Goal: Task Accomplishment & Management: Complete application form

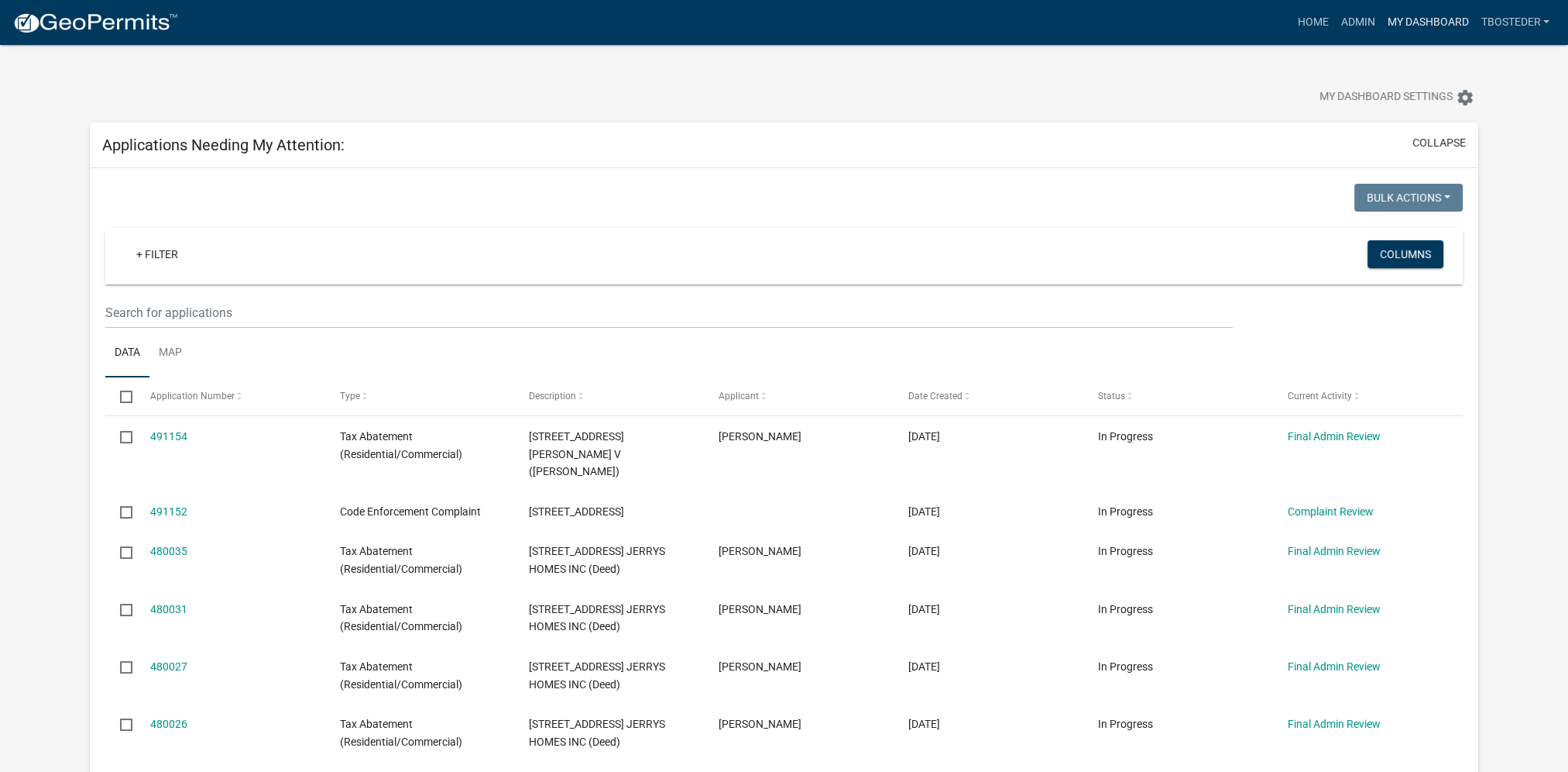
click at [1411, 10] on link "My Dashboard" at bounding box center [1427, 22] width 94 height 30
click at [1360, 19] on link "Admin" at bounding box center [1357, 22] width 47 height 30
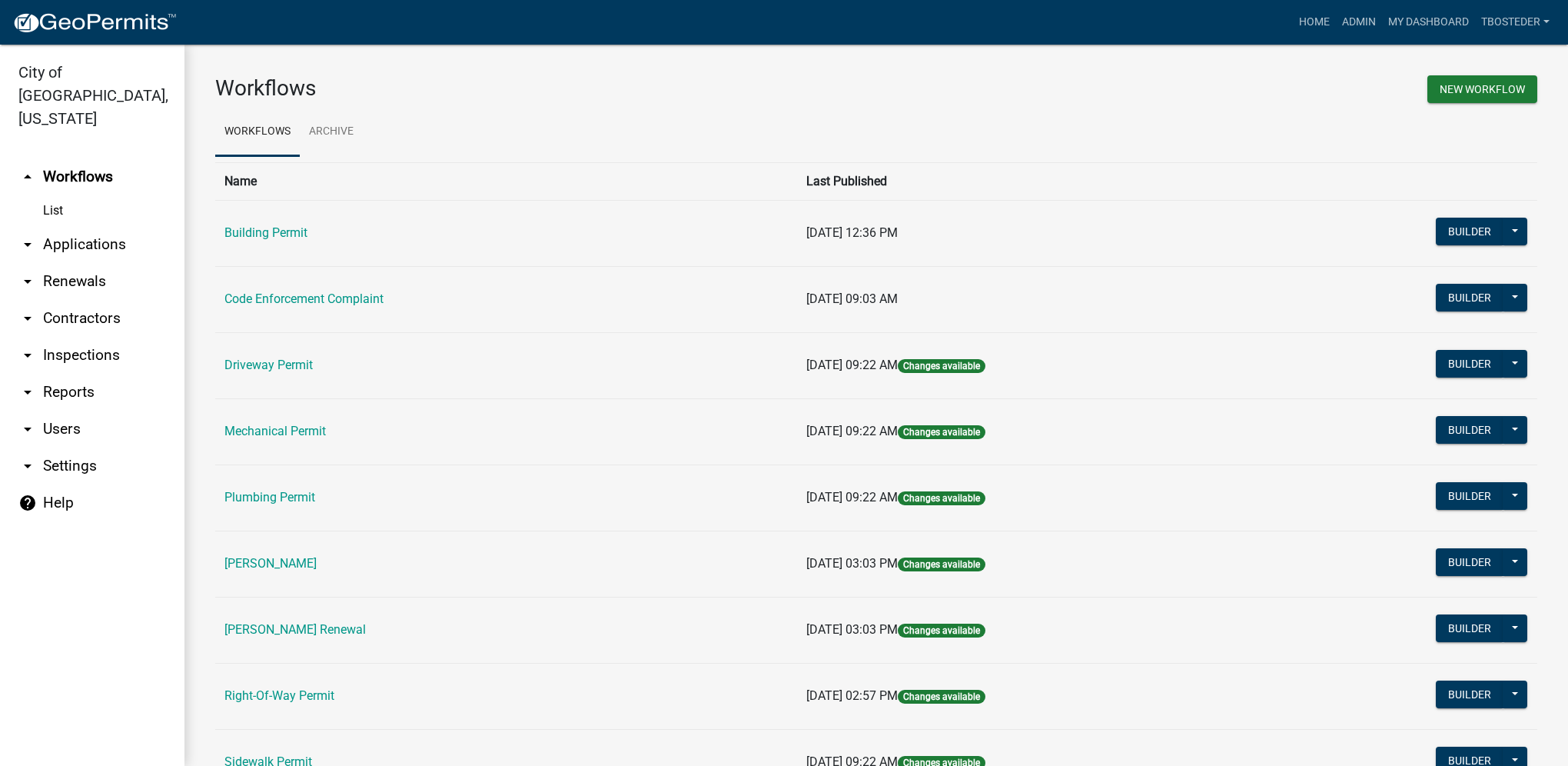
click at [125, 373] on link "arrow_drop_down Reports" at bounding box center [92, 392] width 185 height 37
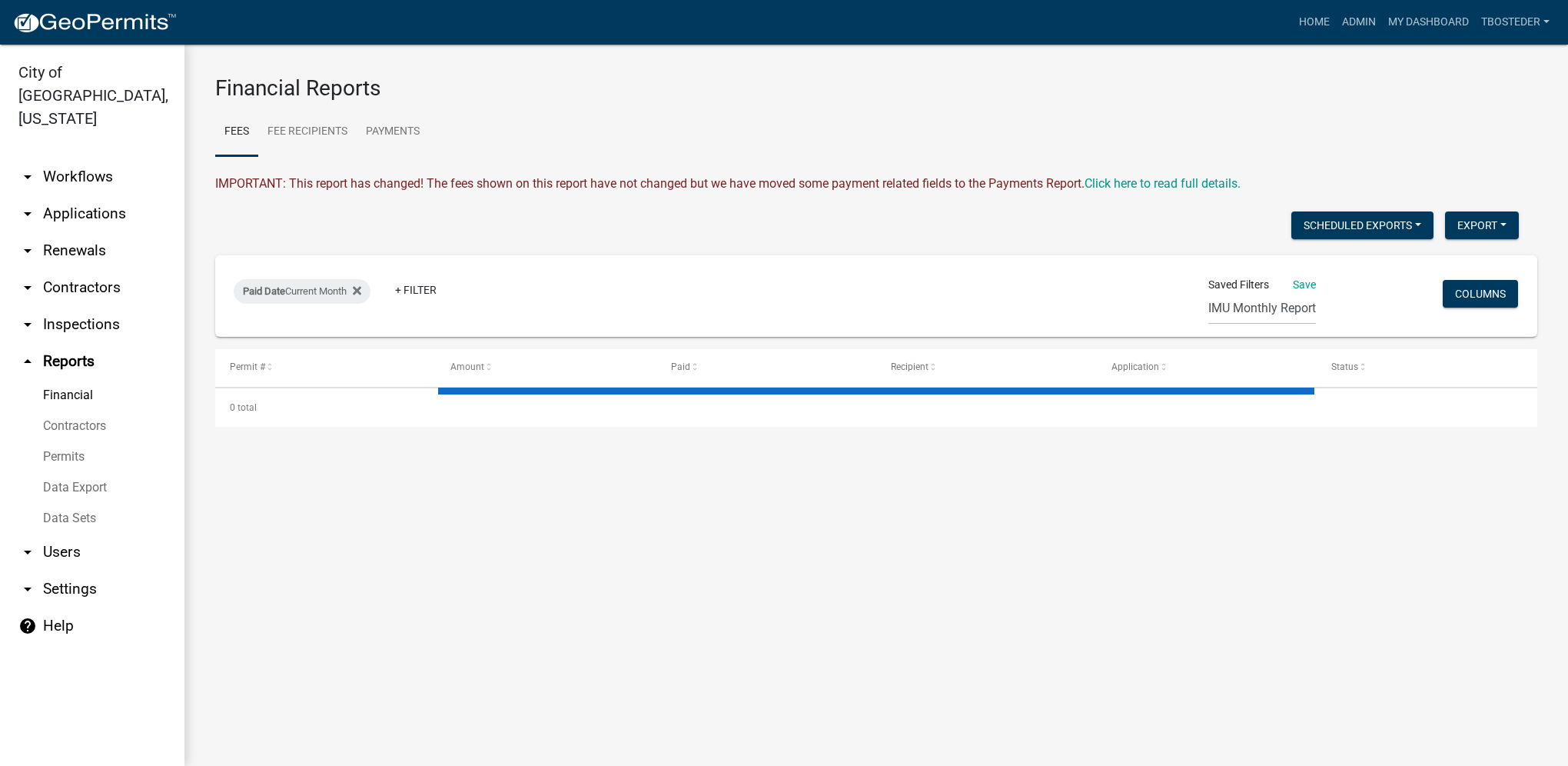
click at [97, 380] on link "Financial" at bounding box center [92, 395] width 185 height 31
select select "3: 100"
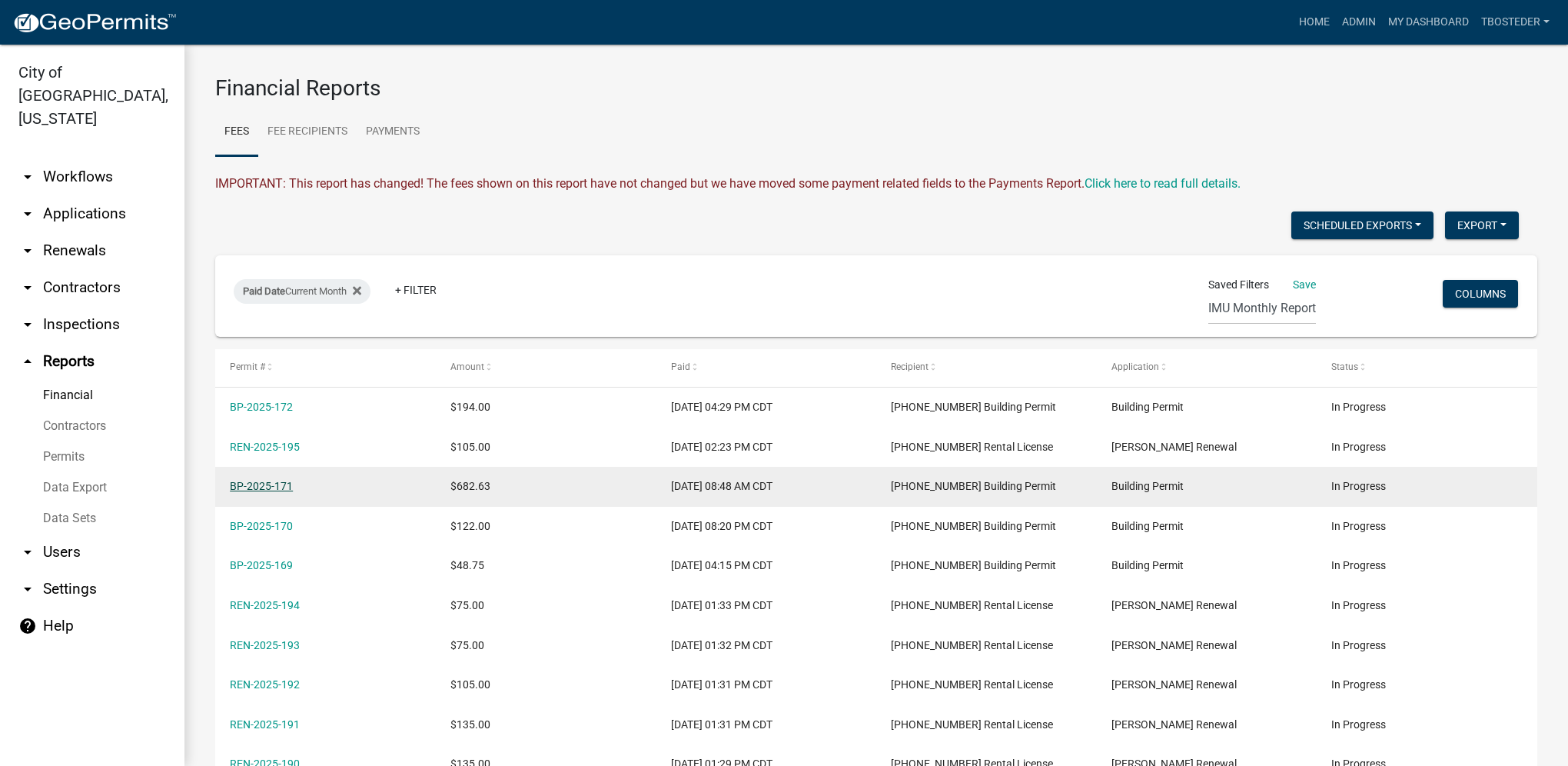
click at [276, 486] on link "BP-2025-171" at bounding box center [261, 485] width 63 height 12
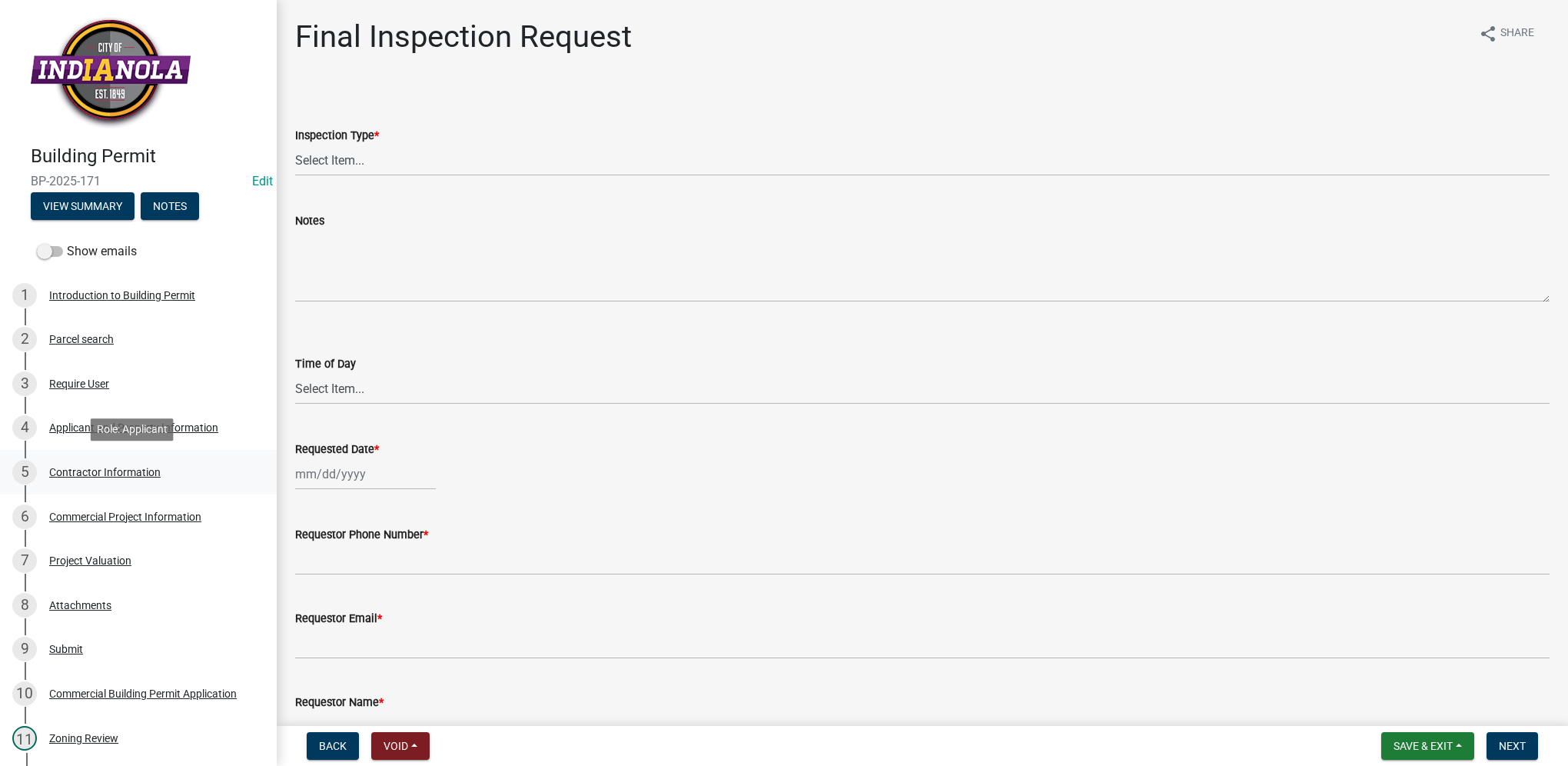
click at [110, 471] on div "Contractor Information" at bounding box center [105, 472] width 111 height 11
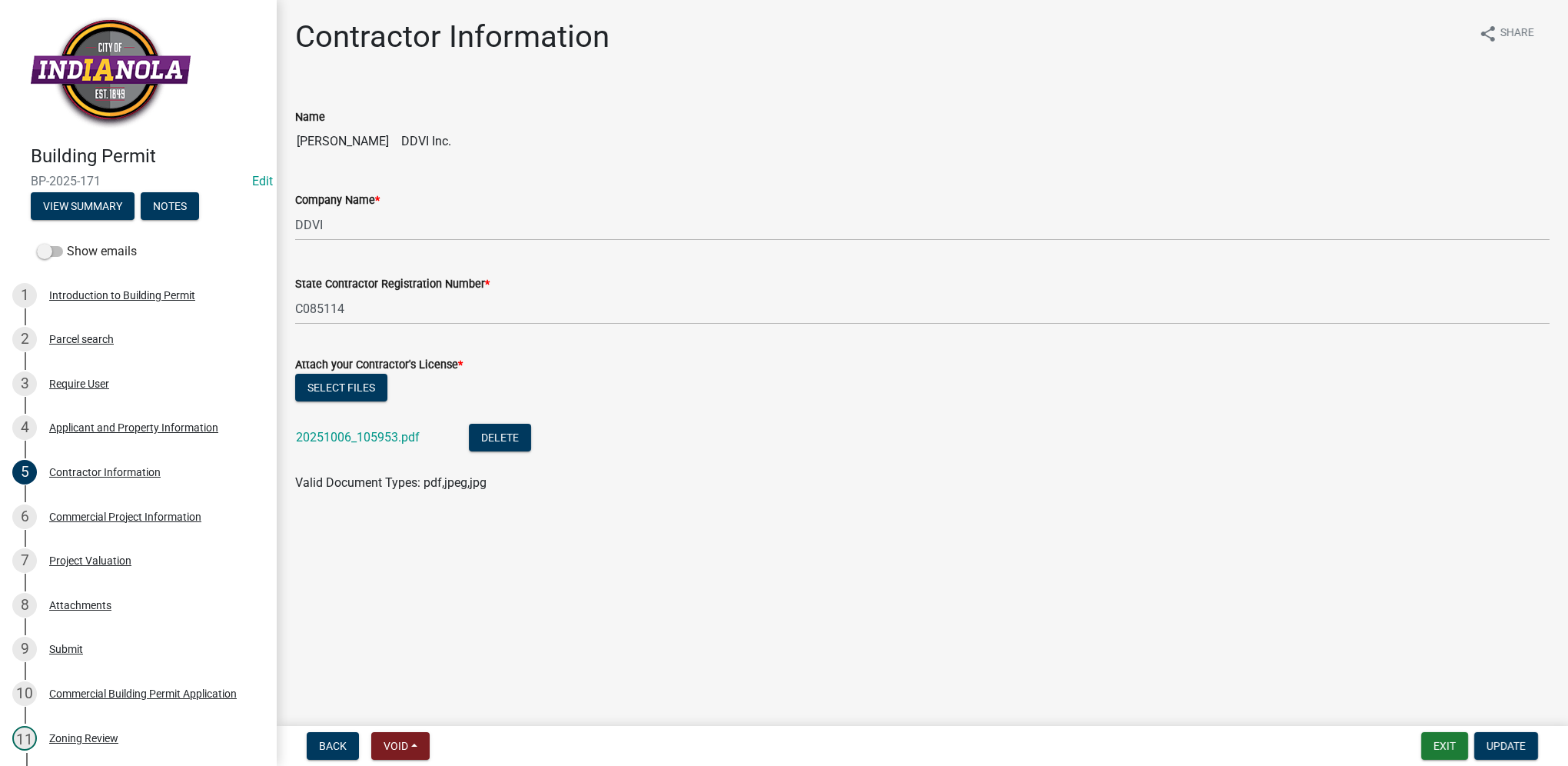
select select "0: null"
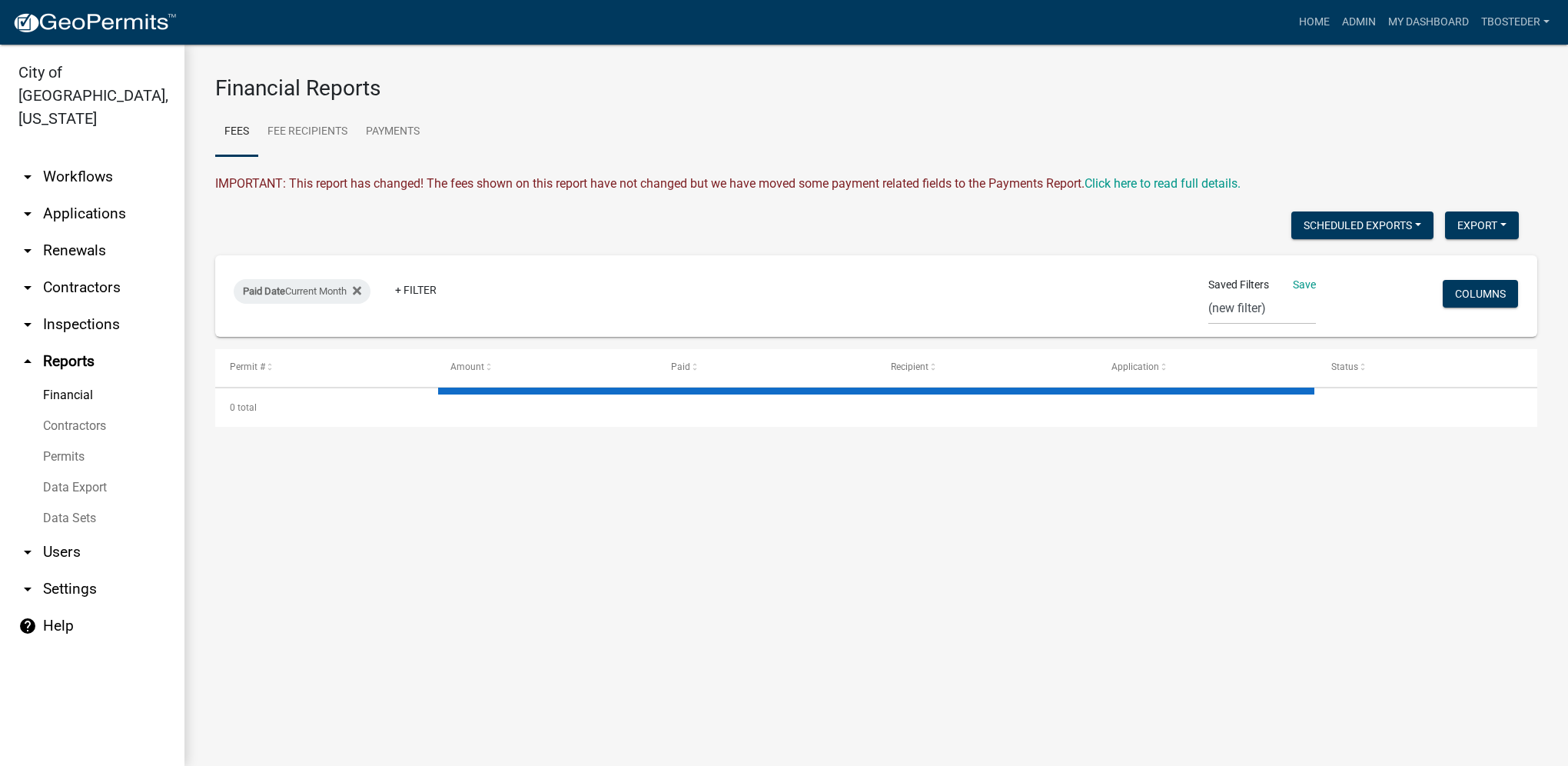
select select "3: 100"
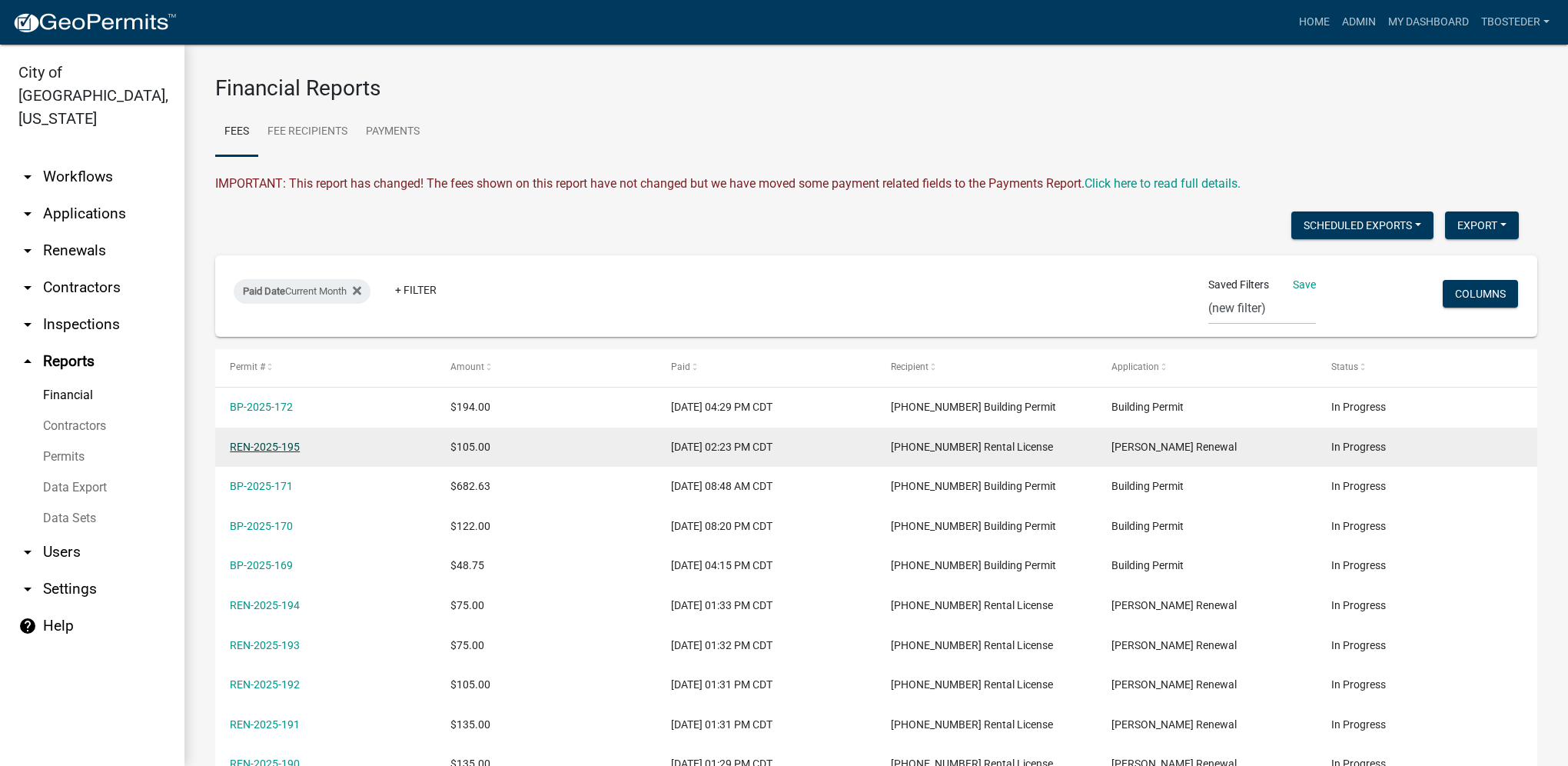
drag, startPoint x: 357, startPoint y: 454, endPoint x: 232, endPoint y: 449, distance: 125.1
click at [232, 449] on div "REN-2025-195" at bounding box center [325, 447] width 190 height 18
copy link "REN-2025-195"
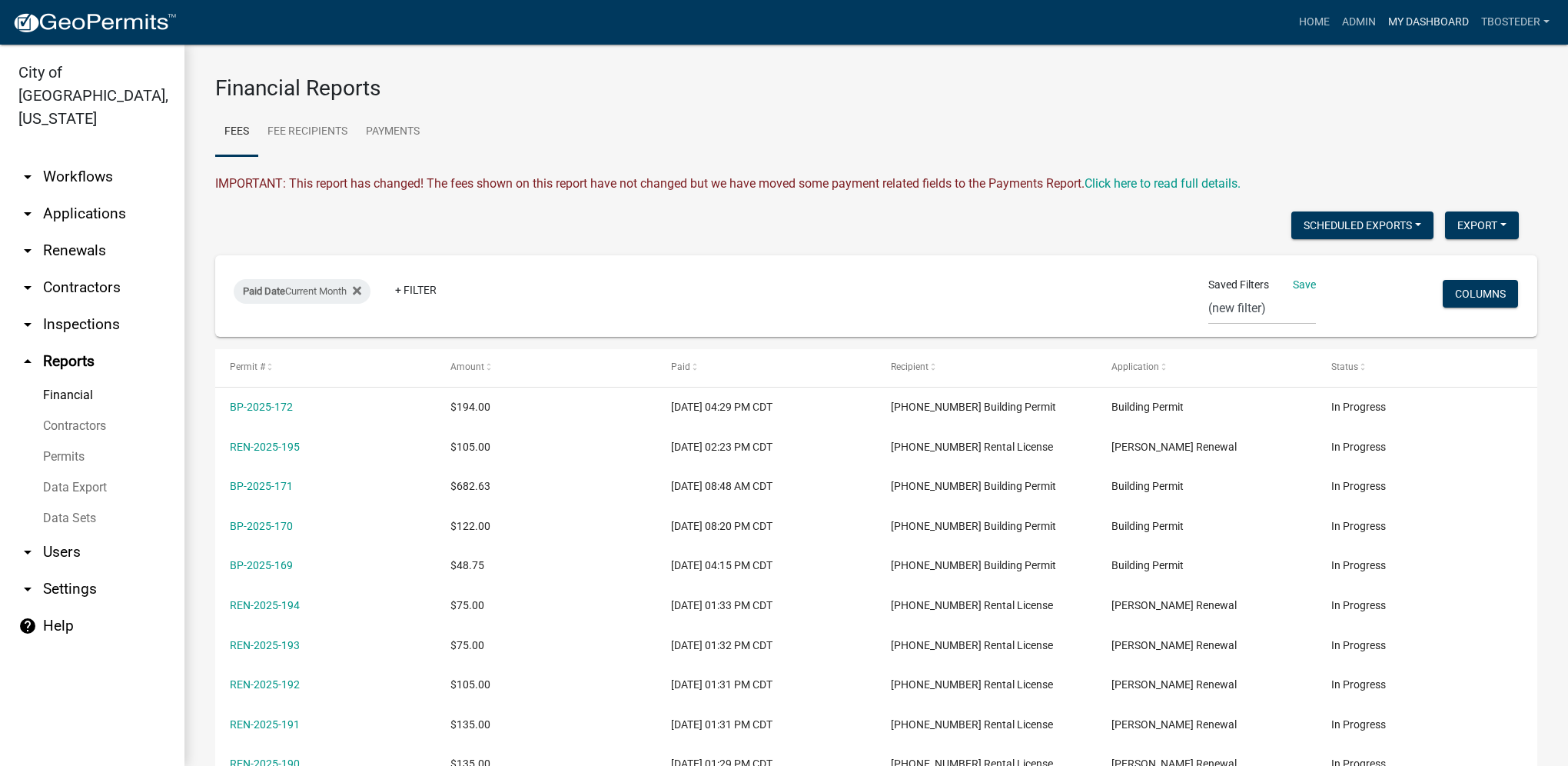
click at [1406, 28] on link "My Dashboard" at bounding box center [1429, 22] width 93 height 29
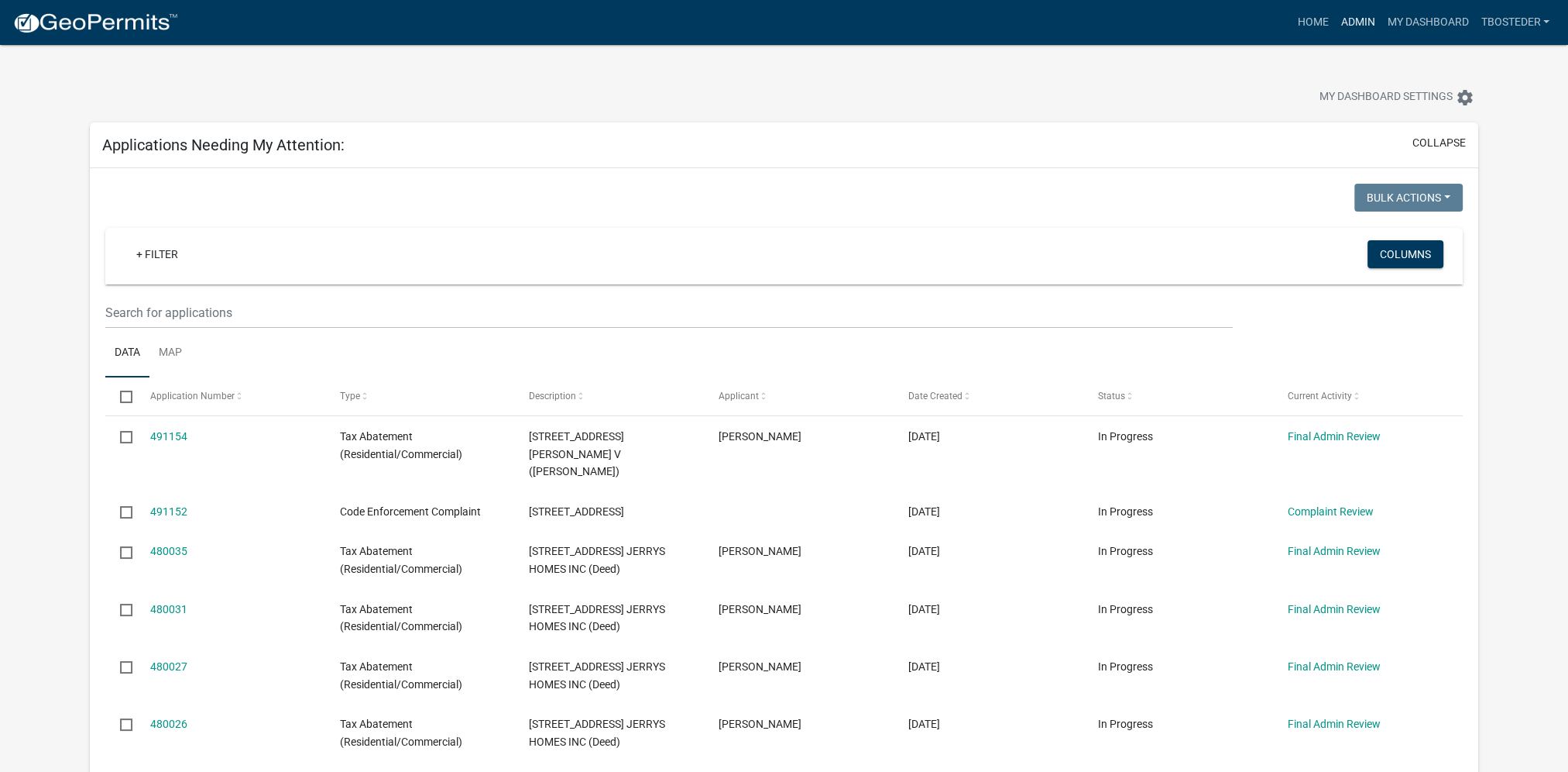
click at [1363, 30] on link "Admin" at bounding box center [1357, 22] width 47 height 30
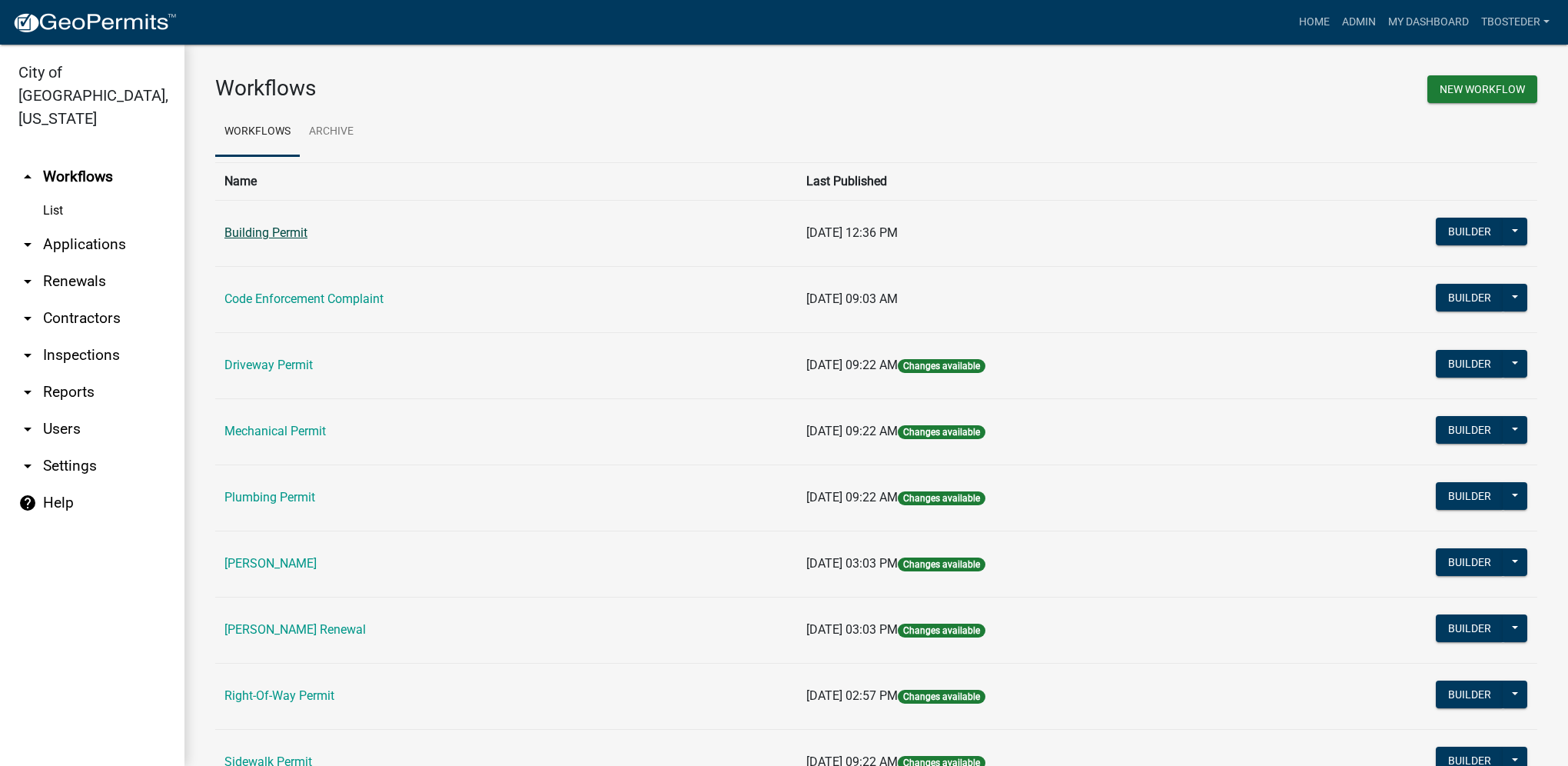
click at [289, 233] on link "Building Permit" at bounding box center [266, 233] width 83 height 14
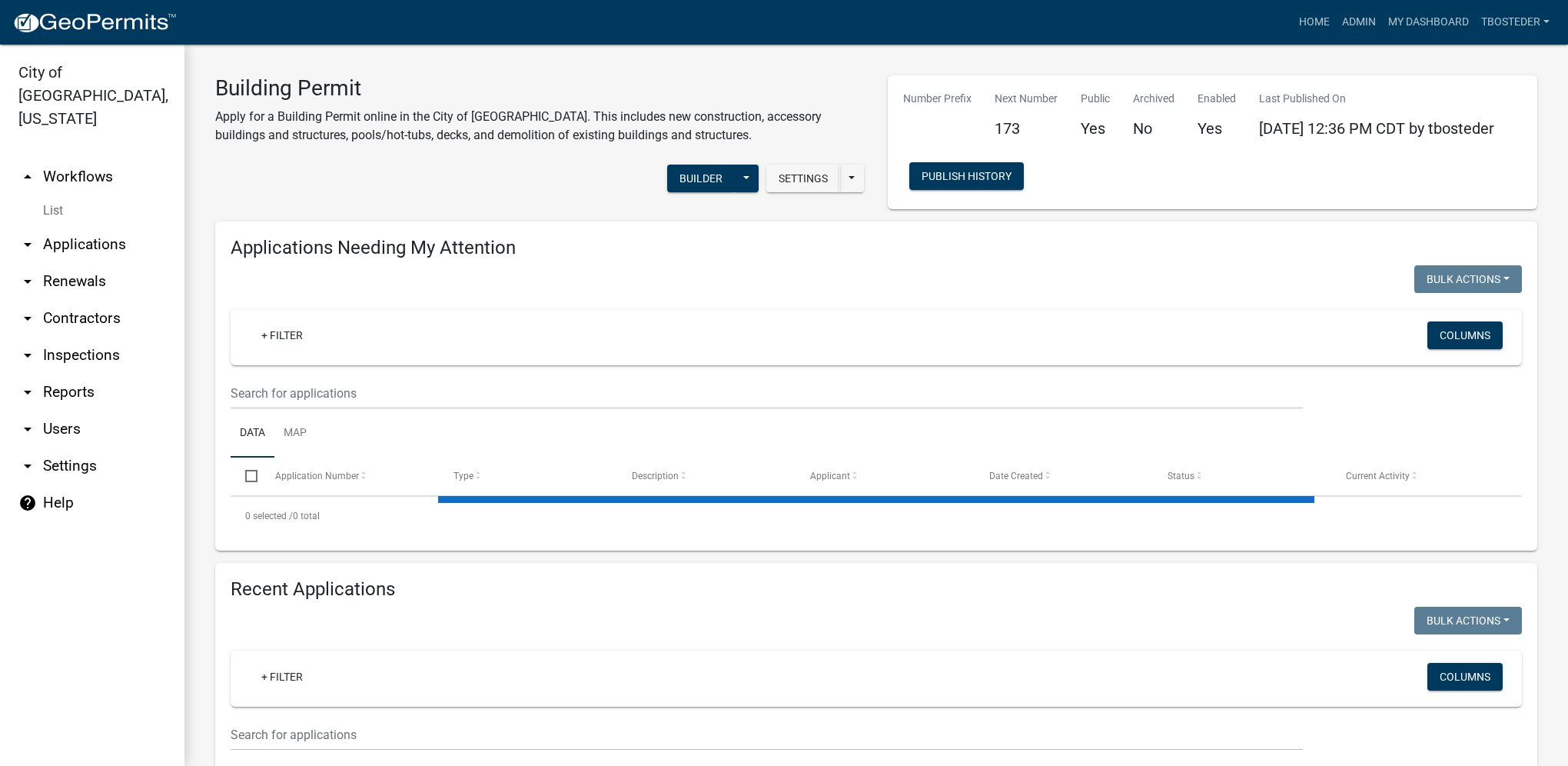
select select "1: 25"
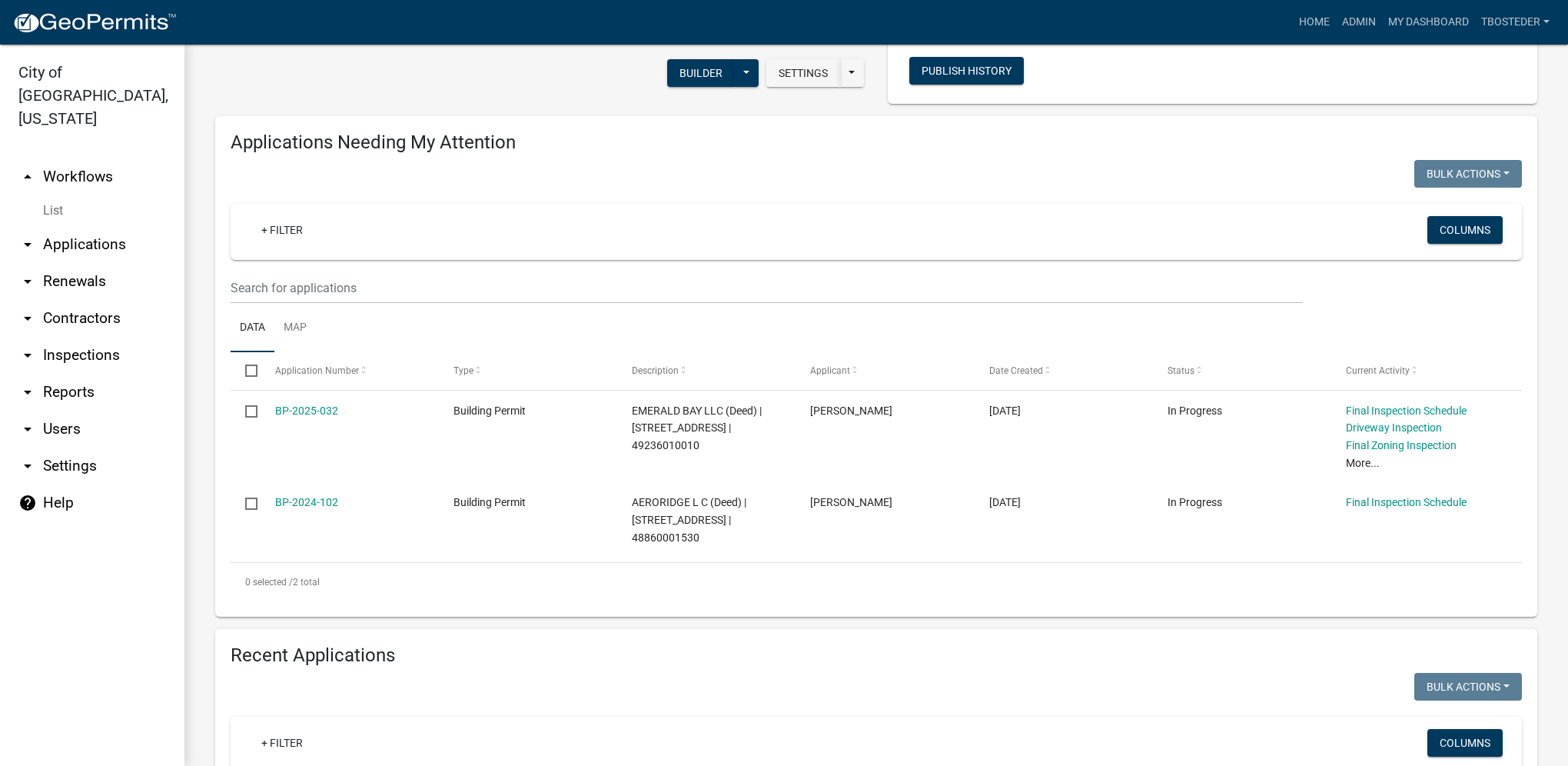
scroll to position [307, 0]
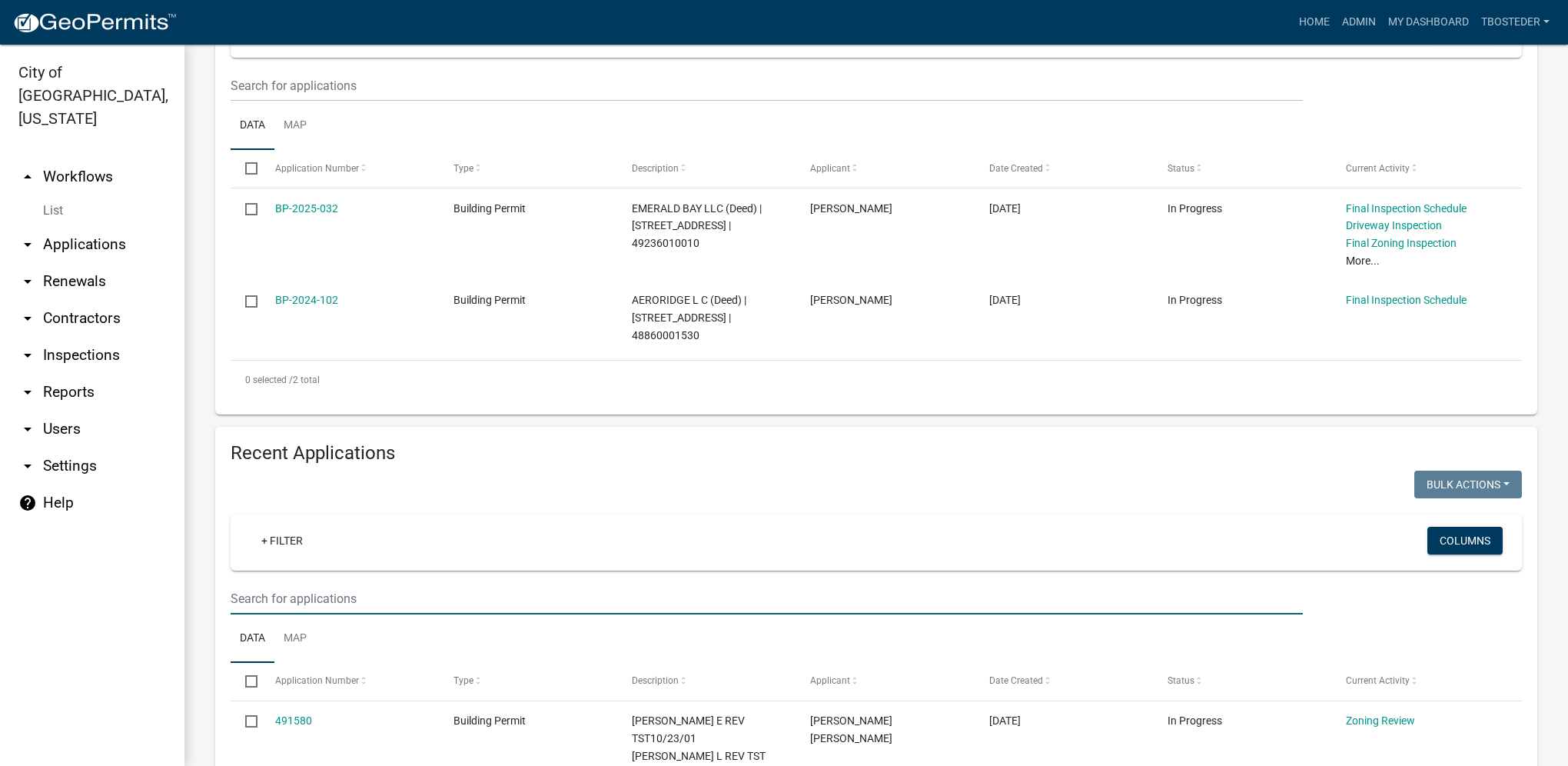
click at [349, 614] on input "text" at bounding box center [767, 599] width 1073 height 32
paste input "[STREET_ADDRESS]"
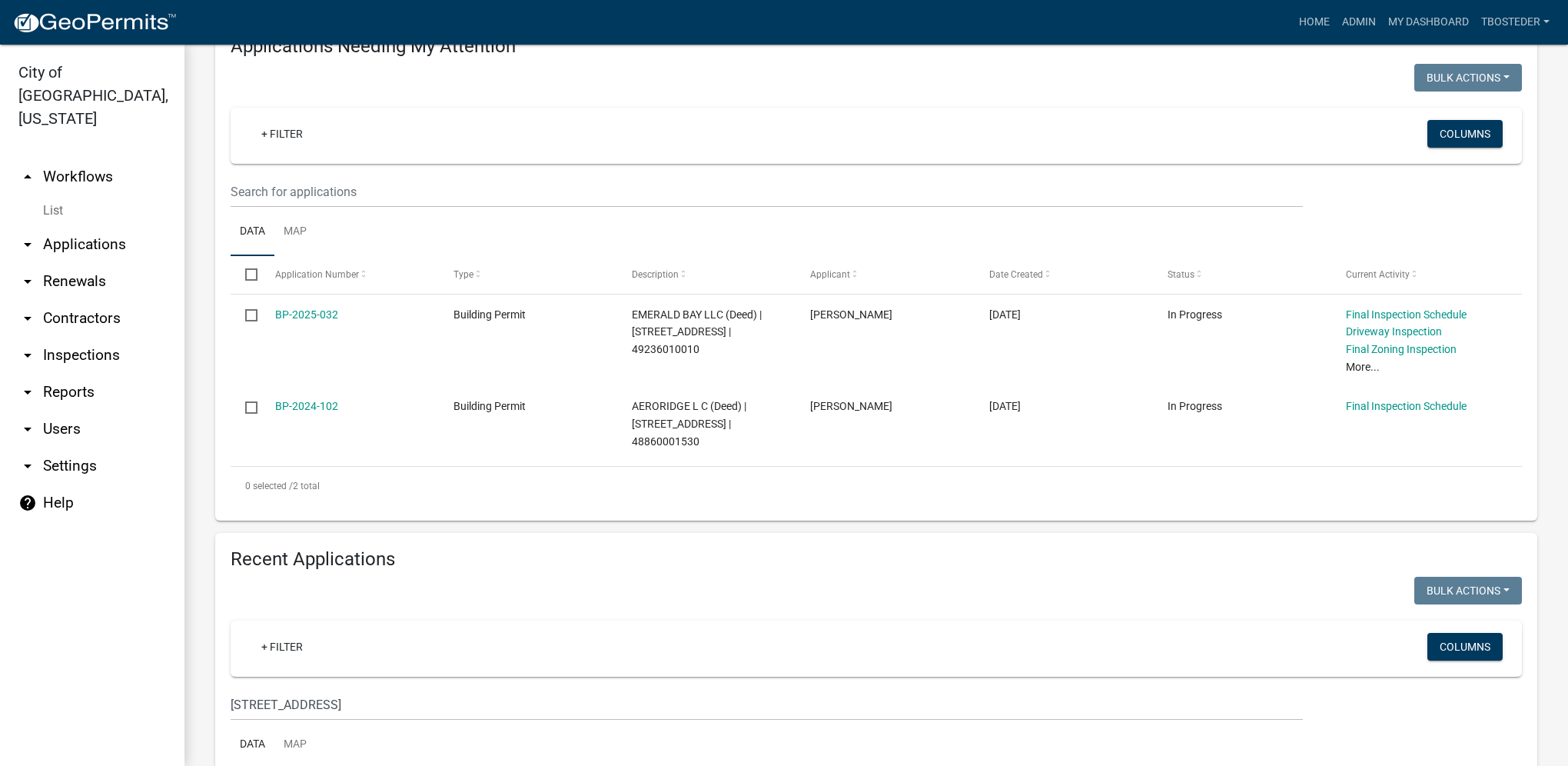
scroll to position [369, 0]
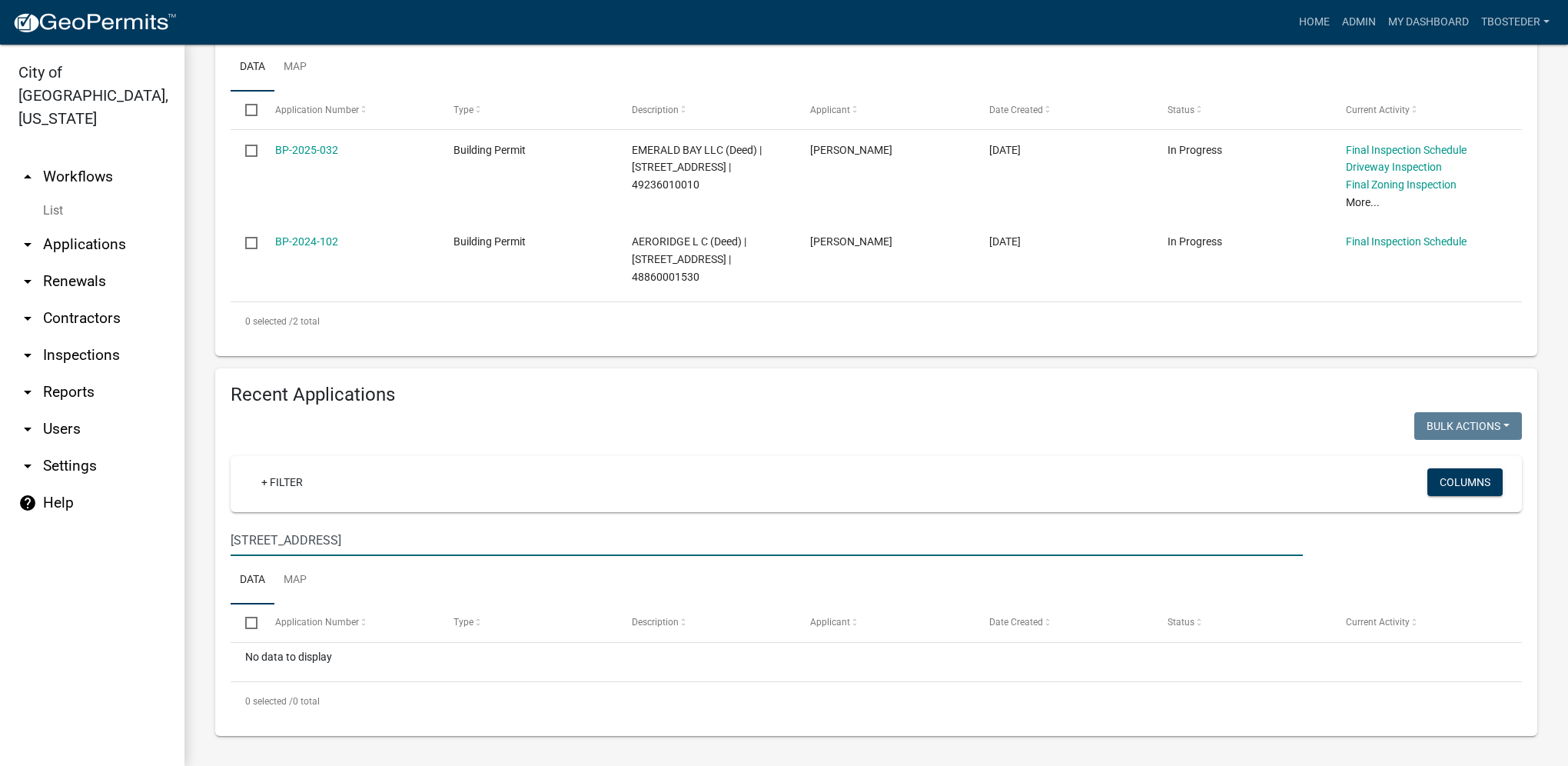
click at [420, 533] on input "[STREET_ADDRESS]" at bounding box center [767, 540] width 1073 height 32
drag, startPoint x: 401, startPoint y: 547, endPoint x: 186, endPoint y: 558, distance: 215.3
click at [186, 558] on div "Building Permit Apply for a Building Permit online in the City of [GEOGRAPHIC_D…" at bounding box center [877, 221] width 1384 height 1087
type input "[PERSON_NAME]"
drag, startPoint x: 276, startPoint y: 540, endPoint x: 190, endPoint y: 541, distance: 86.0
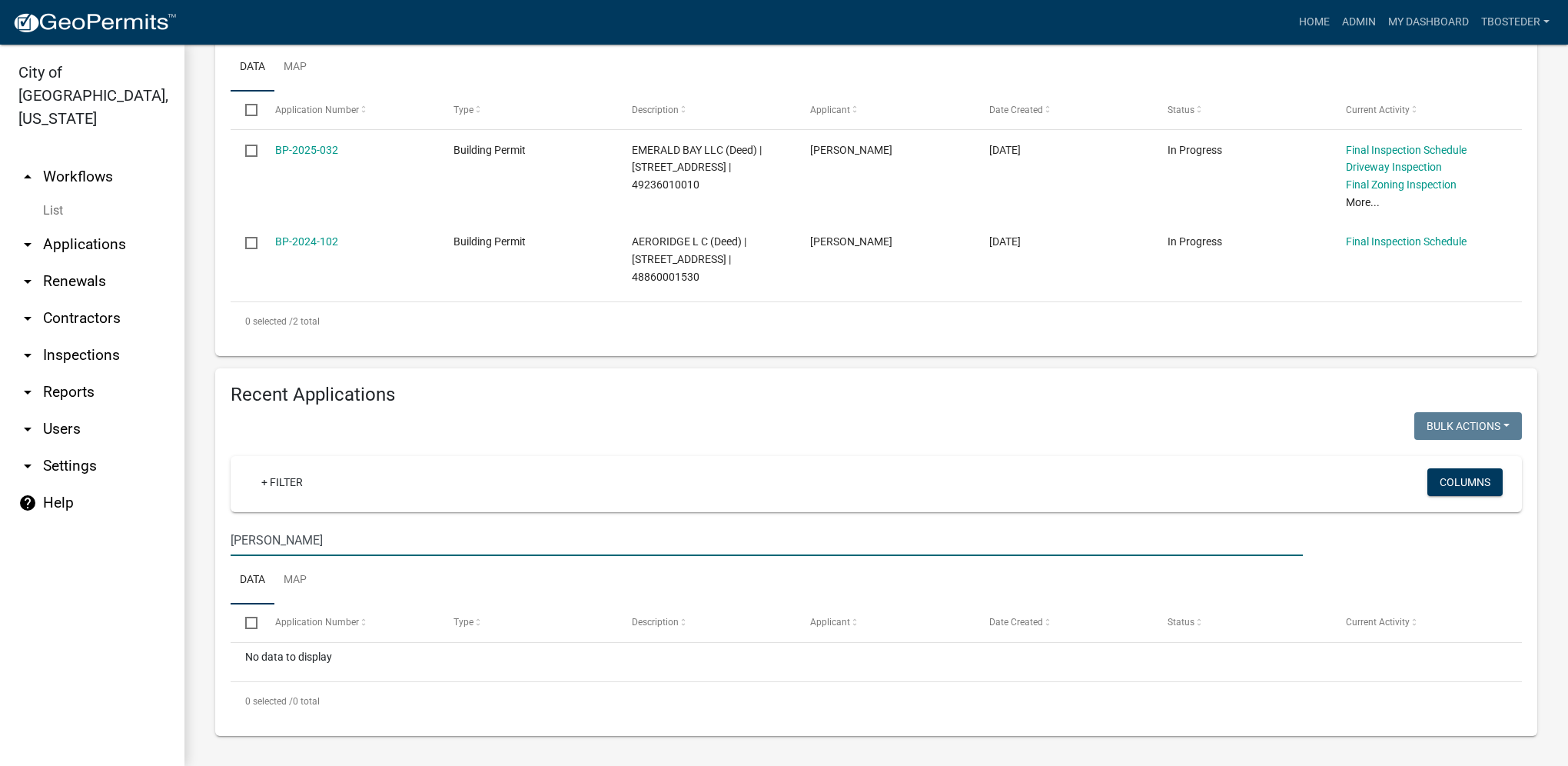
click at [190, 541] on div "Building Permit Apply for a Building Permit online in the City of [GEOGRAPHIC_D…" at bounding box center [877, 221] width 1384 height 1087
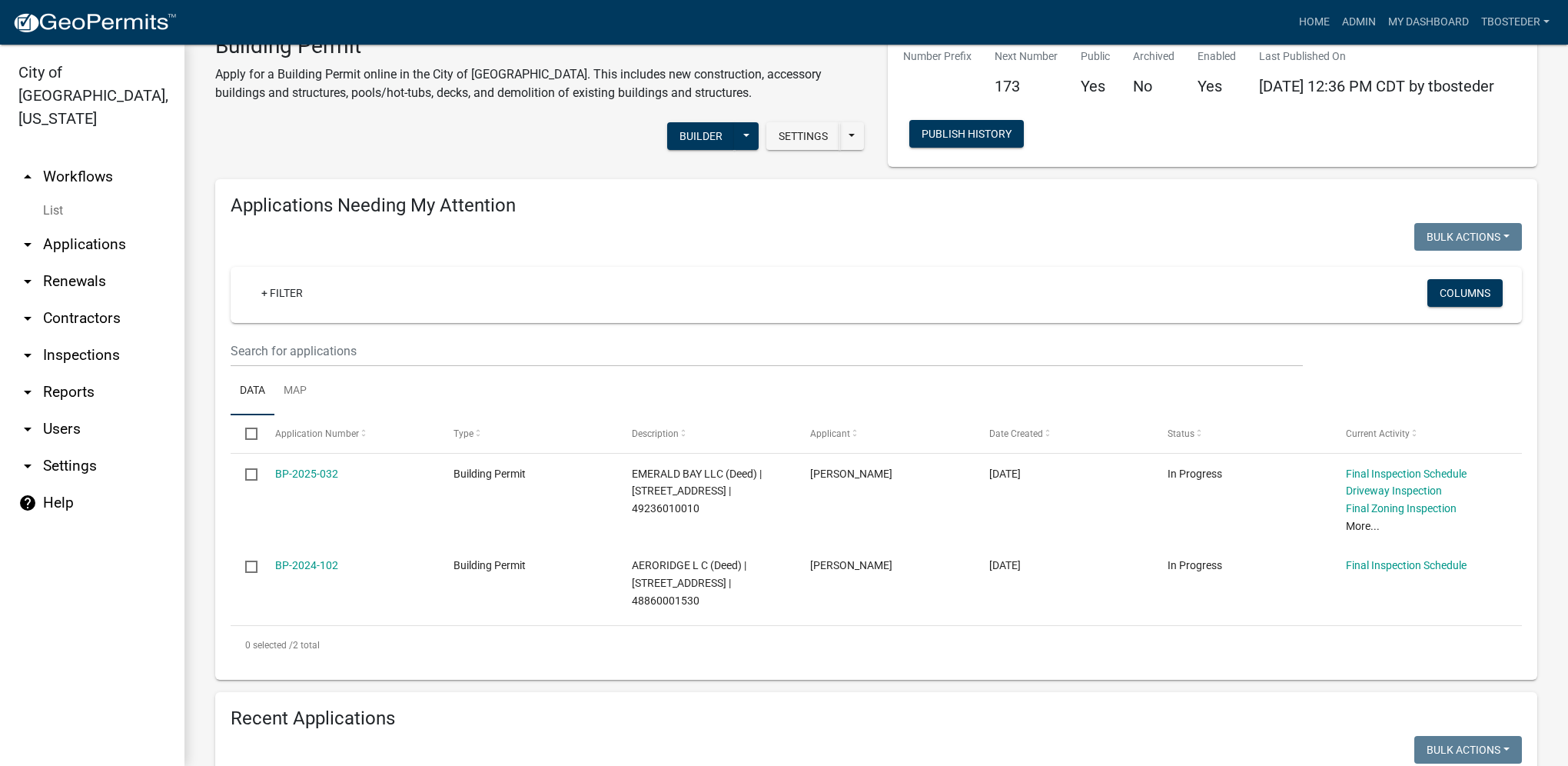
scroll to position [0, 0]
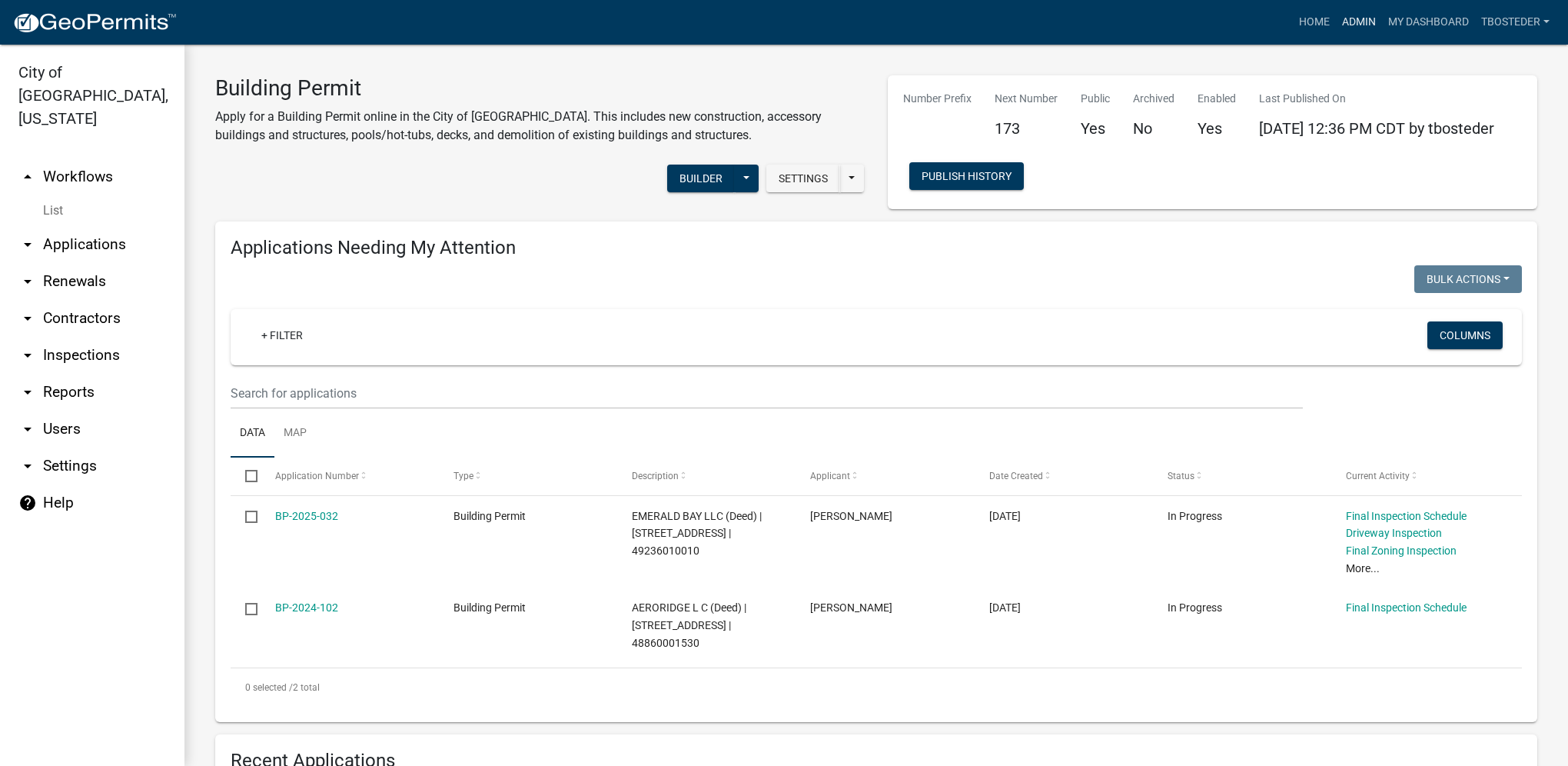
click at [1359, 15] on link "Admin" at bounding box center [1359, 22] width 46 height 29
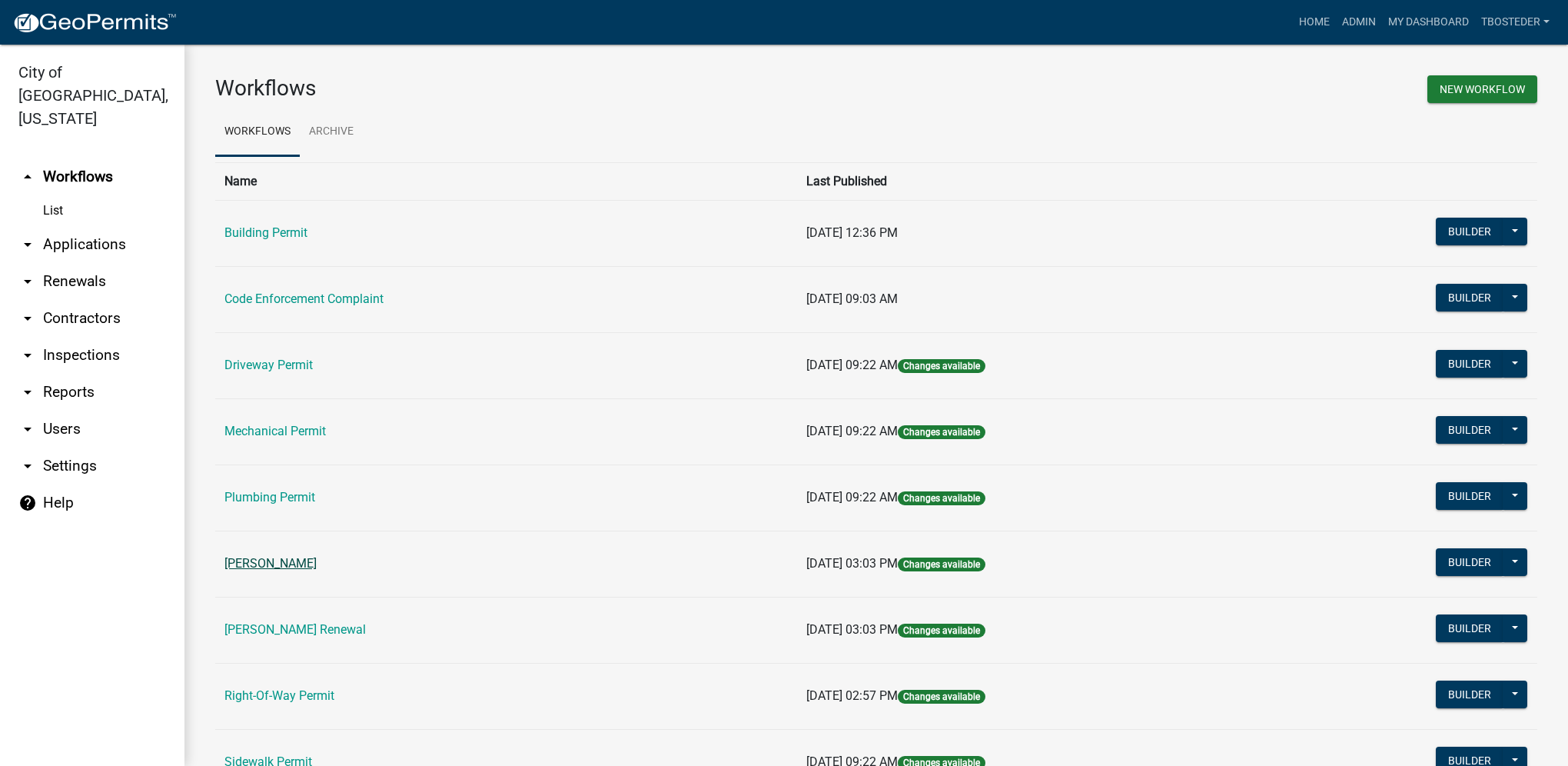
click at [316, 560] on link "[PERSON_NAME]" at bounding box center [271, 563] width 92 height 14
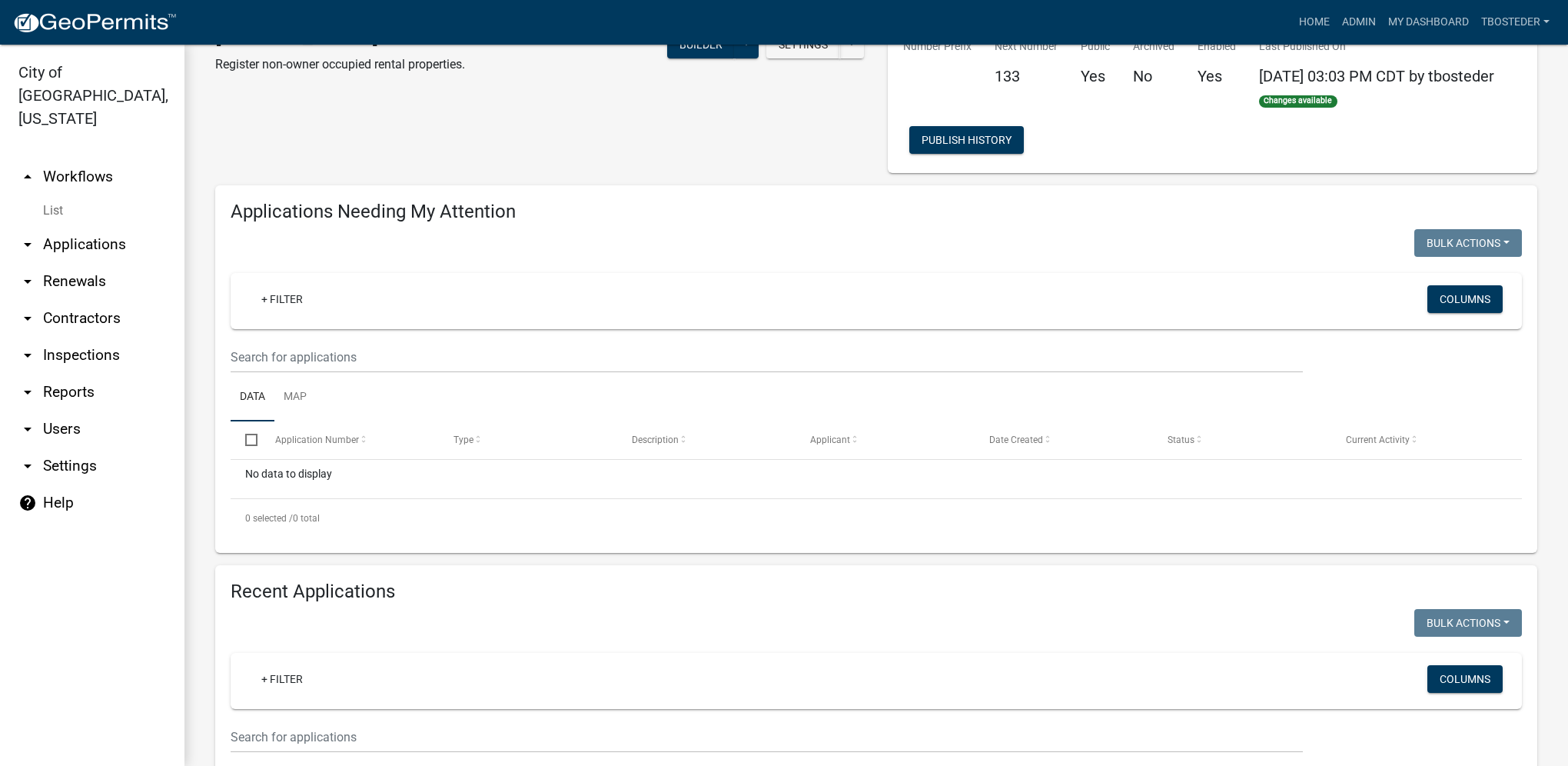
select select "1: 25"
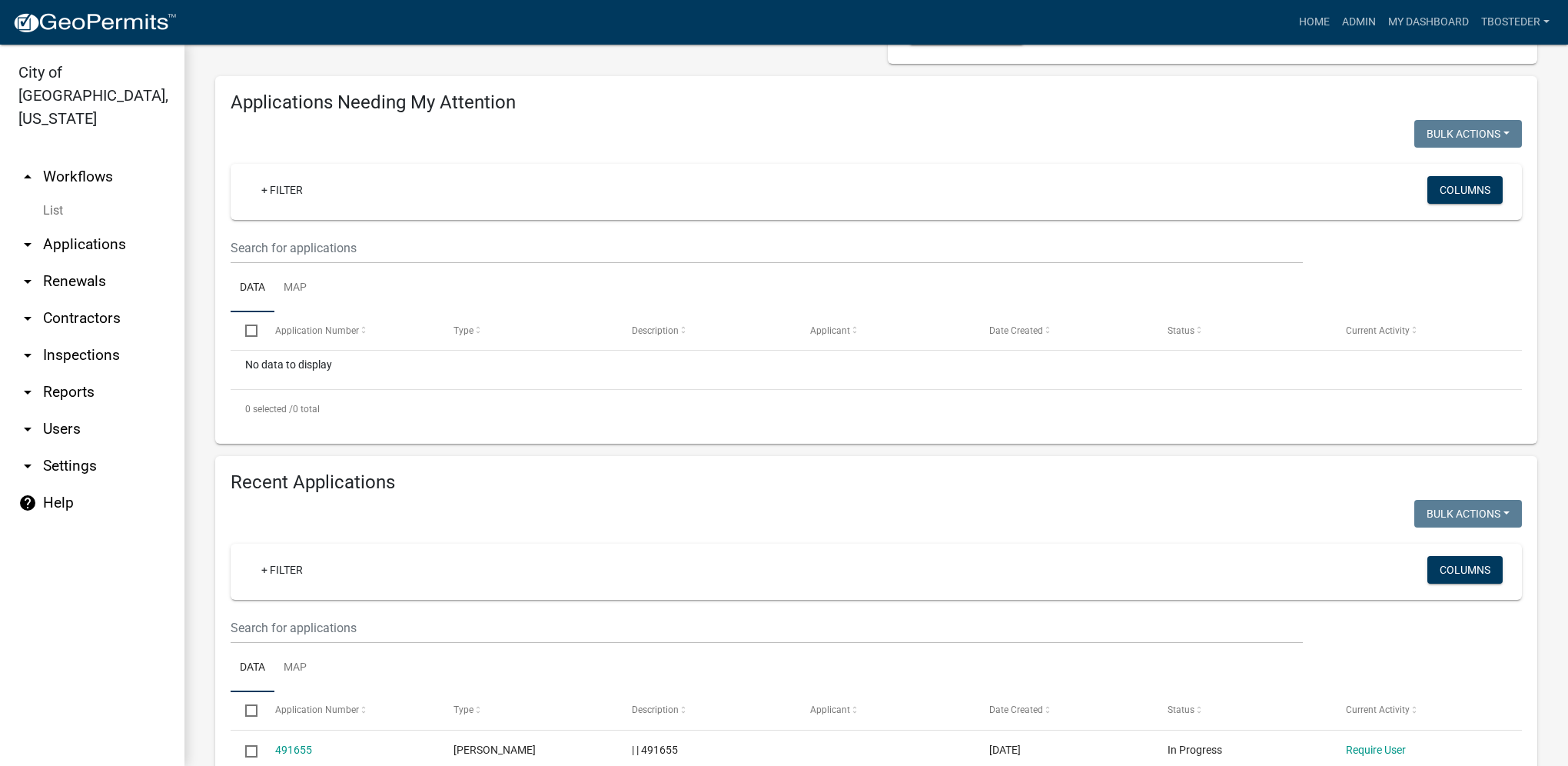
scroll to position [231, 0]
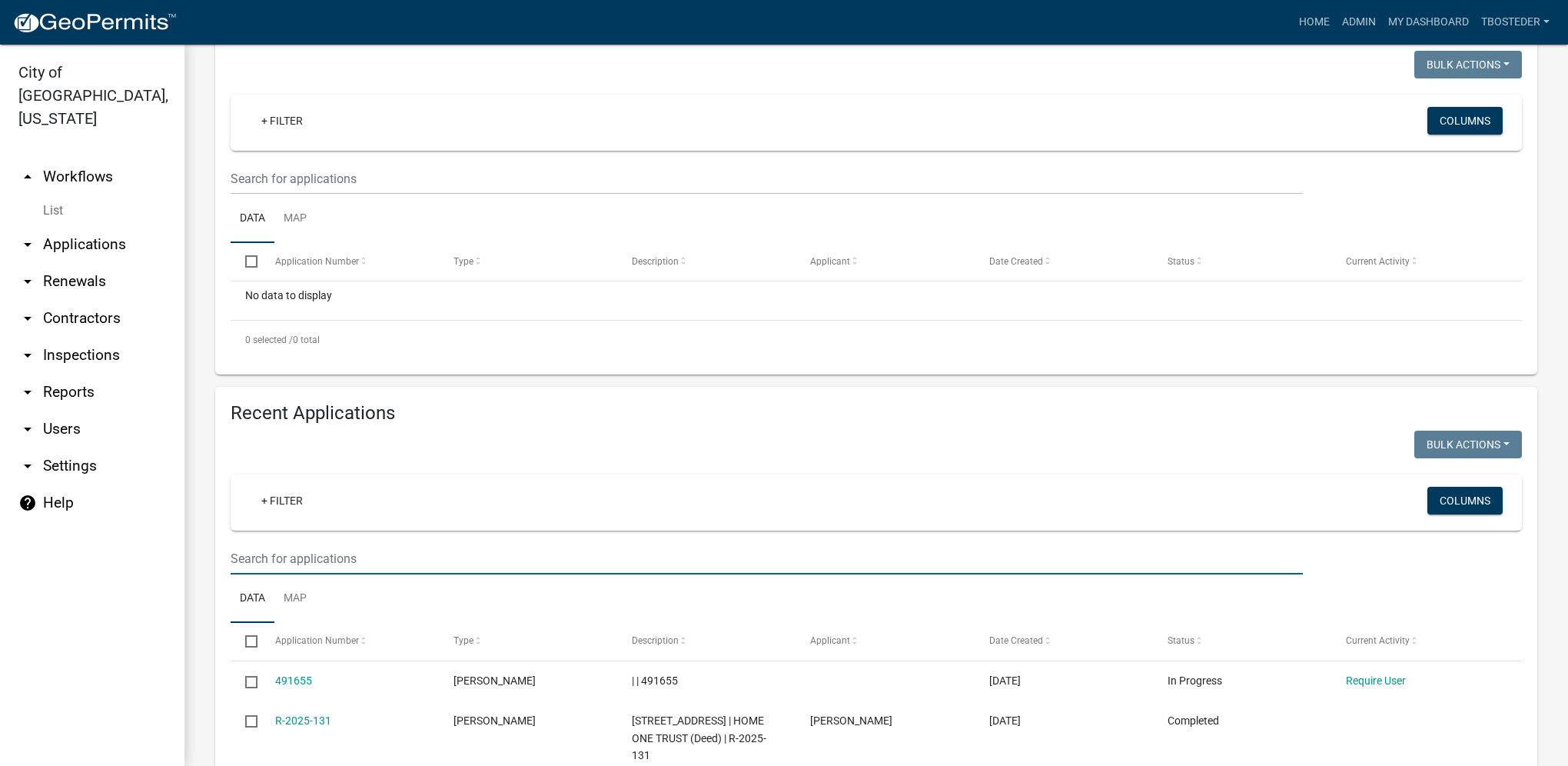
paste input "[STREET_ADDRESS]"
type input "[STREET_ADDRESS]"
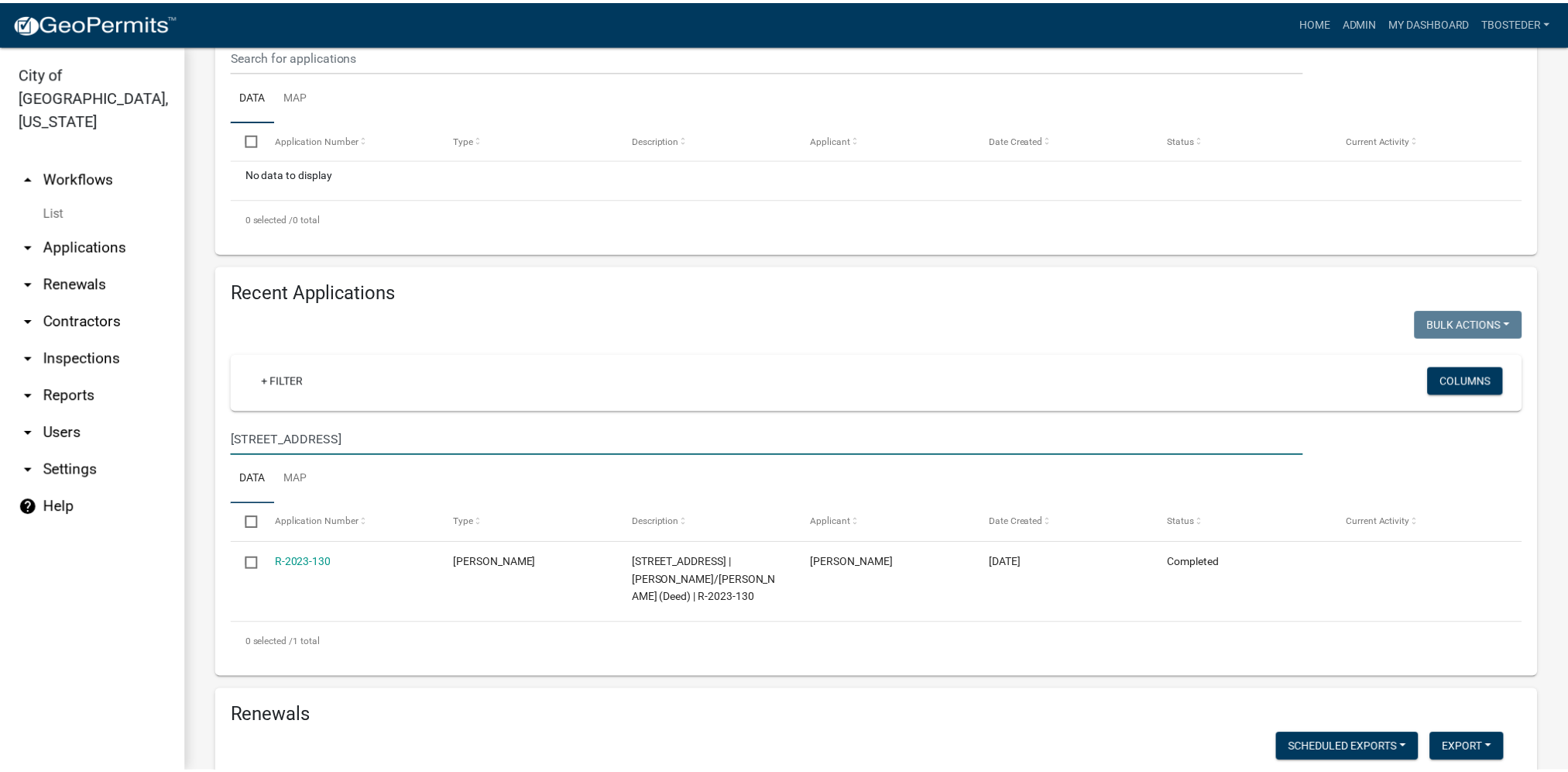
scroll to position [542, 0]
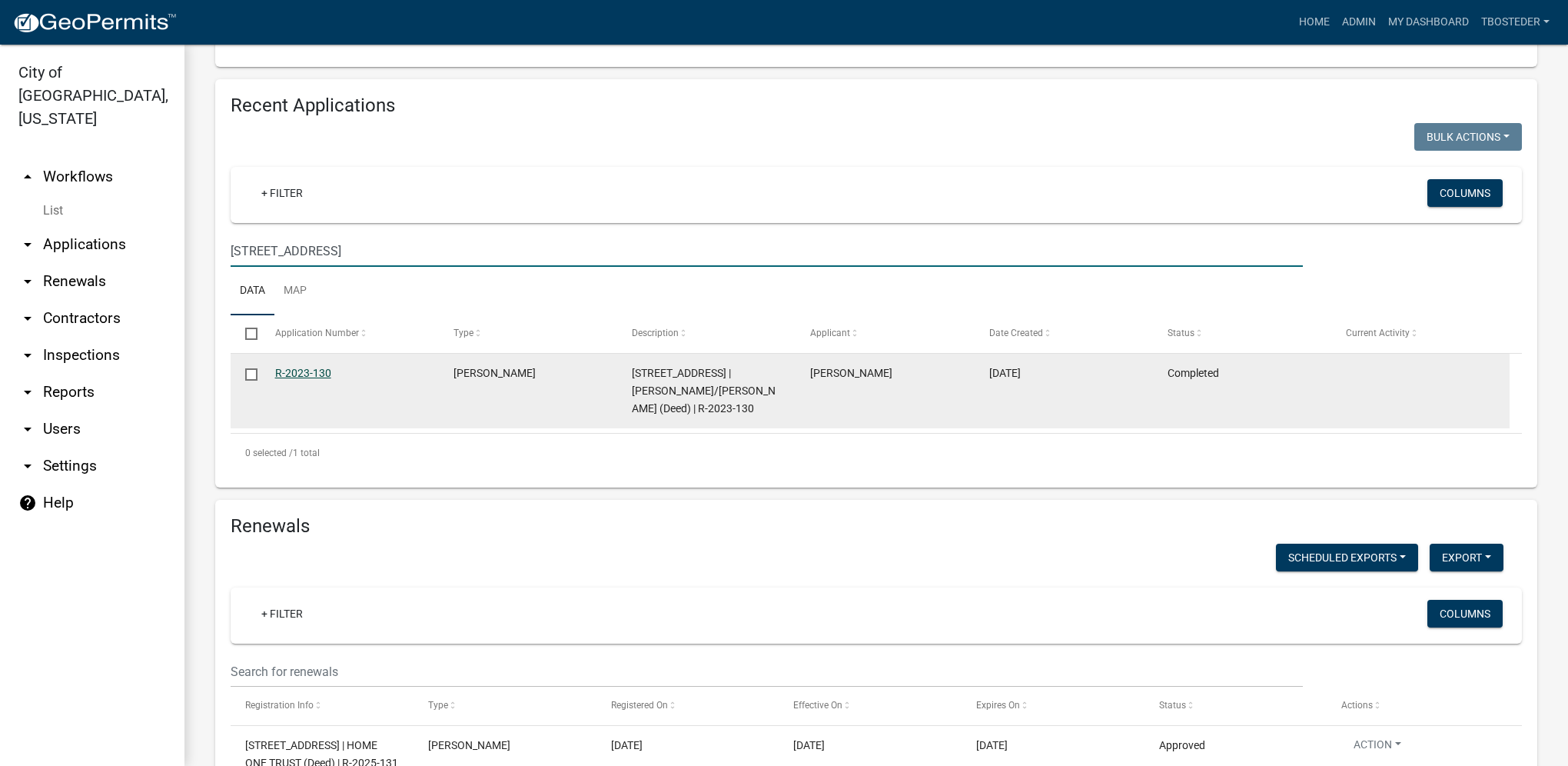
click at [290, 373] on link "R-2023-130" at bounding box center [303, 373] width 56 height 12
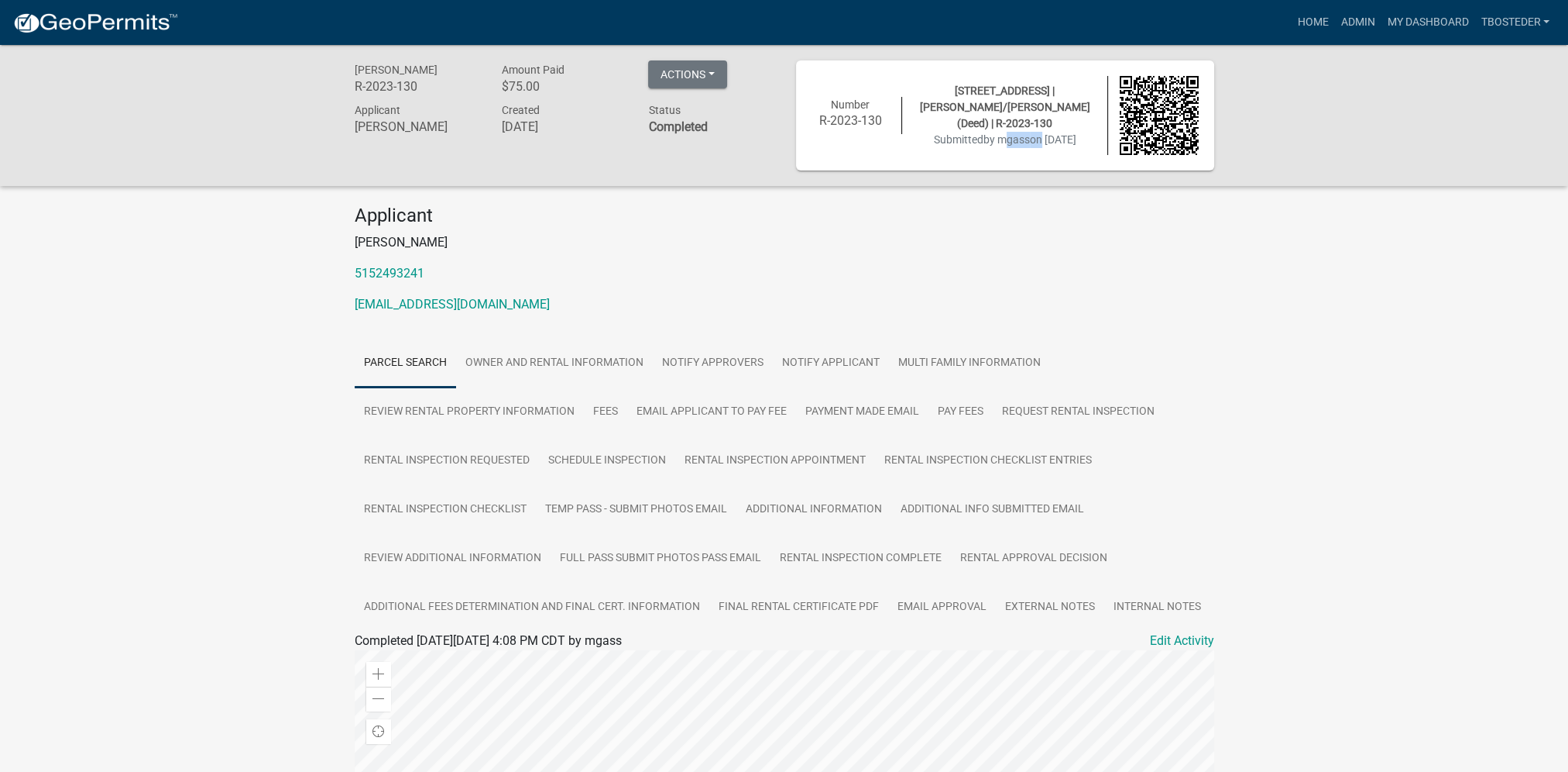
drag, startPoint x: 986, startPoint y: 145, endPoint x: 1027, endPoint y: 148, distance: 41.1
click at [1027, 148] on div "Number R-2023-130 [STREET_ADDRESS] | [PERSON_NAME]/[PERSON_NAME] (Deed) | R-202…" at bounding box center [1005, 116] width 411 height 79
drag, startPoint x: 1027, startPoint y: 148, endPoint x: 993, endPoint y: 247, distance: 104.7
click at [993, 247] on p "[PERSON_NAME]" at bounding box center [784, 242] width 860 height 18
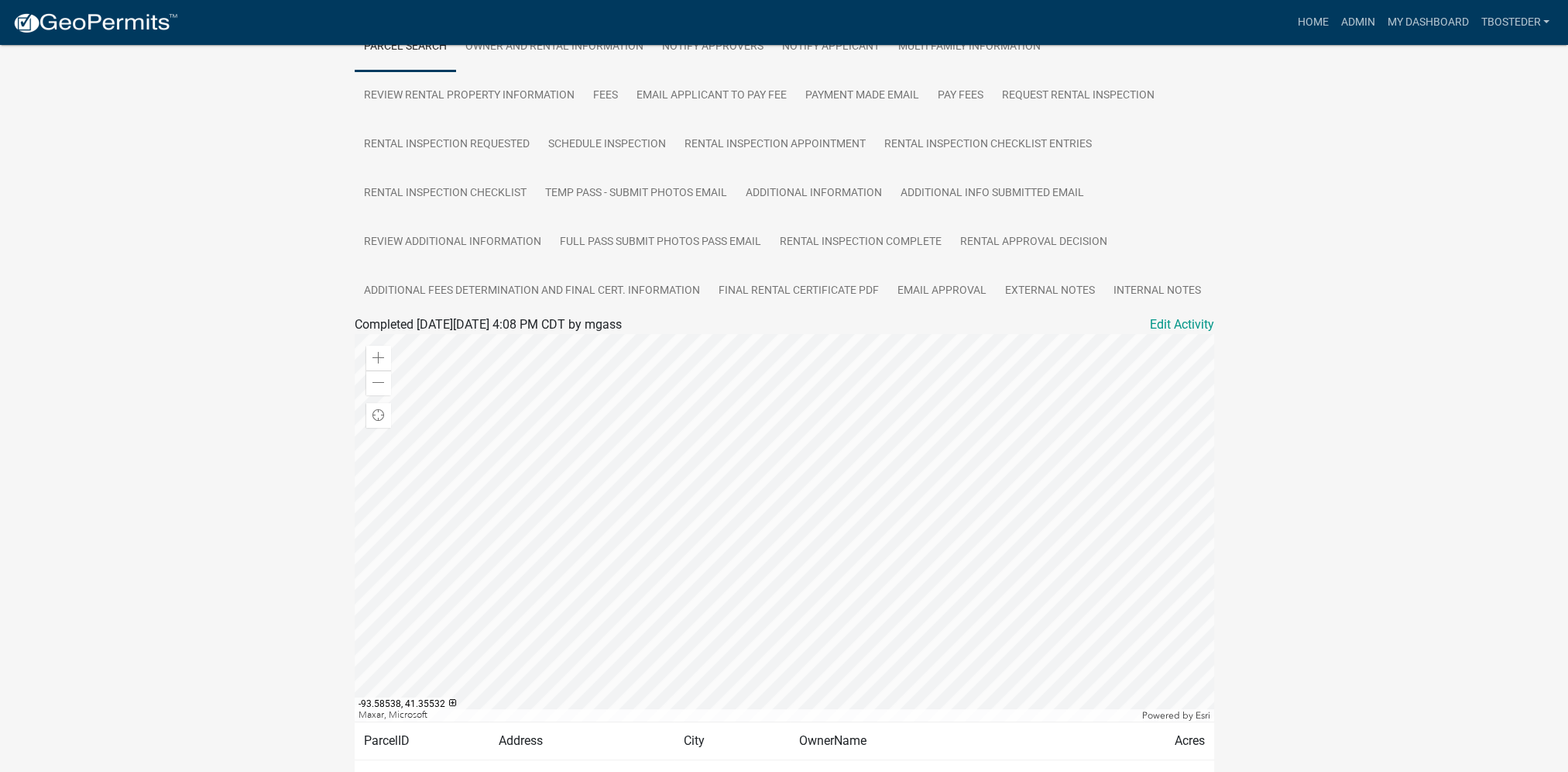
scroll to position [187, 0]
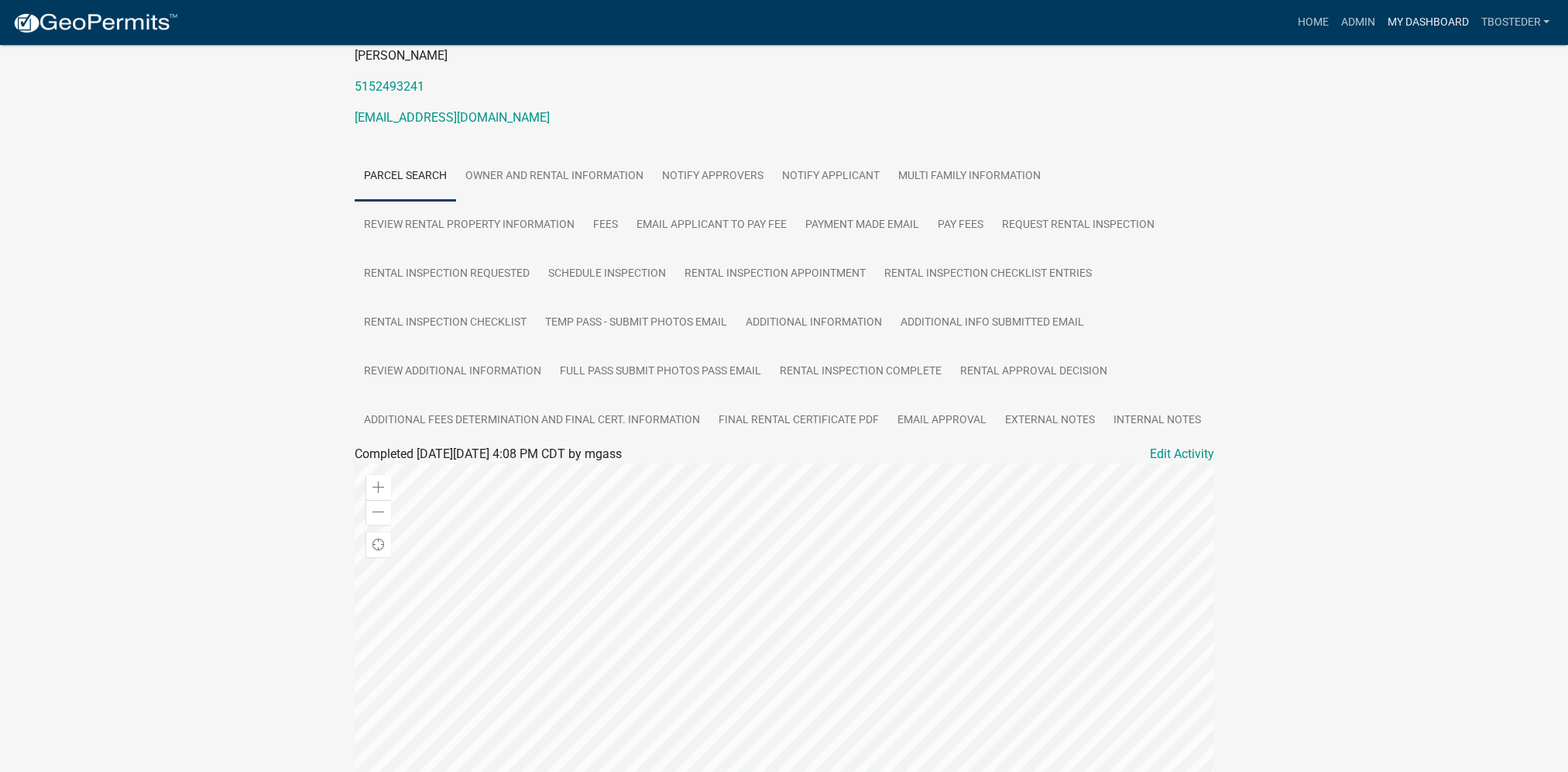
click at [1399, 22] on link "My Dashboard" at bounding box center [1427, 22] width 94 height 30
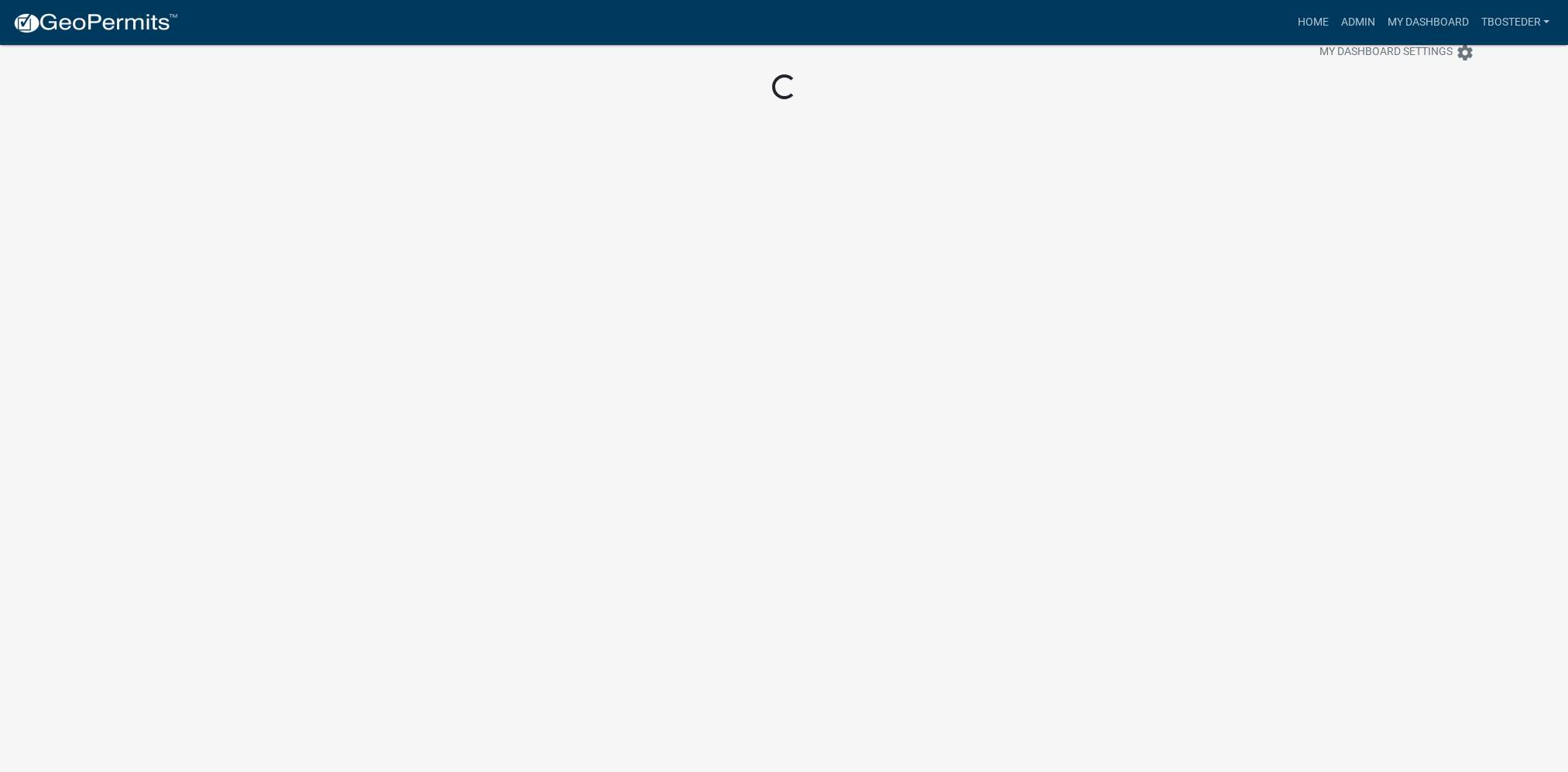
scroll to position [45, 0]
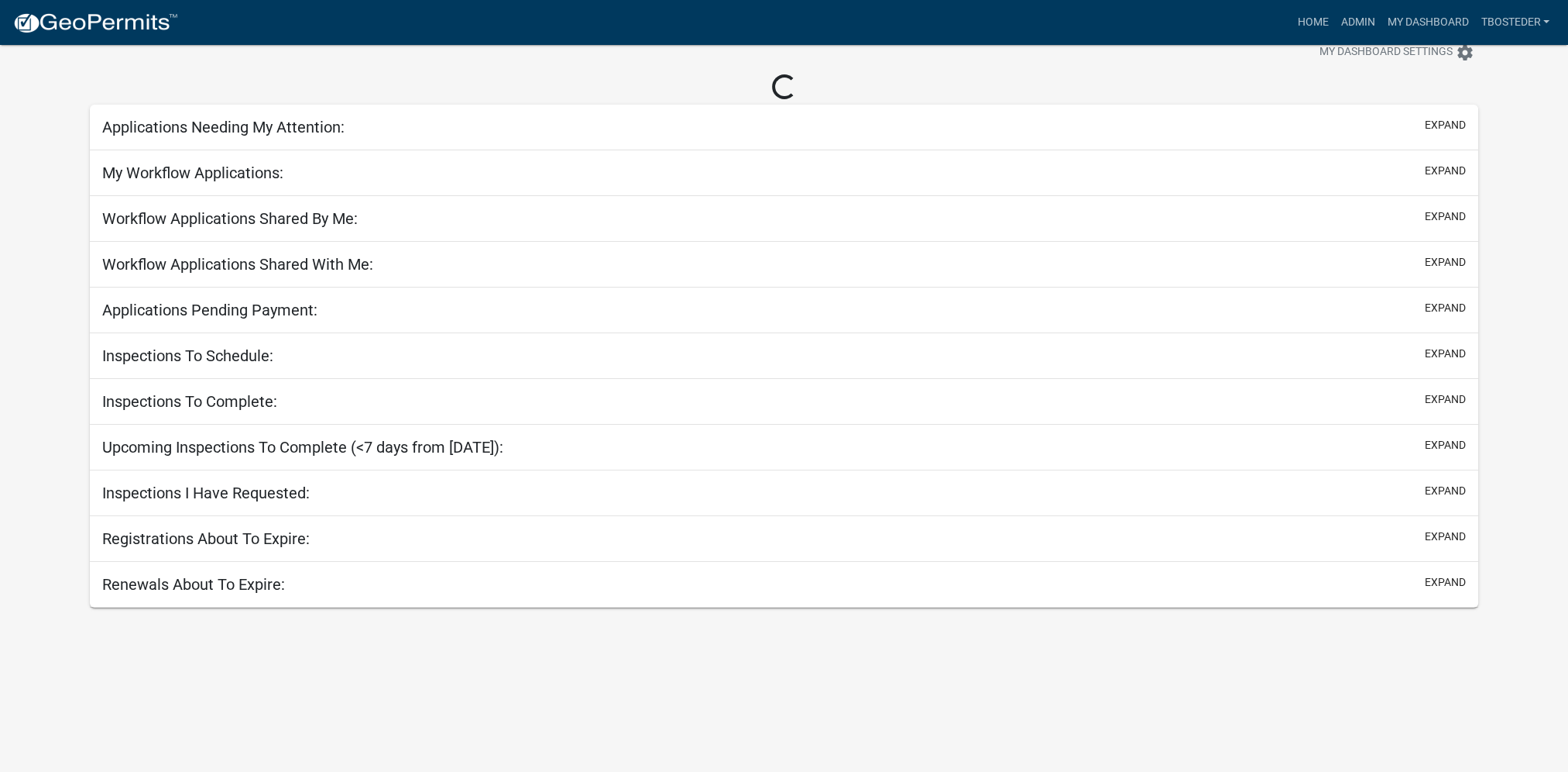
scroll to position [187, 0]
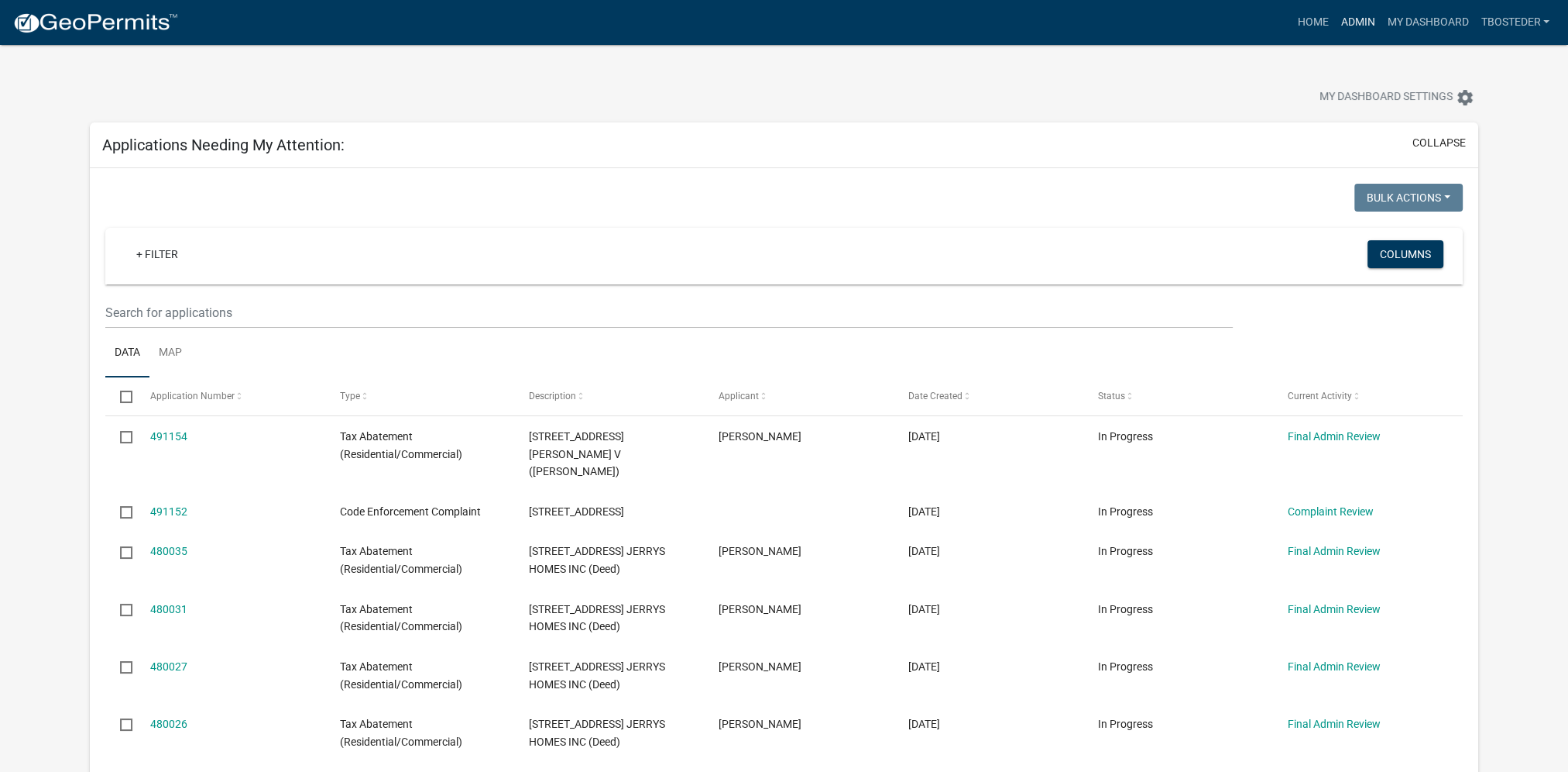
click at [1366, 28] on link "Admin" at bounding box center [1357, 22] width 47 height 30
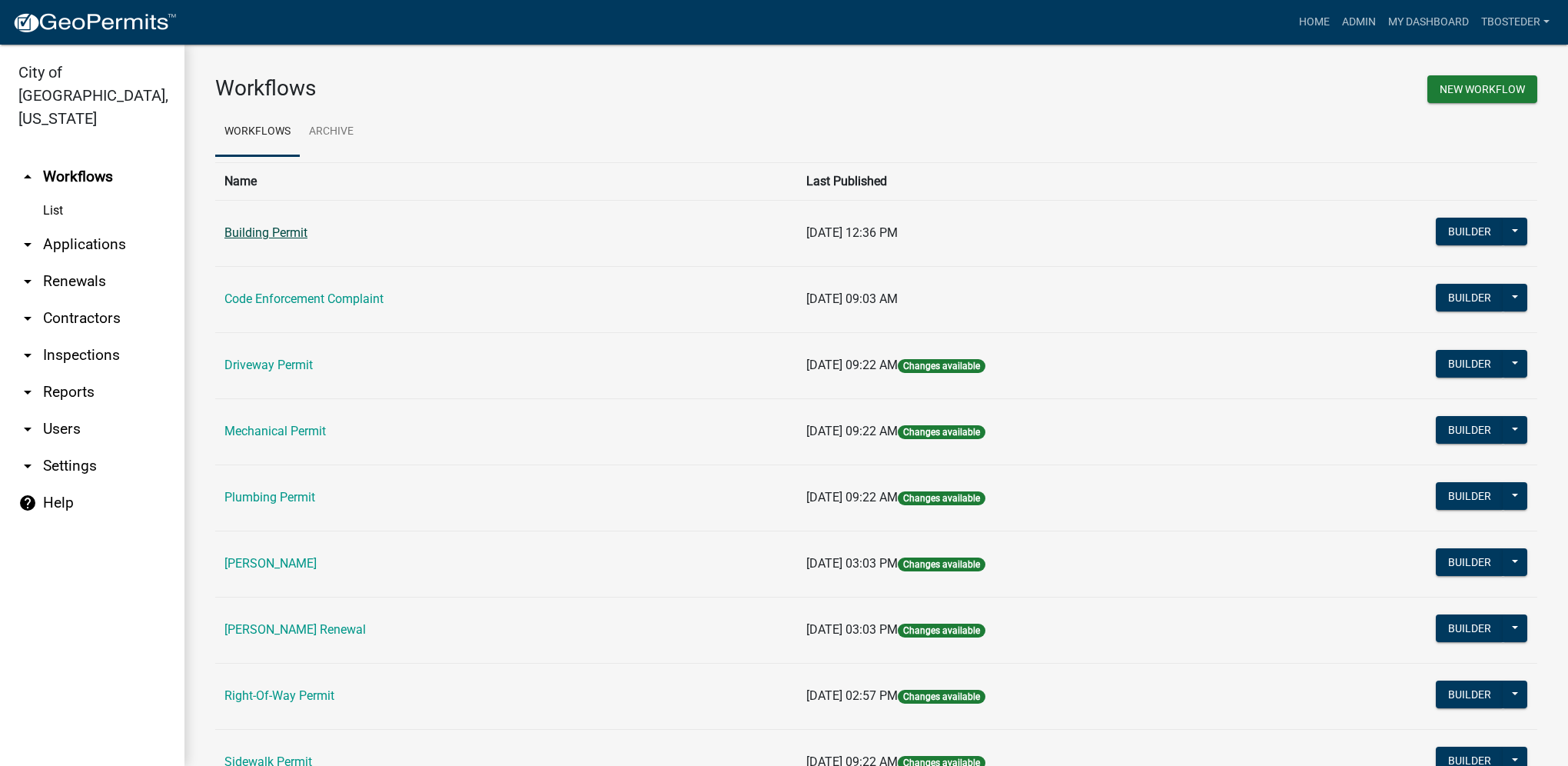
click at [225, 232] on link "Building Permit" at bounding box center [266, 233] width 83 height 14
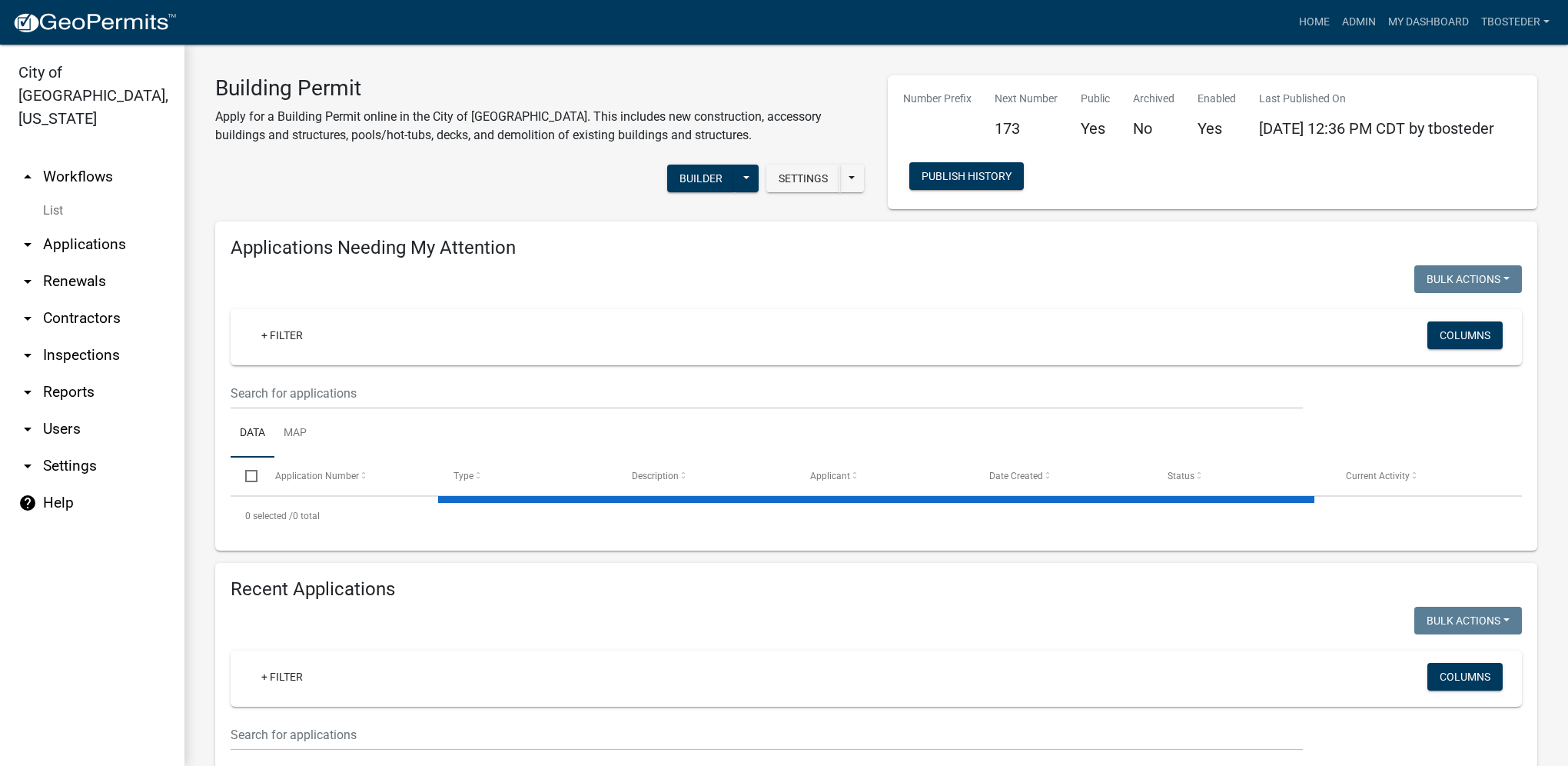
select select "1: 25"
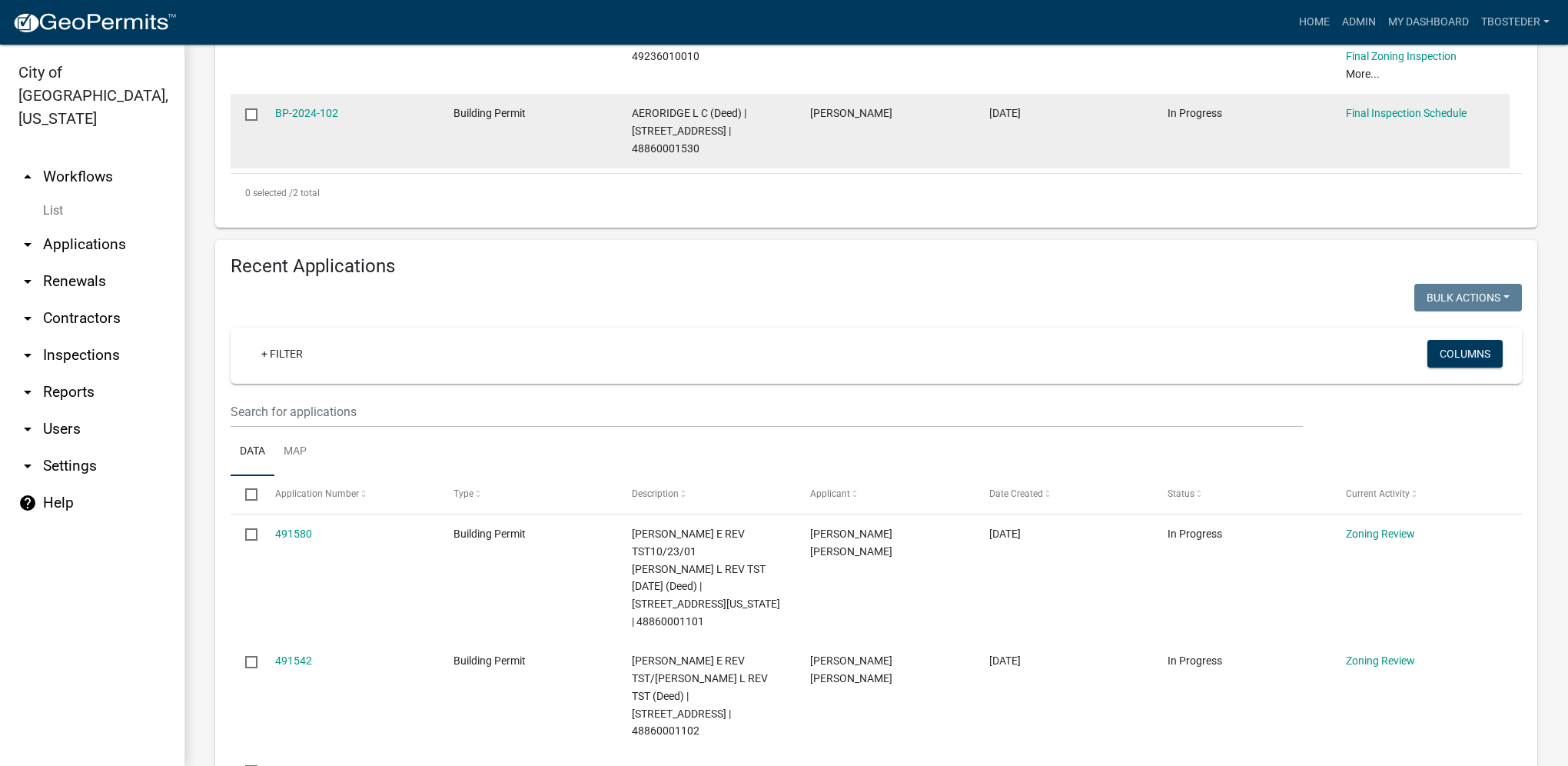
scroll to position [461, 0]
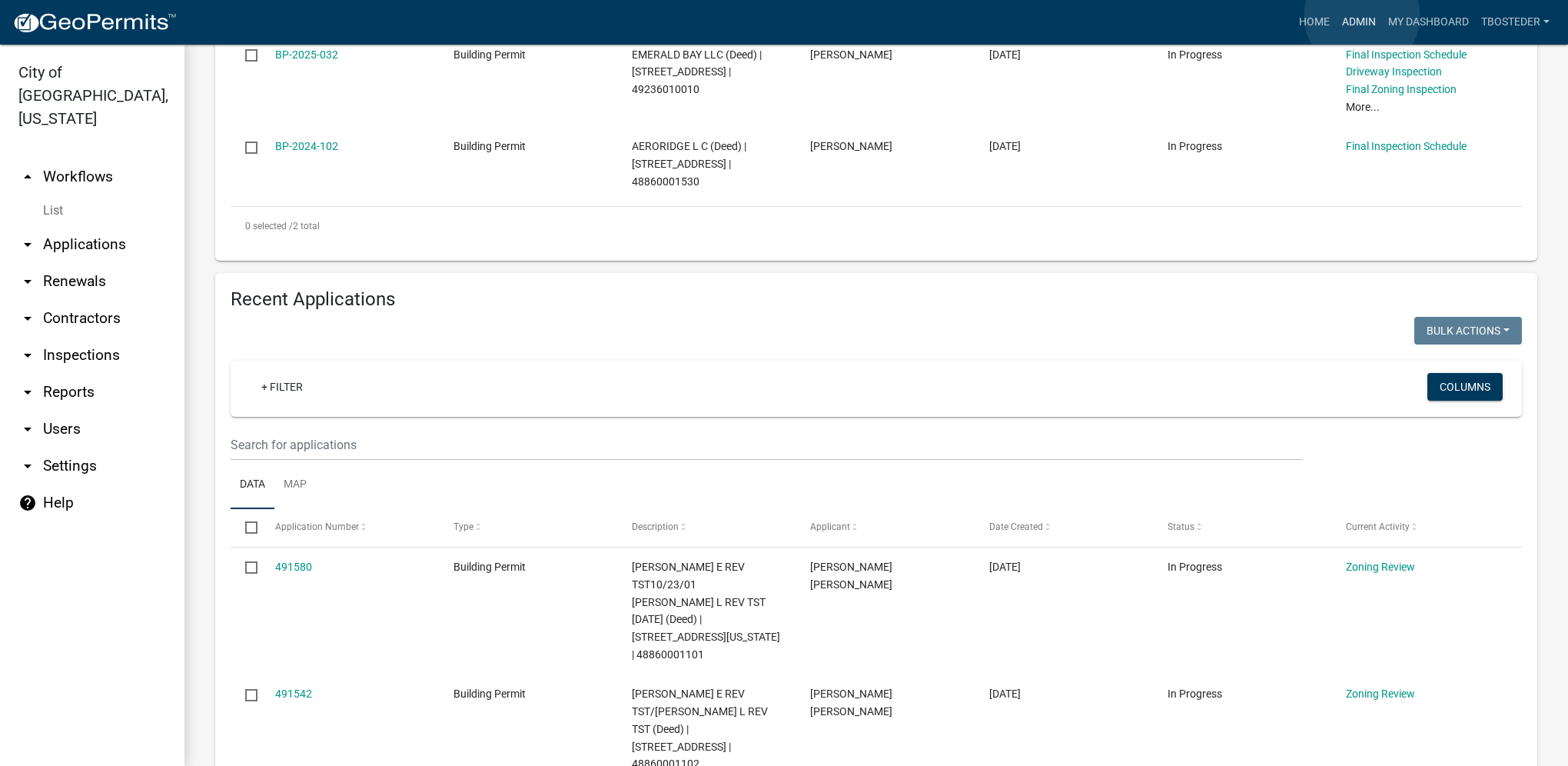
click at [1363, 16] on link "Admin" at bounding box center [1359, 22] width 46 height 29
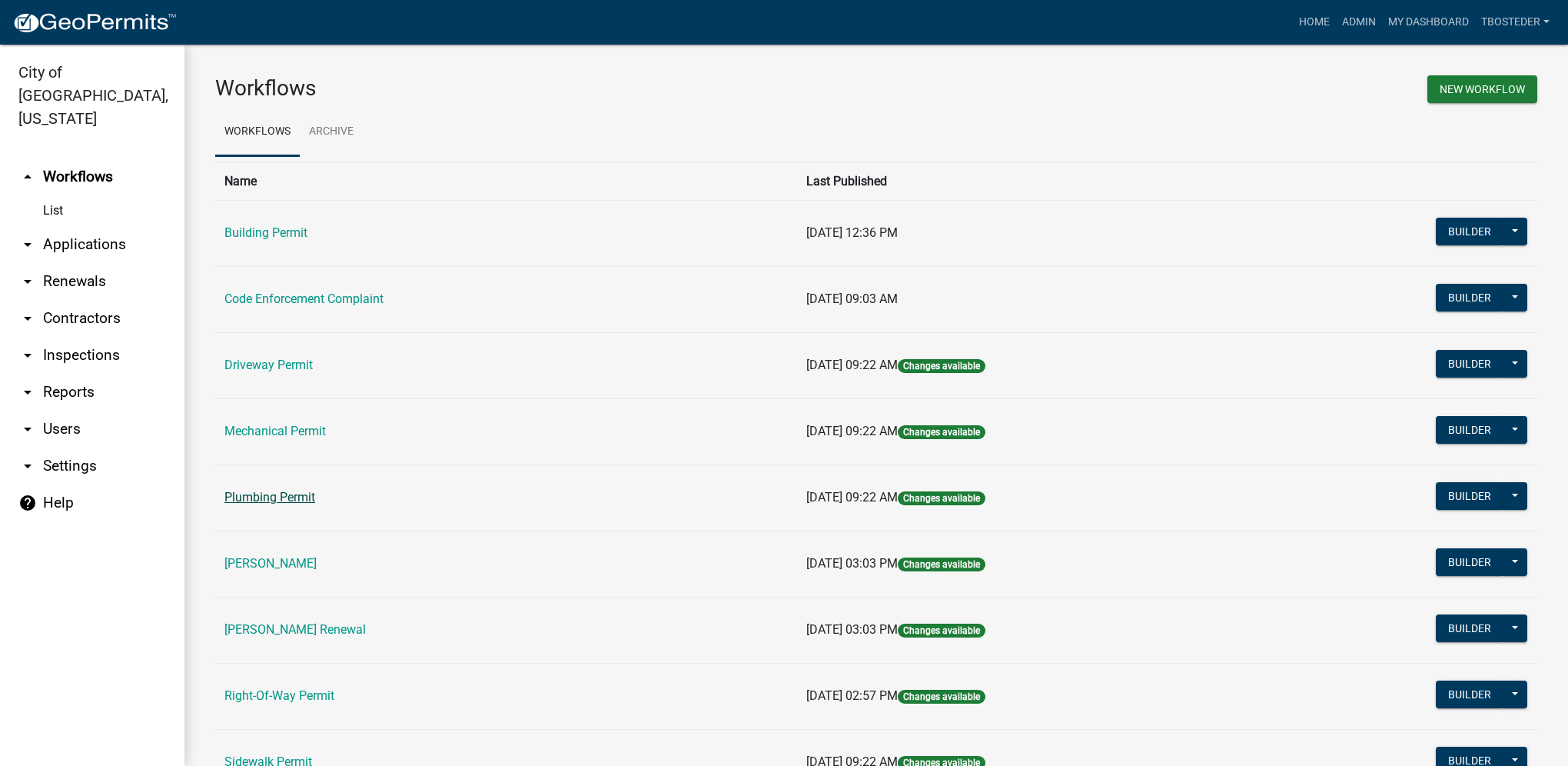
click at [299, 495] on link "Plumbing Permit" at bounding box center [270, 497] width 91 height 14
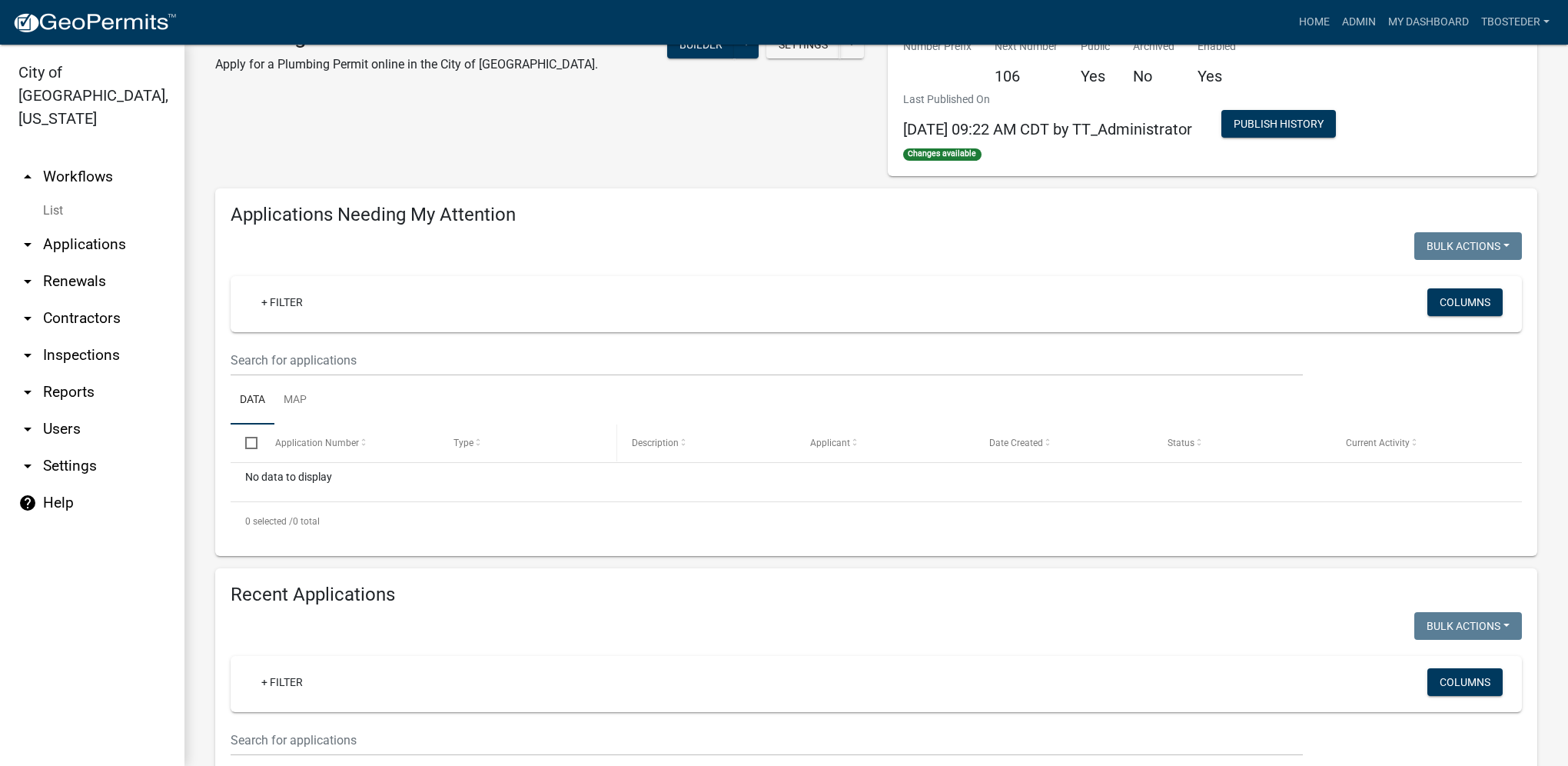
select select "1: 25"
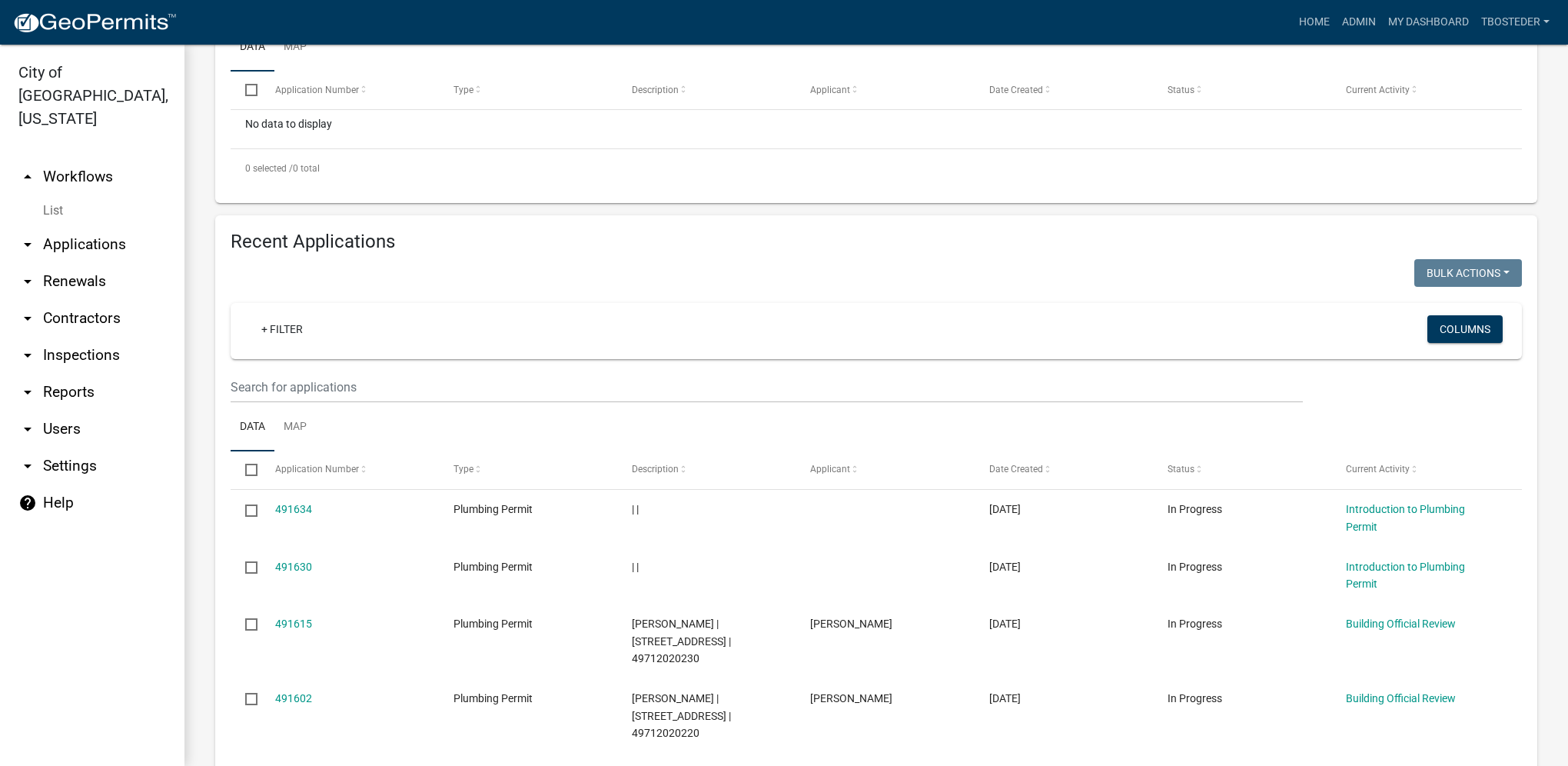
scroll to position [538, 0]
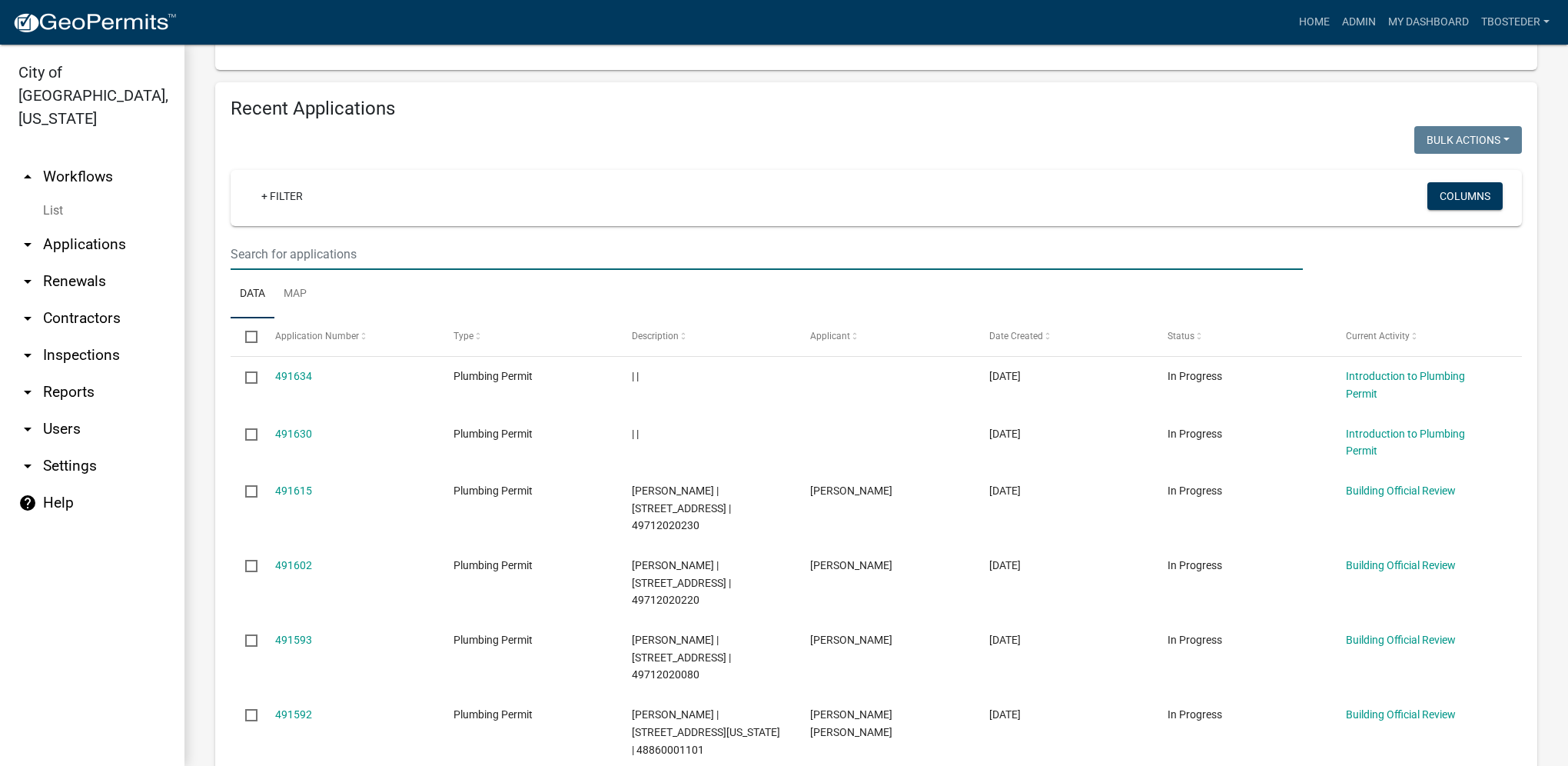
click at [471, 260] on input "text" at bounding box center [767, 254] width 1073 height 32
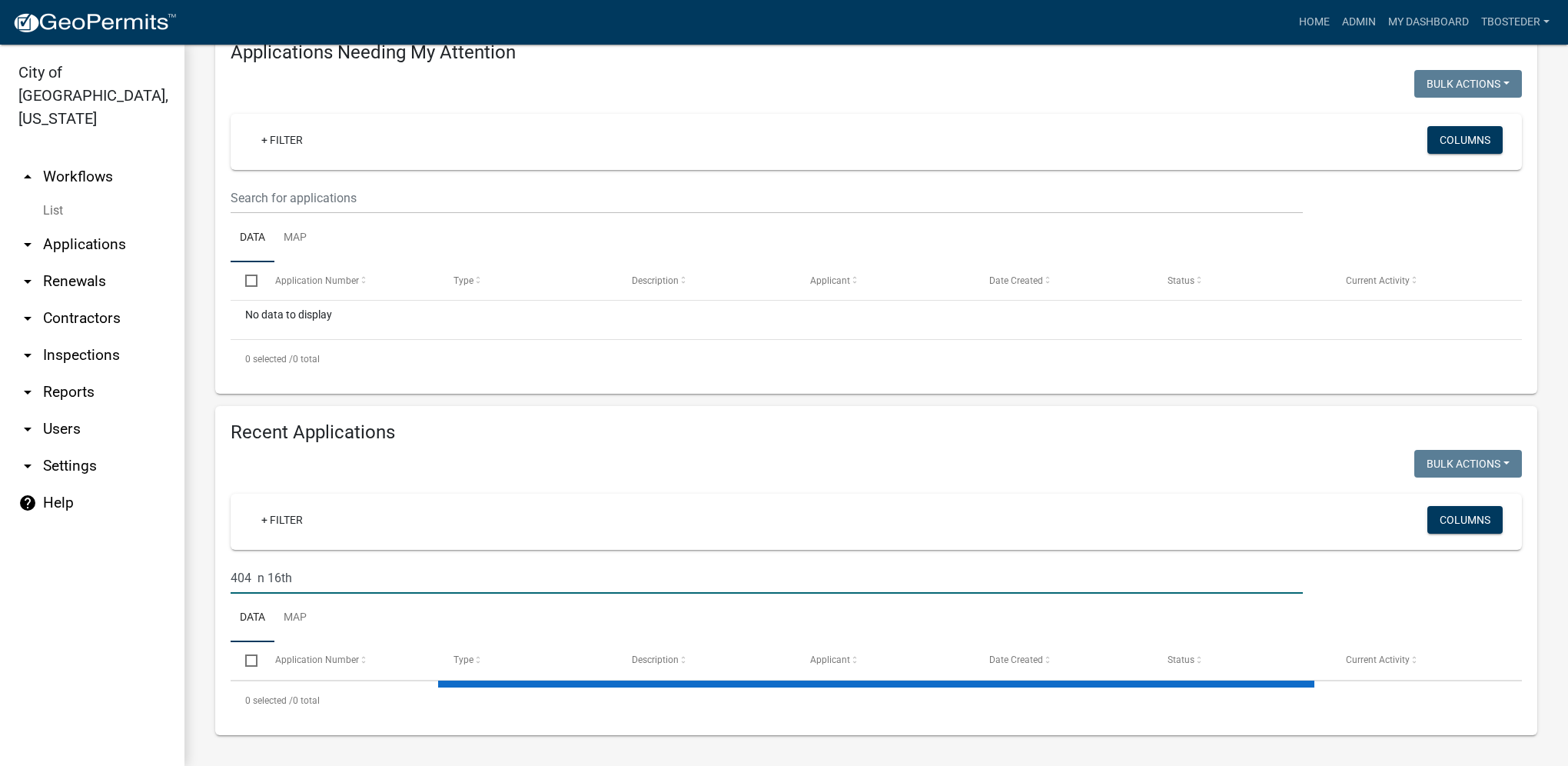
scroll to position [252, 0]
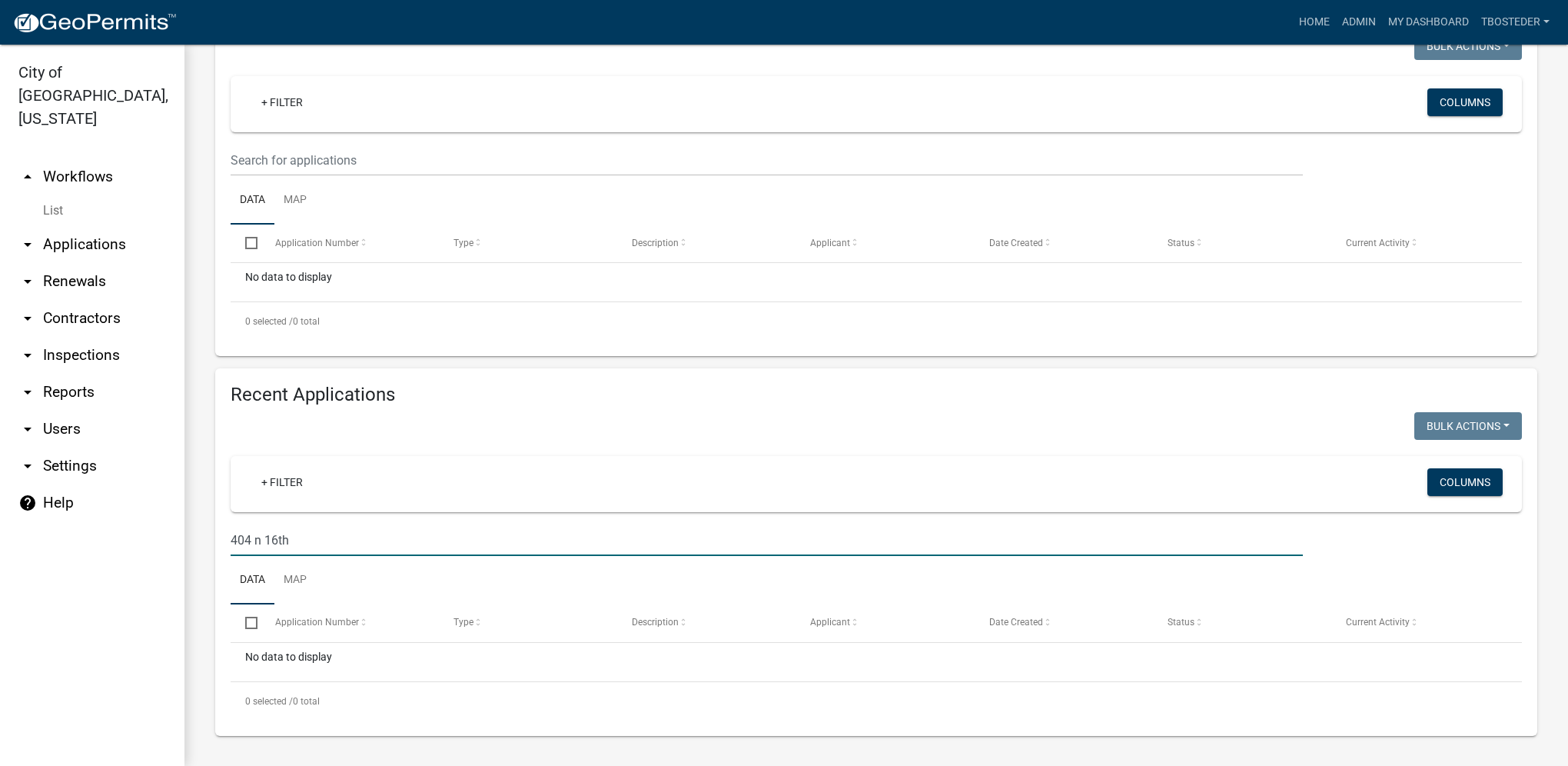
type input "404 n 16th"
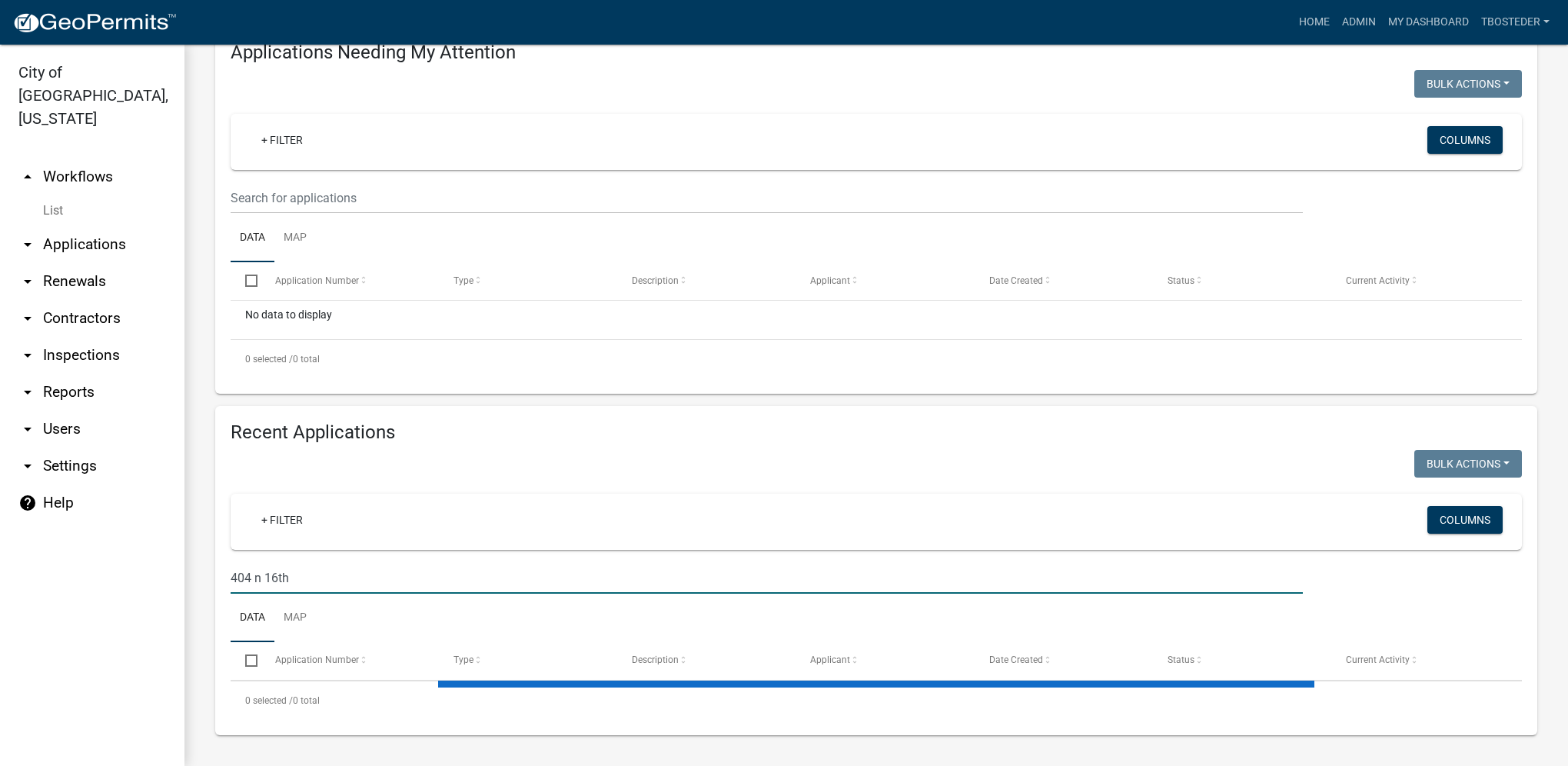
scroll to position [276, 0]
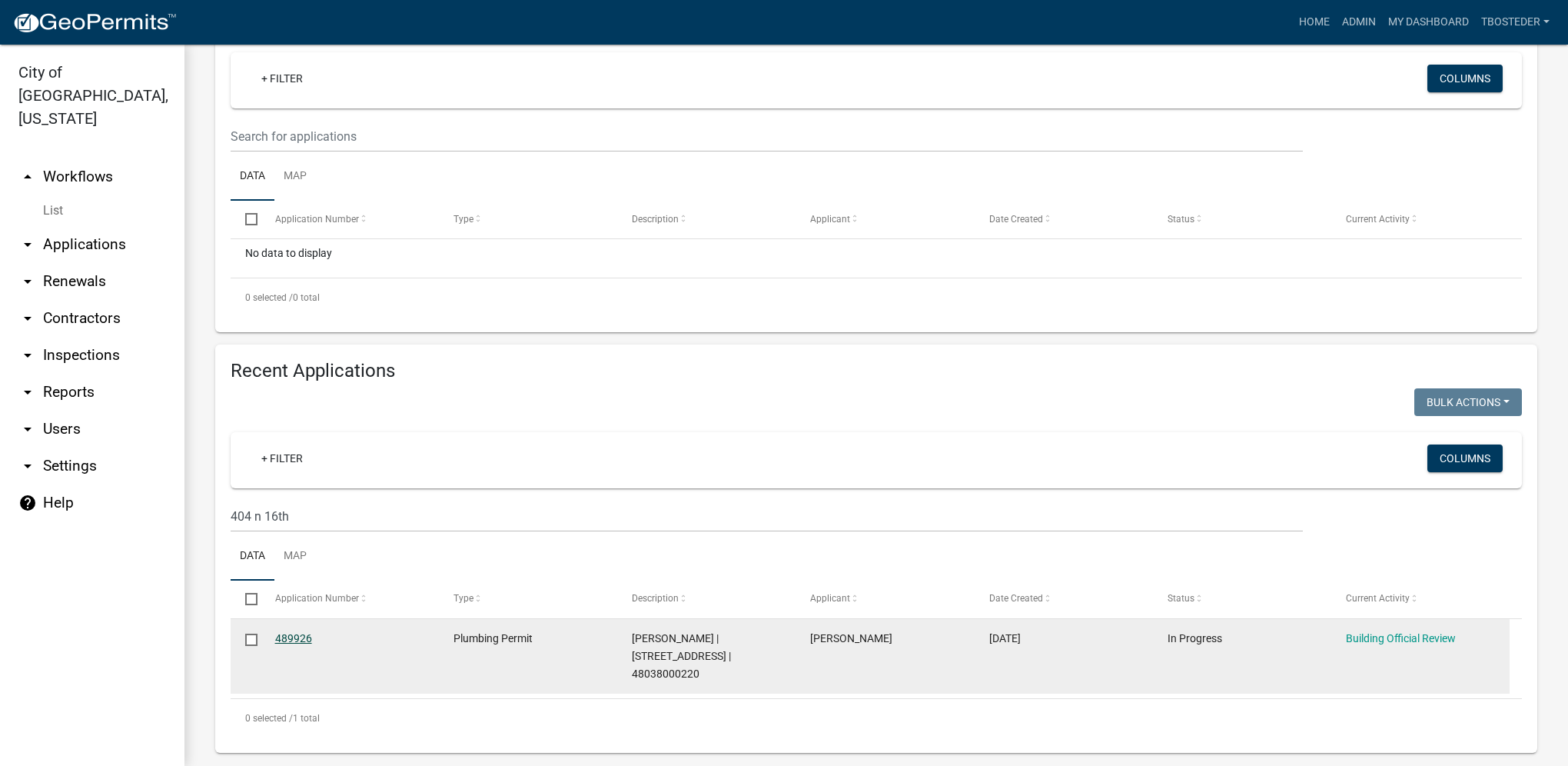
click at [289, 633] on link "489926" at bounding box center [294, 638] width 37 height 12
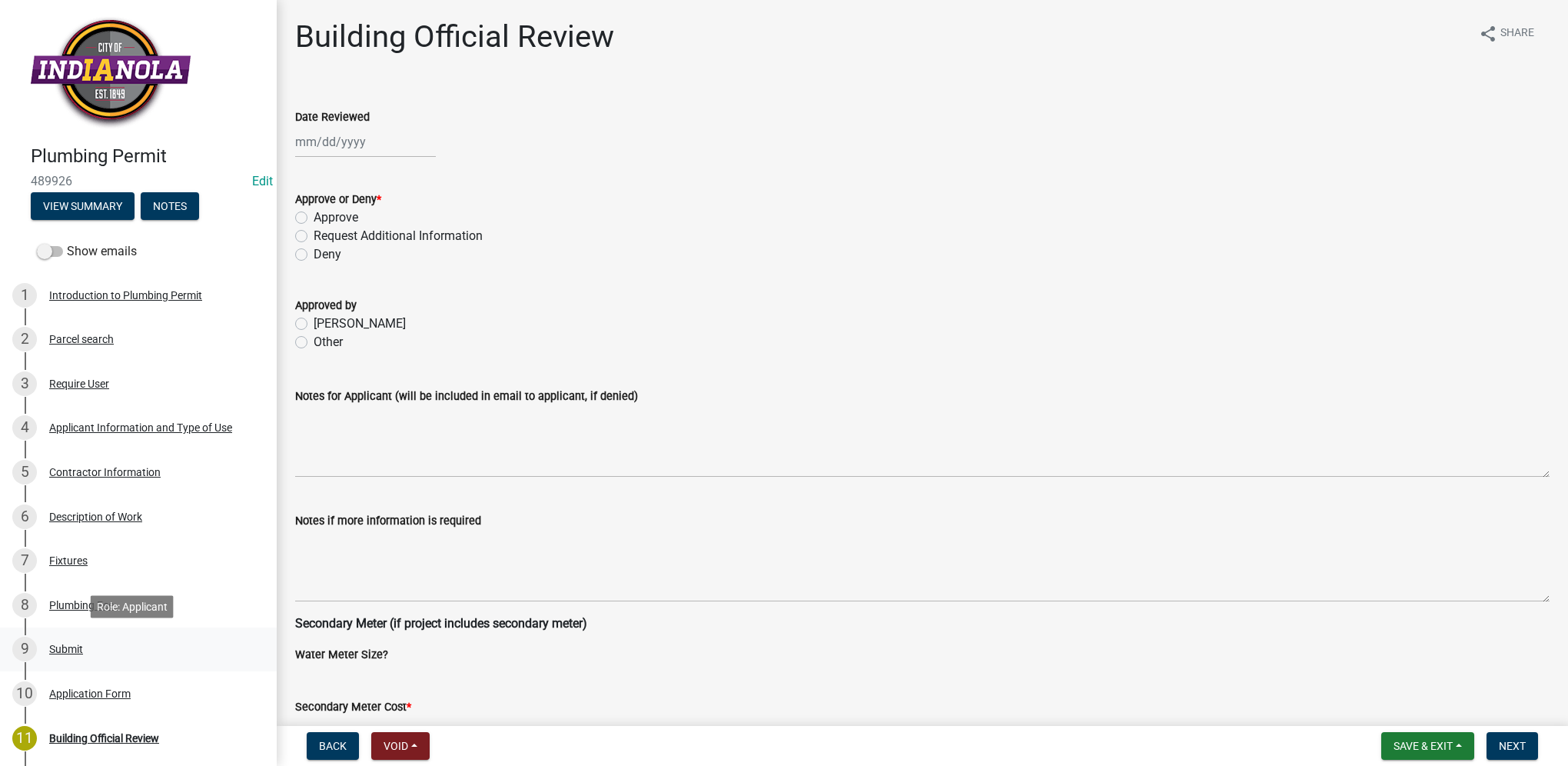
click at [68, 649] on div "Submit" at bounding box center [66, 649] width 33 height 11
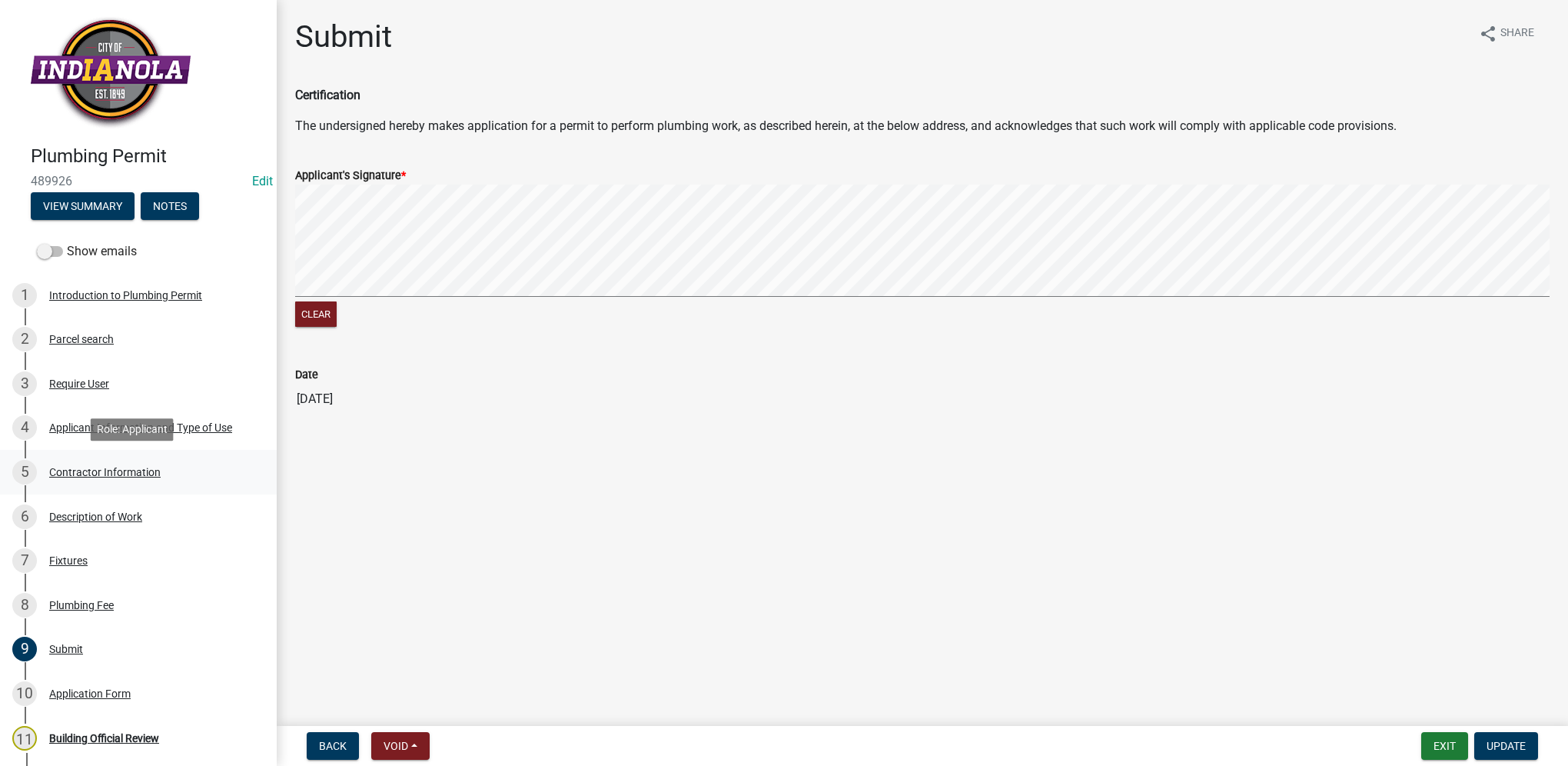
click at [150, 475] on div "Contractor Information" at bounding box center [105, 472] width 111 height 11
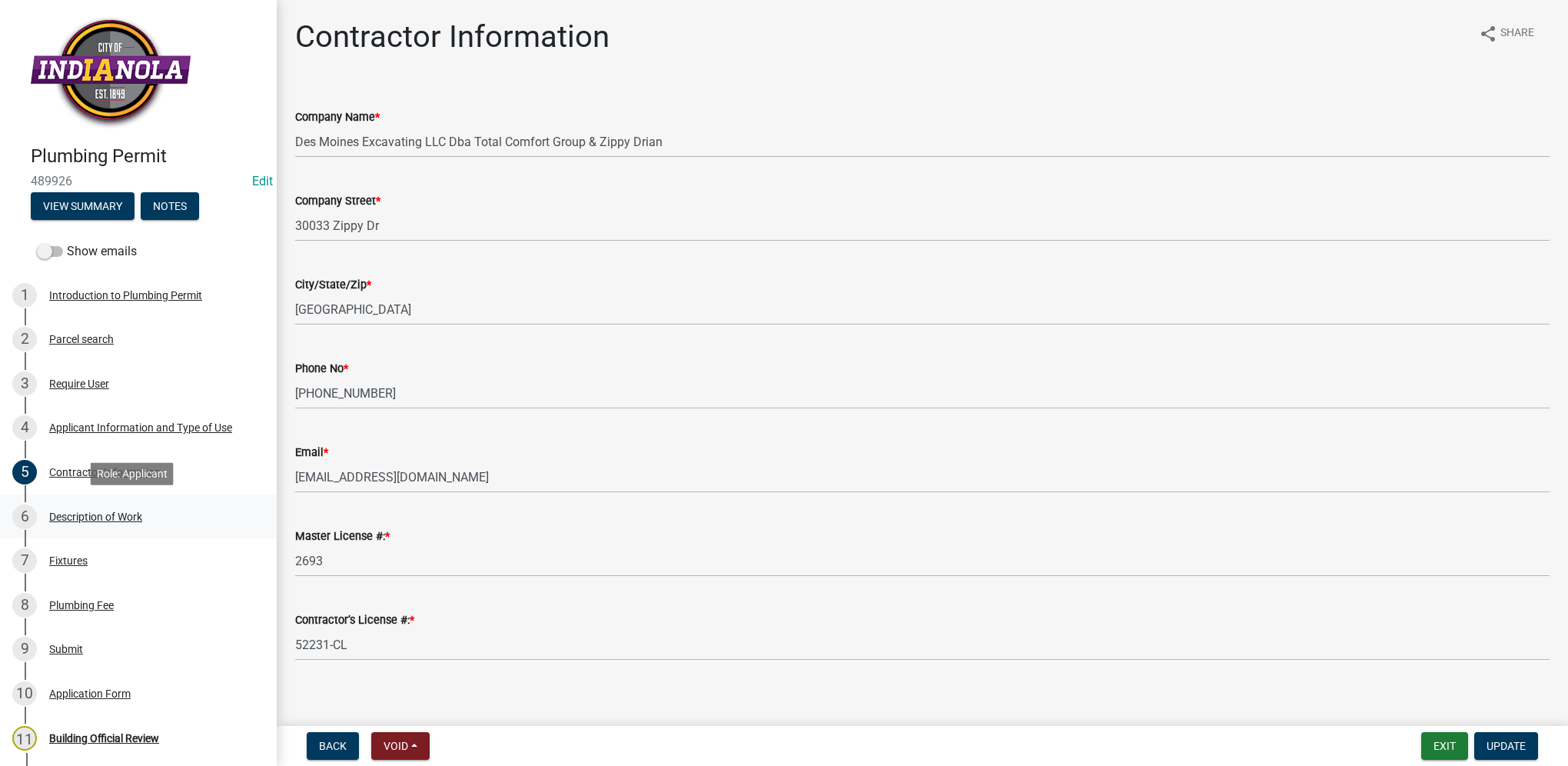
click at [188, 518] on div "6 Description of Work" at bounding box center [131, 516] width 240 height 25
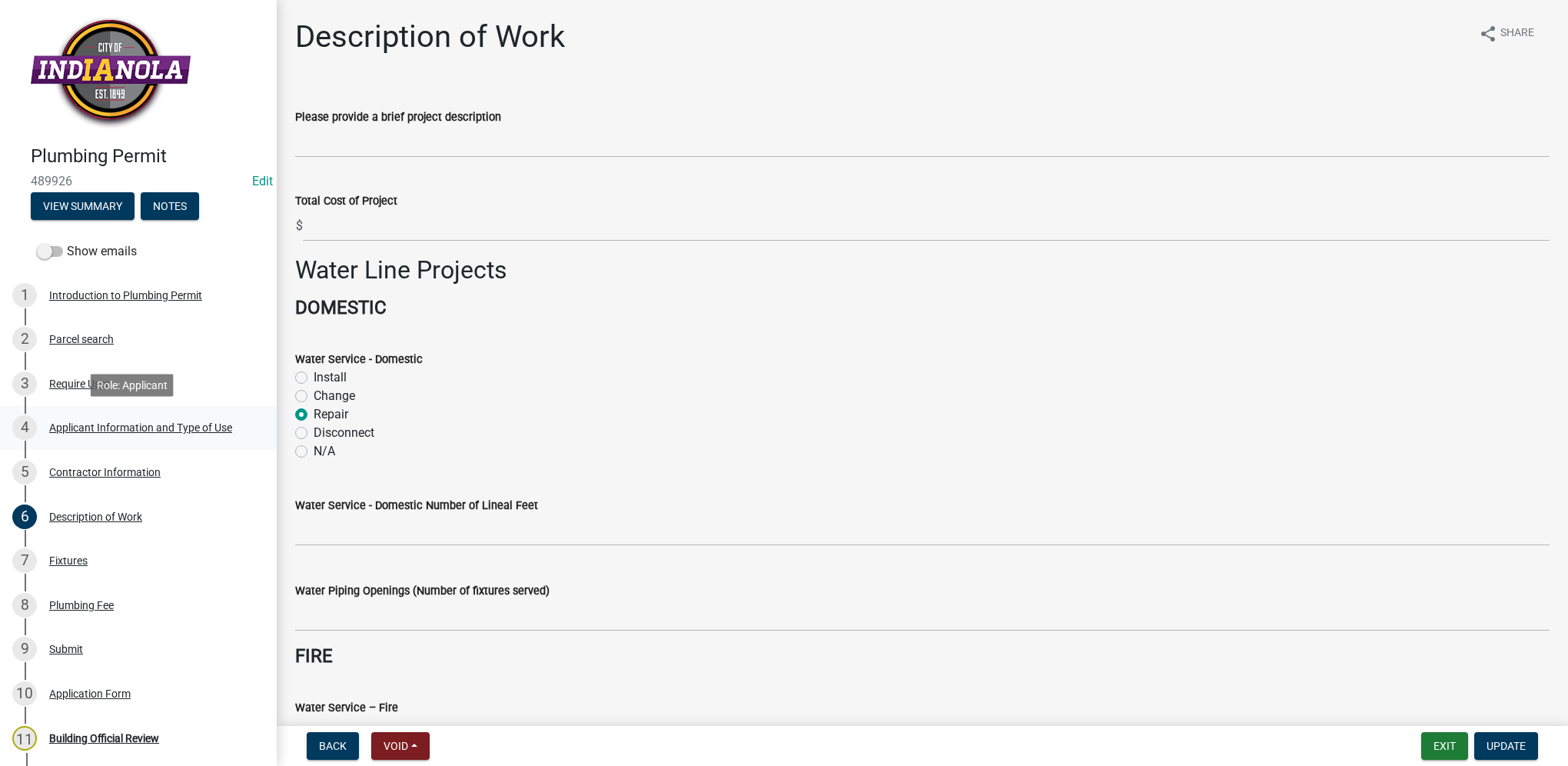
click at [106, 410] on link "4 Applicant Information and Type of Use" at bounding box center [139, 428] width 277 height 45
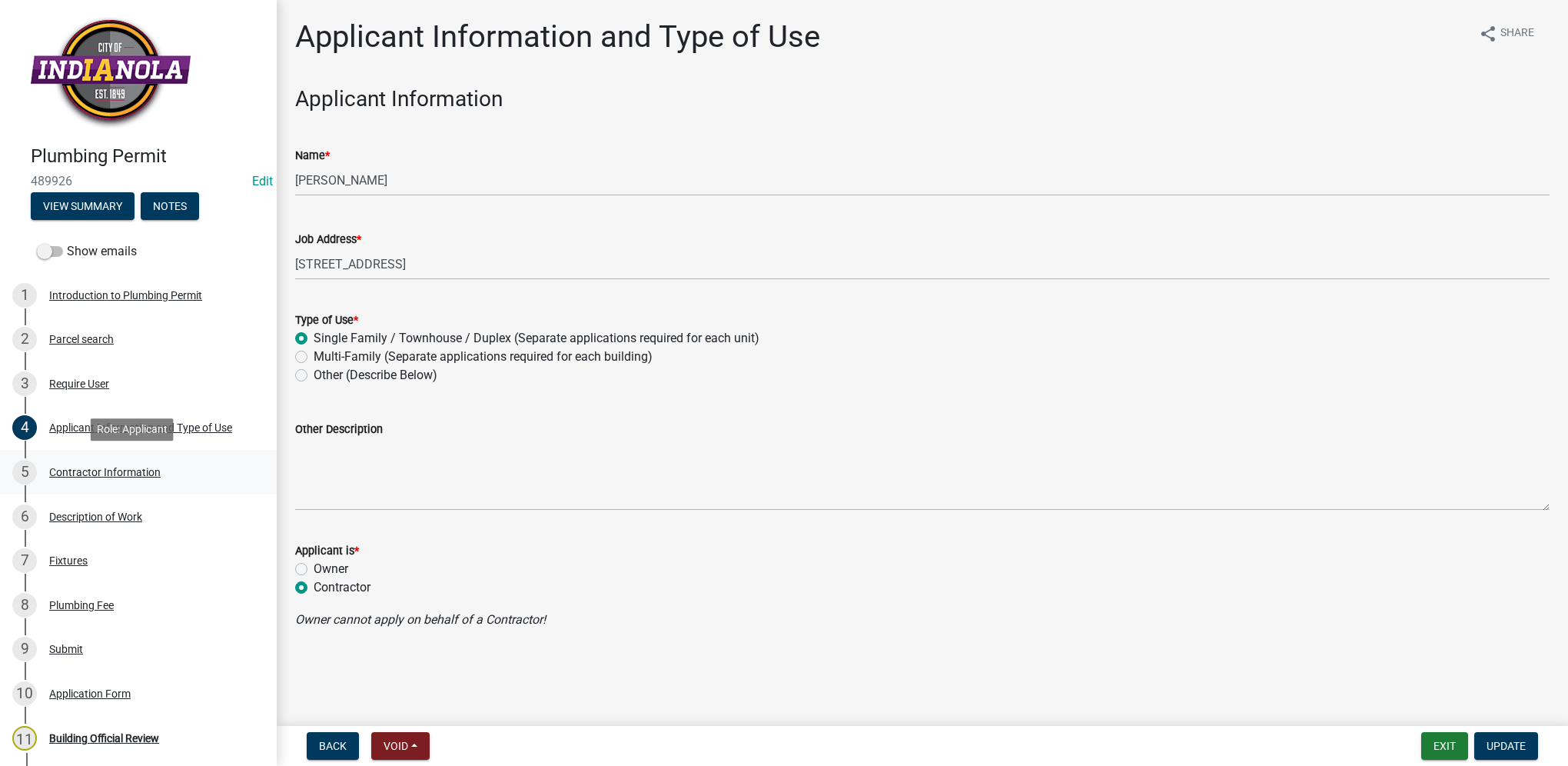
click at [158, 463] on div "5 Contractor Information" at bounding box center [131, 471] width 240 height 25
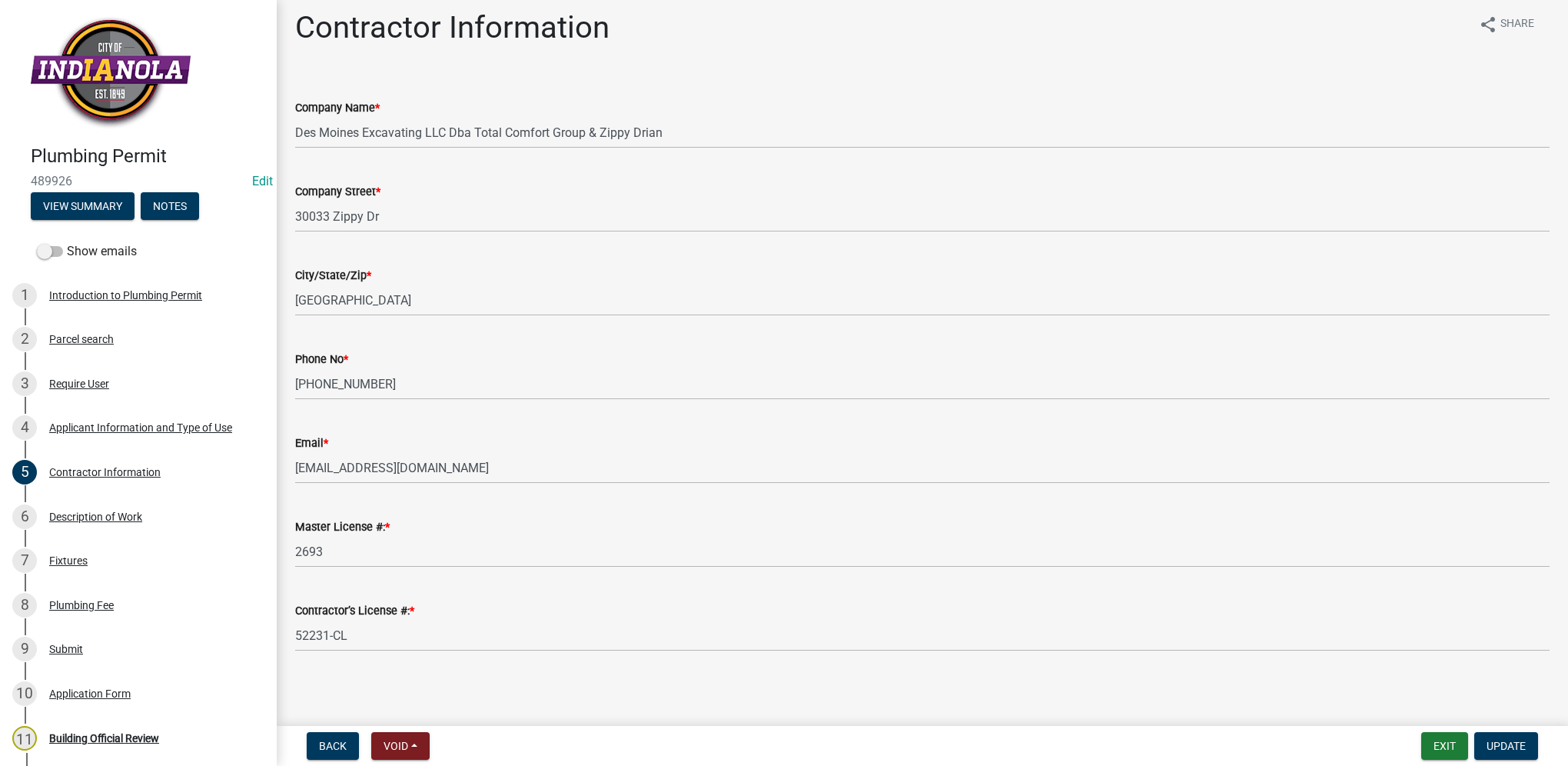
scroll to position [12, 0]
click at [106, 525] on div "6 Description of Work" at bounding box center [131, 516] width 240 height 25
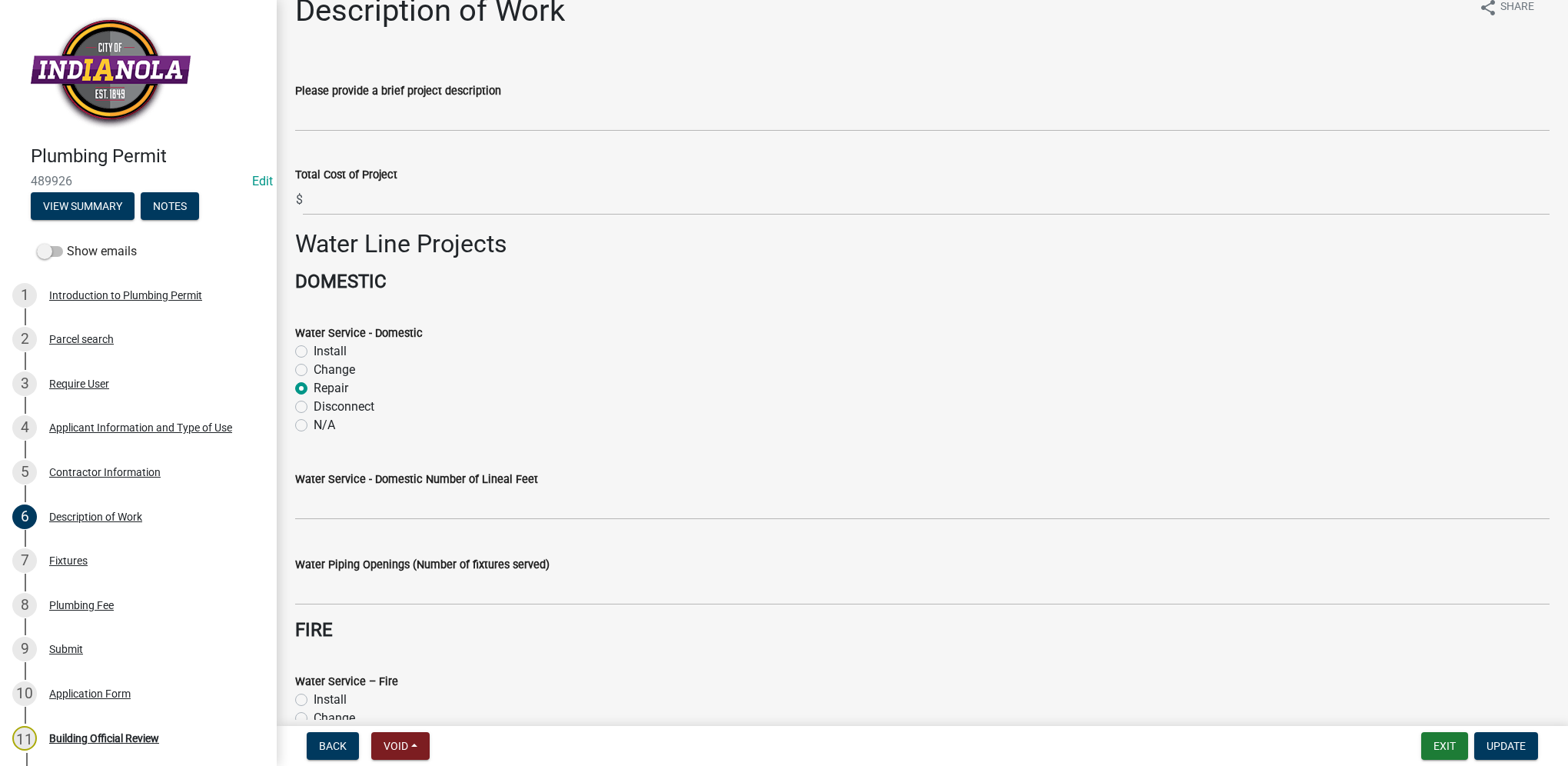
scroll to position [0, 0]
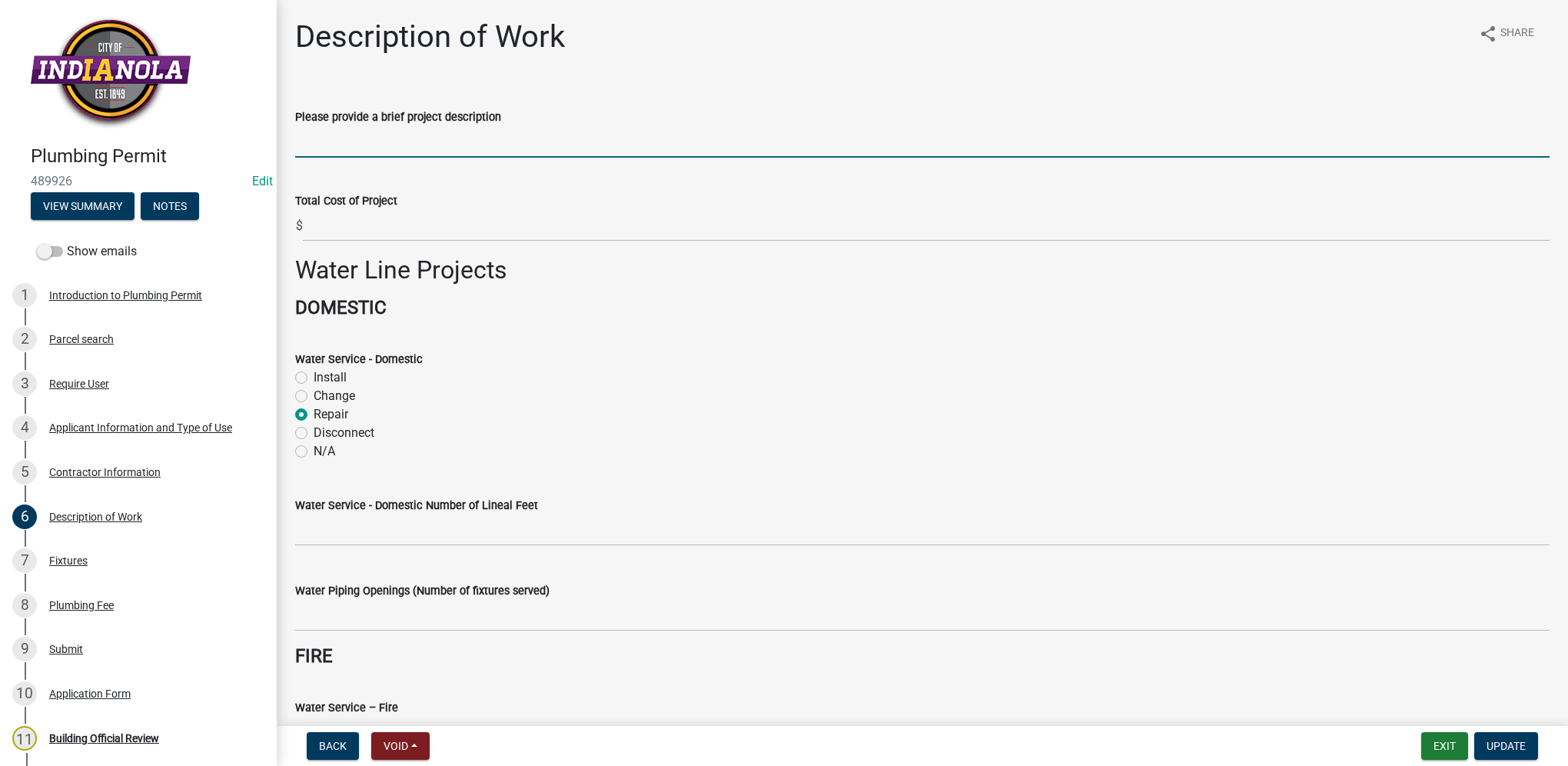
click at [350, 147] on input "Please provide a brief project description" at bounding box center [923, 142] width 1255 height 32
type input "drain line repair in basement before meter"
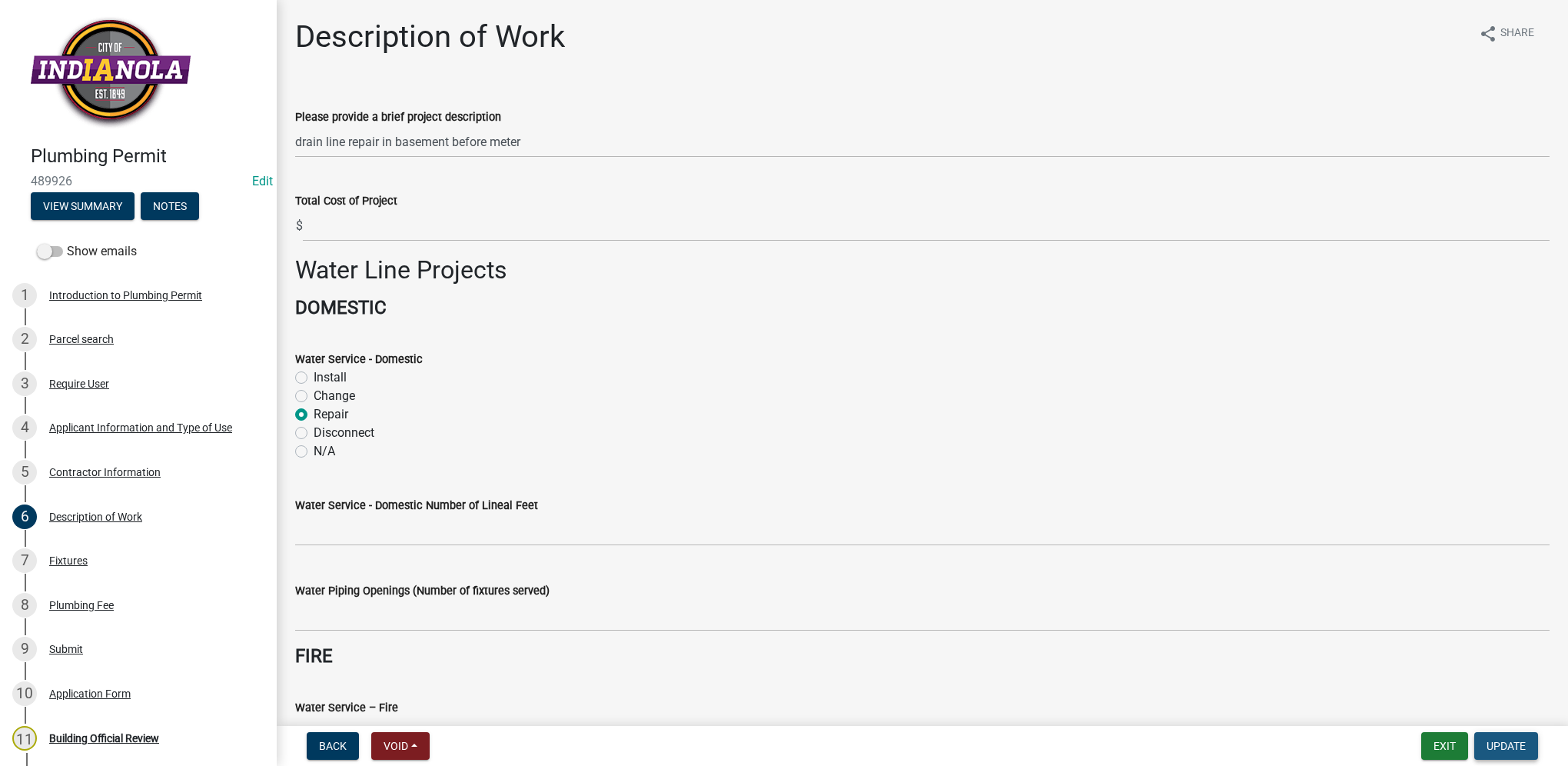
click at [1488, 742] on span "Update" at bounding box center [1506, 745] width 39 height 12
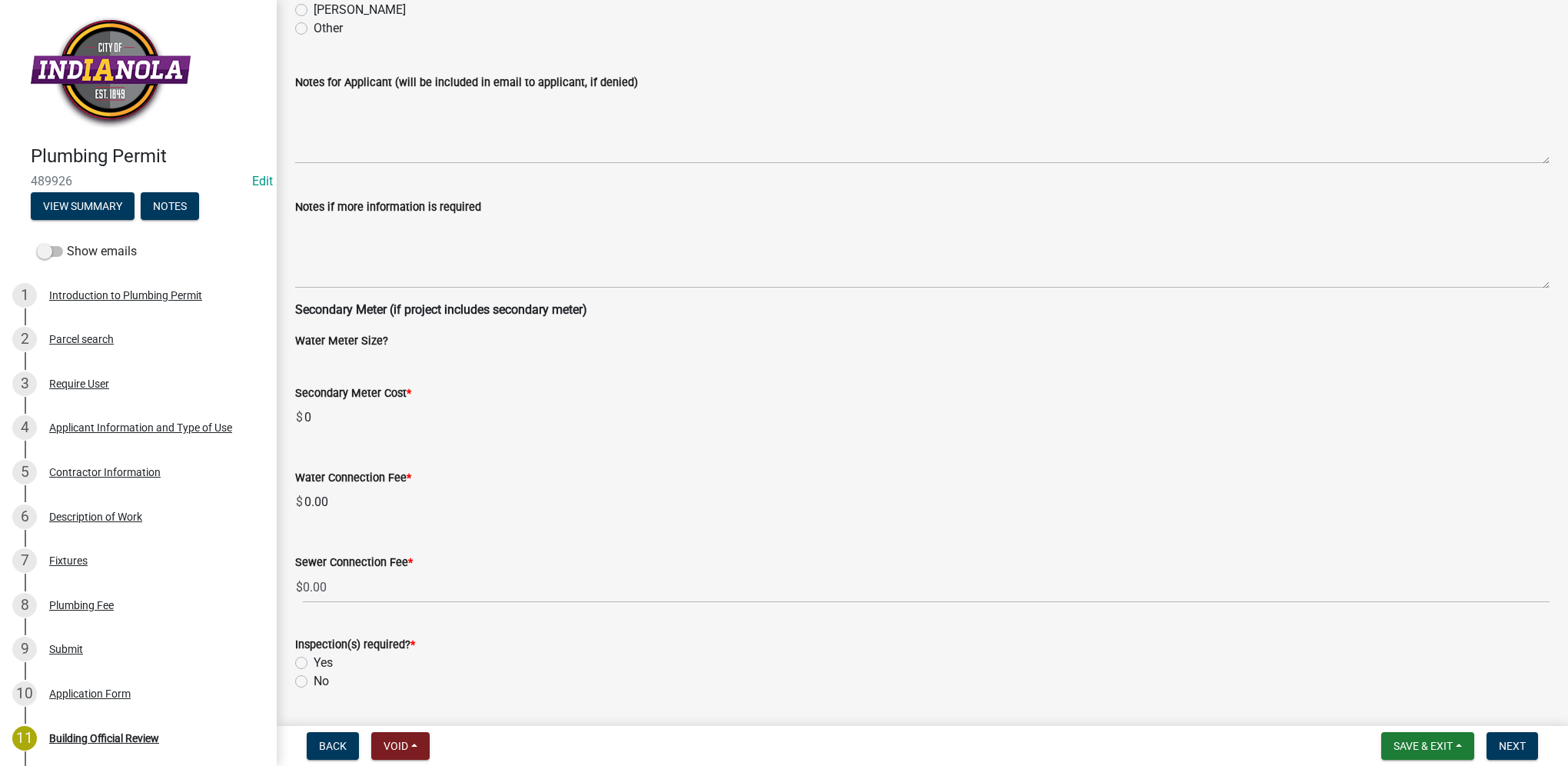
scroll to position [358, 0]
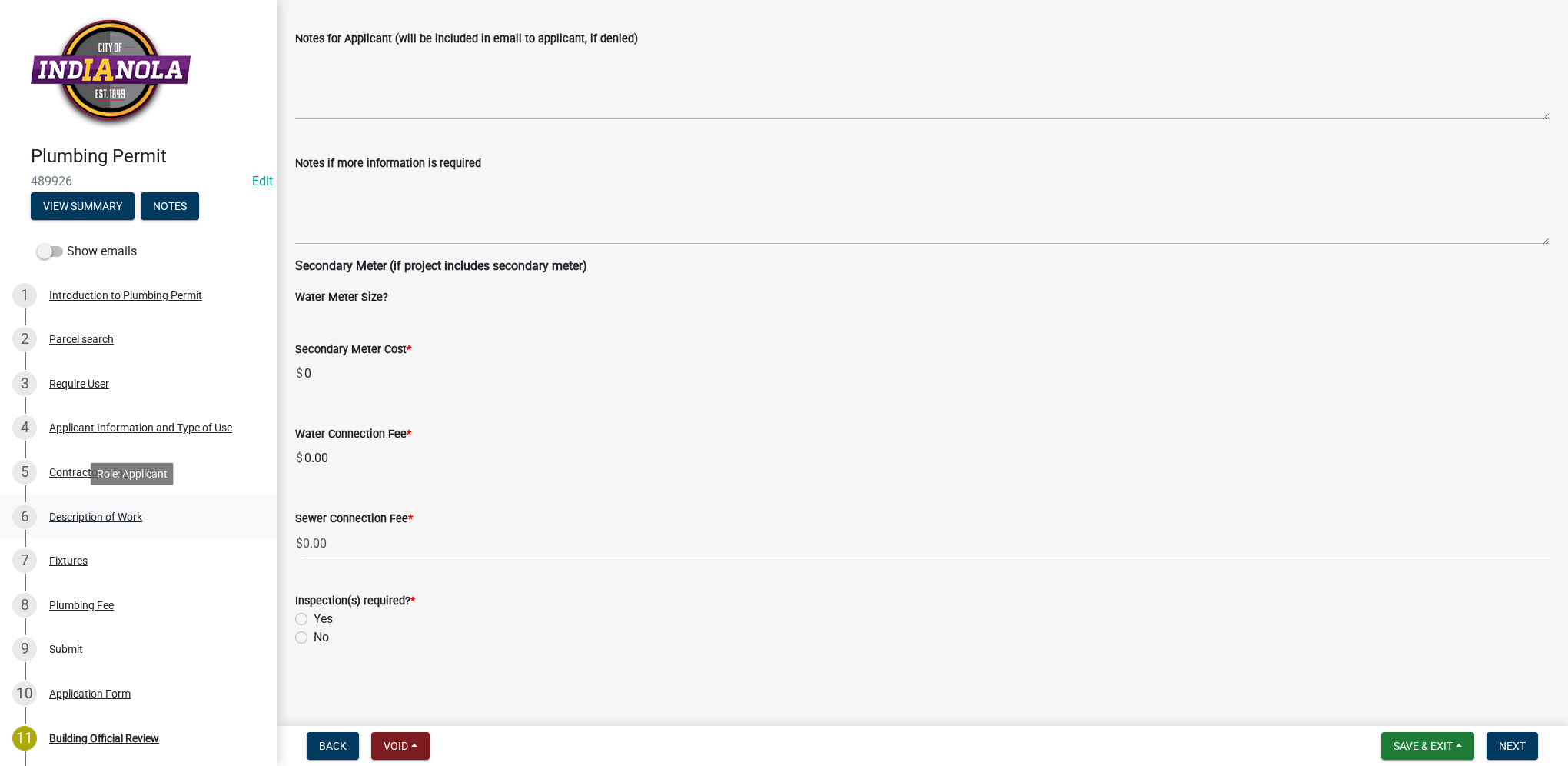
click at [142, 533] on link "6 Description of Work" at bounding box center [139, 517] width 277 height 45
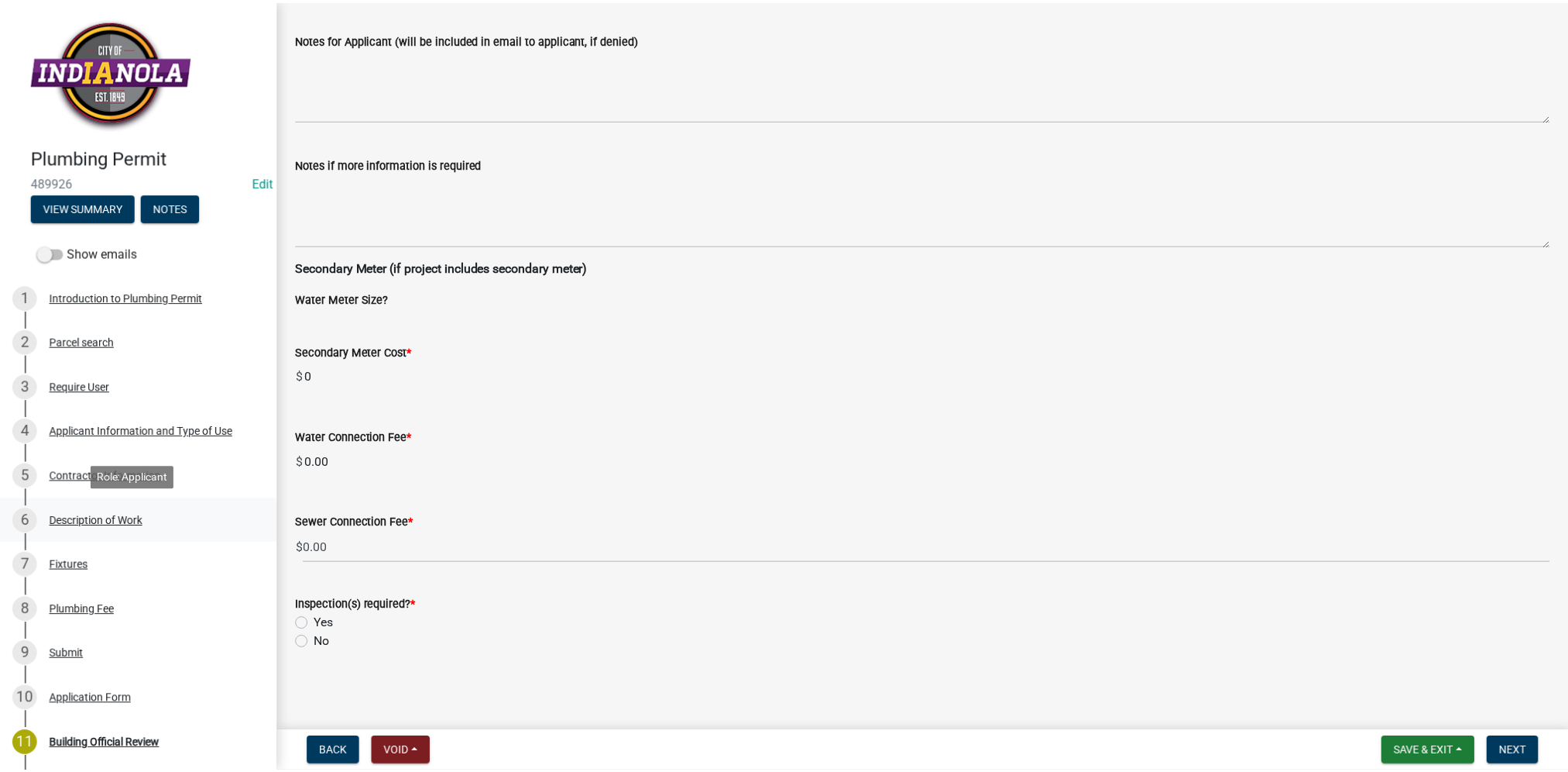
scroll to position [0, 0]
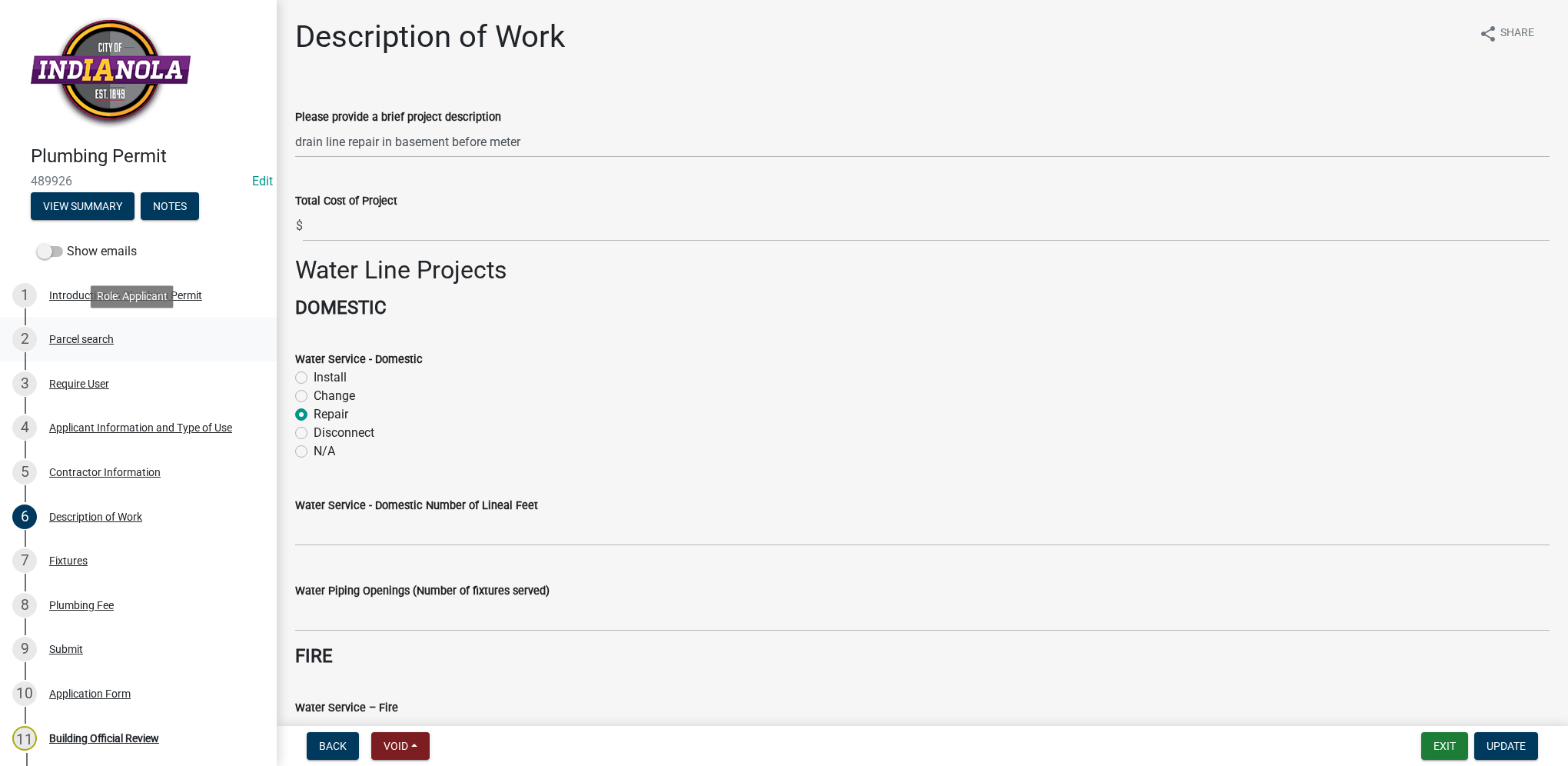
click at [128, 360] on link "2 Parcel search" at bounding box center [139, 339] width 277 height 45
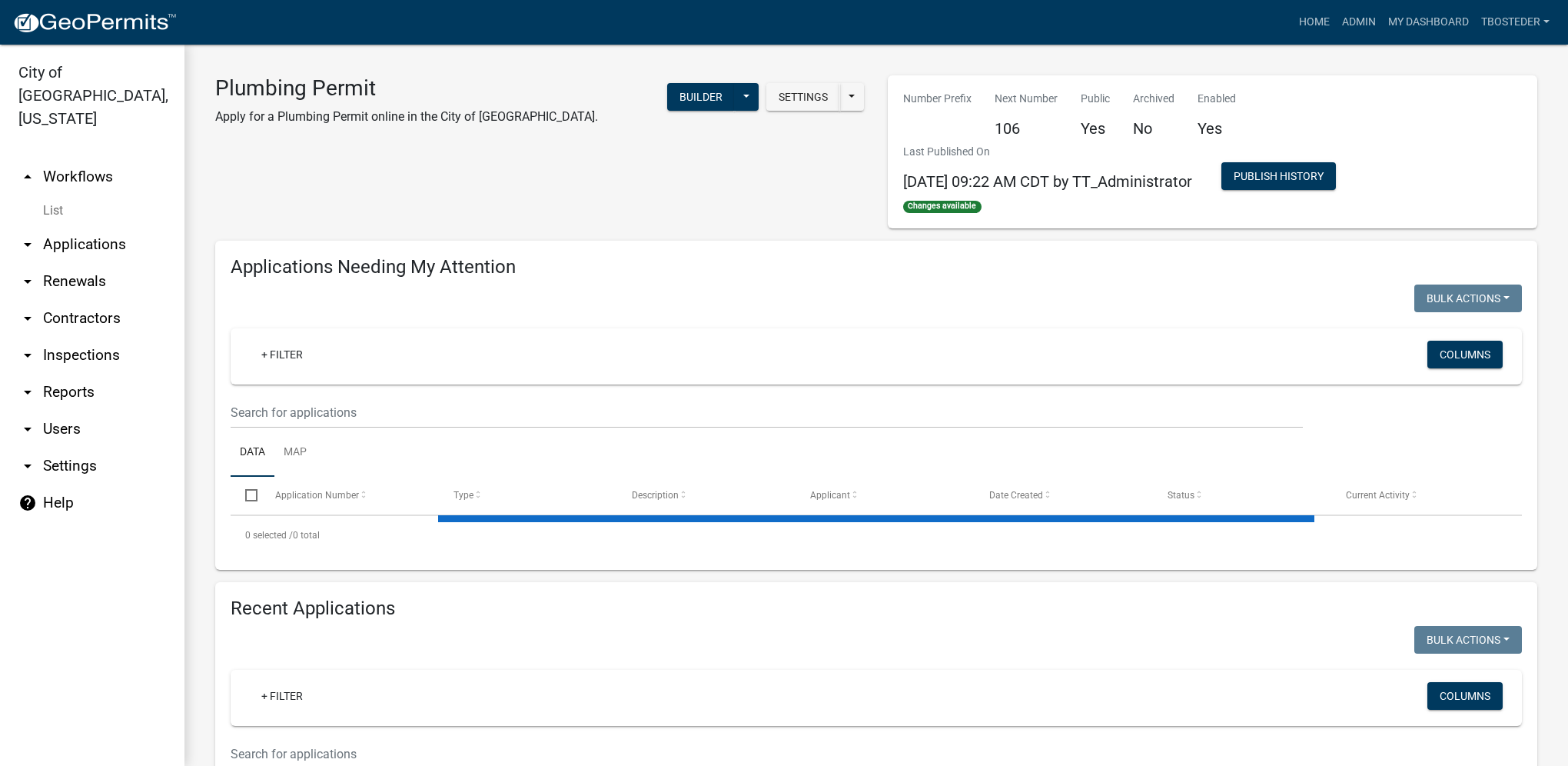
select select "1: 25"
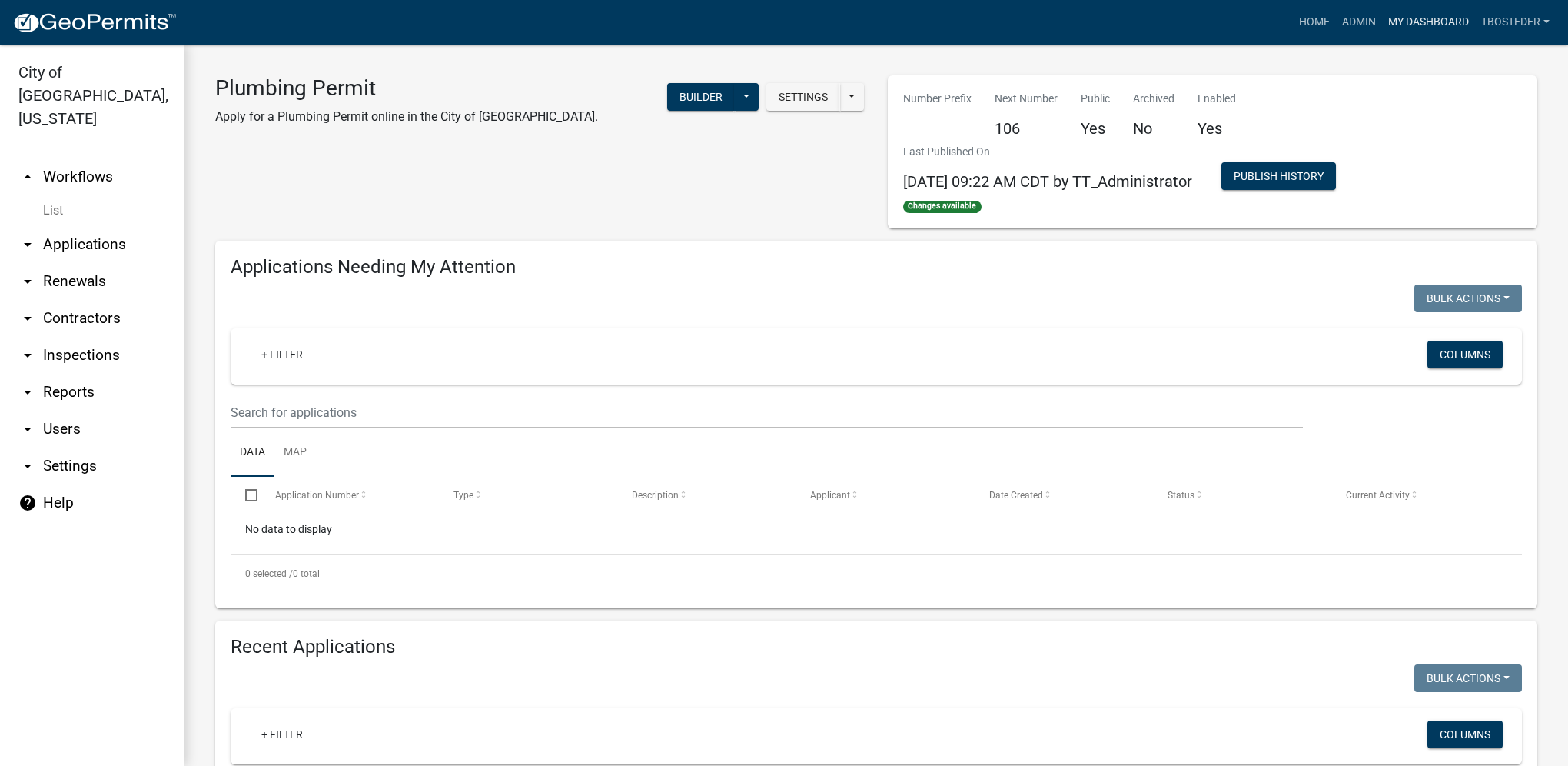
click at [1412, 29] on link "My Dashboard" at bounding box center [1429, 22] width 93 height 29
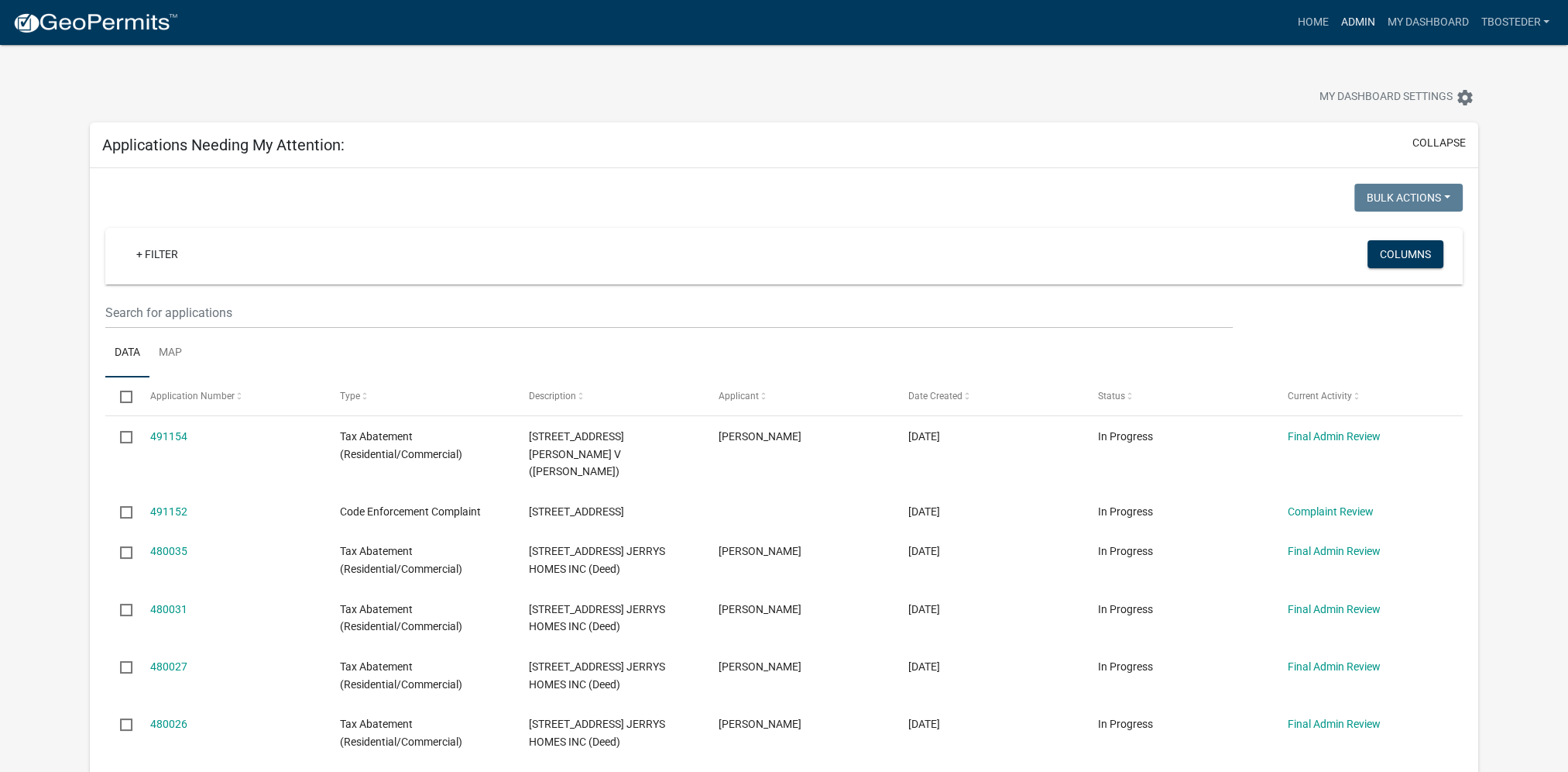
click at [1346, 22] on link "Admin" at bounding box center [1357, 22] width 47 height 30
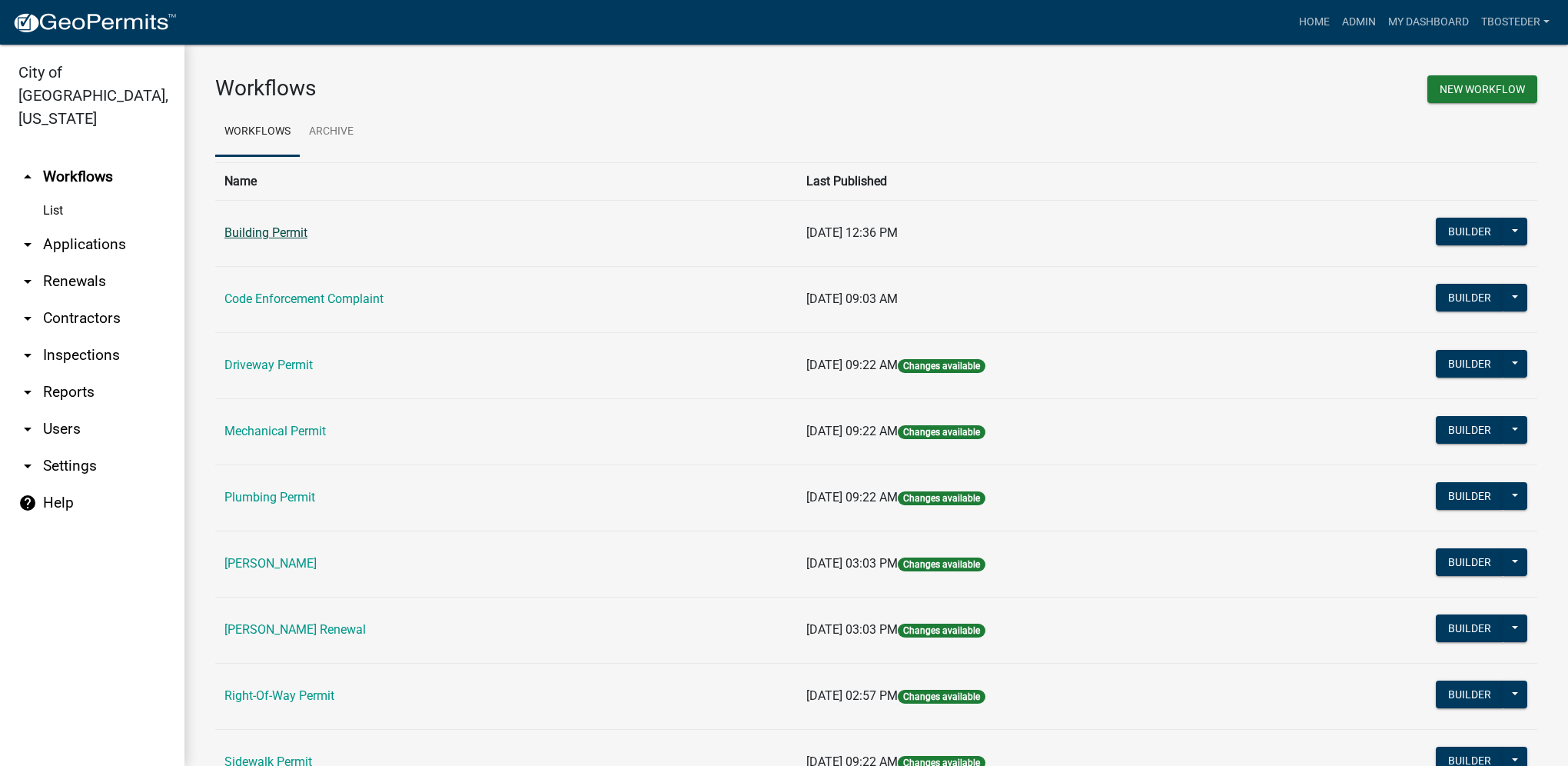
click at [260, 233] on link "Building Permit" at bounding box center [266, 233] width 83 height 14
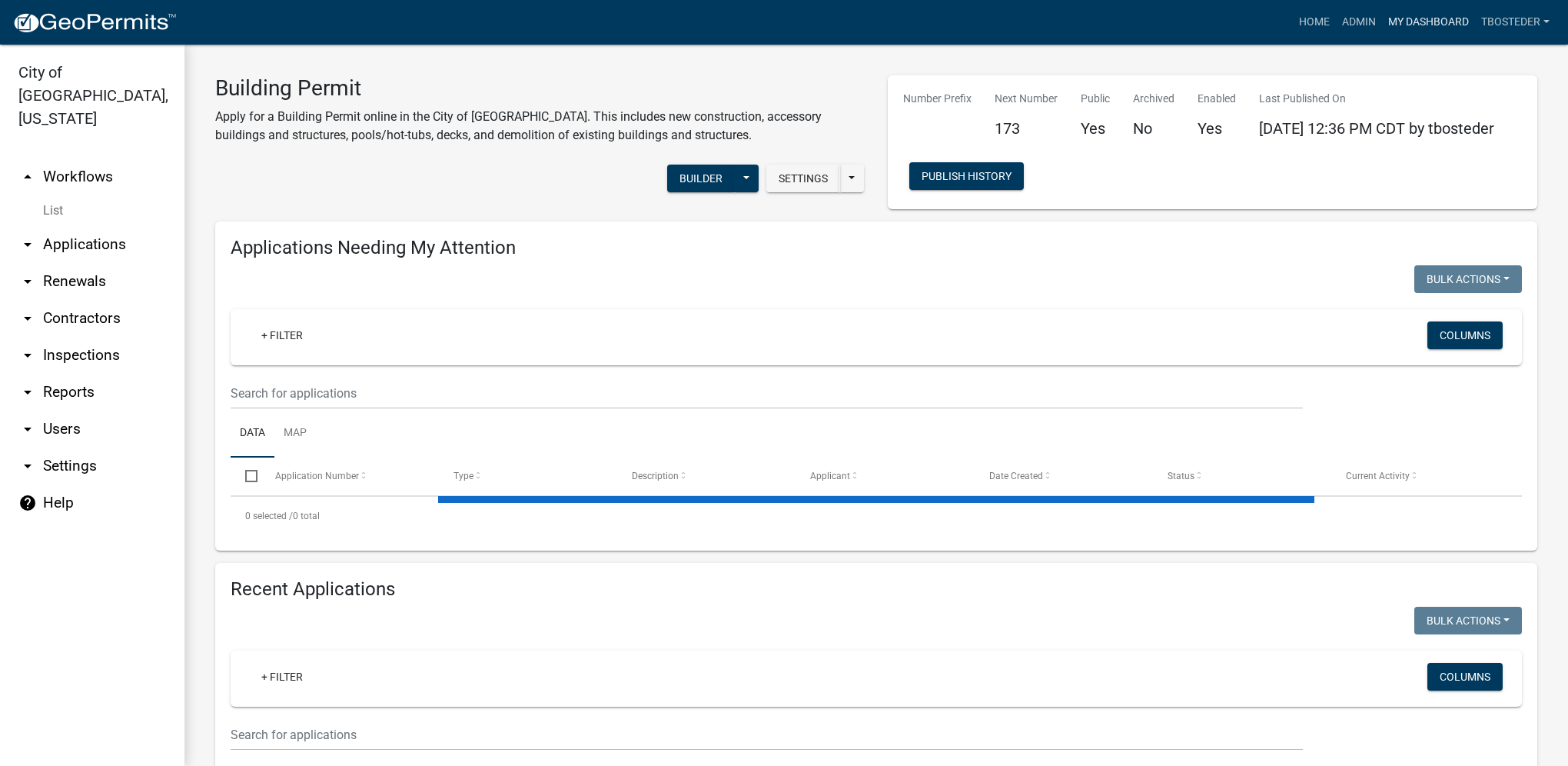
select select "1: 25"
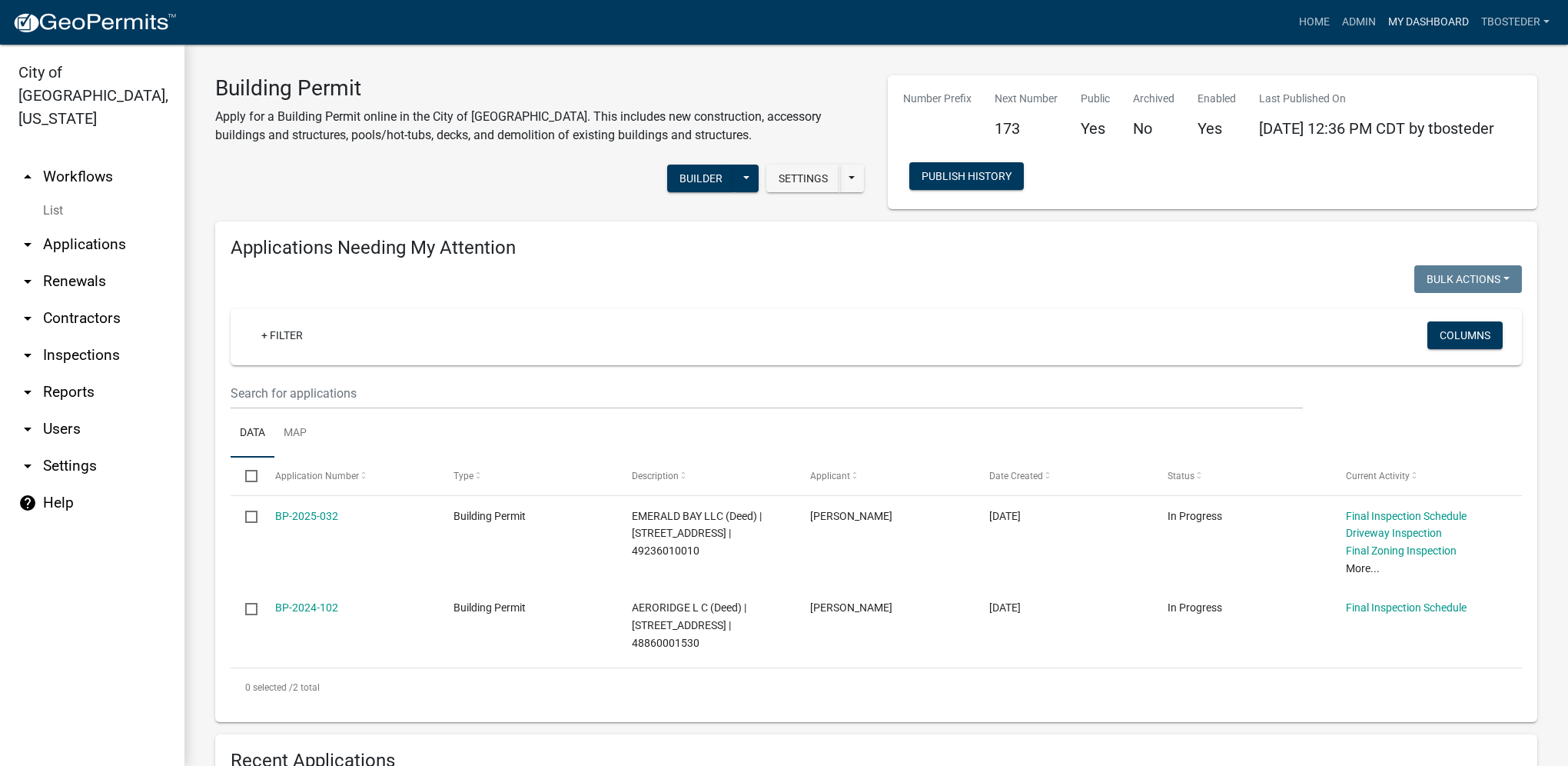
click at [1404, 16] on link "My Dashboard" at bounding box center [1429, 22] width 93 height 29
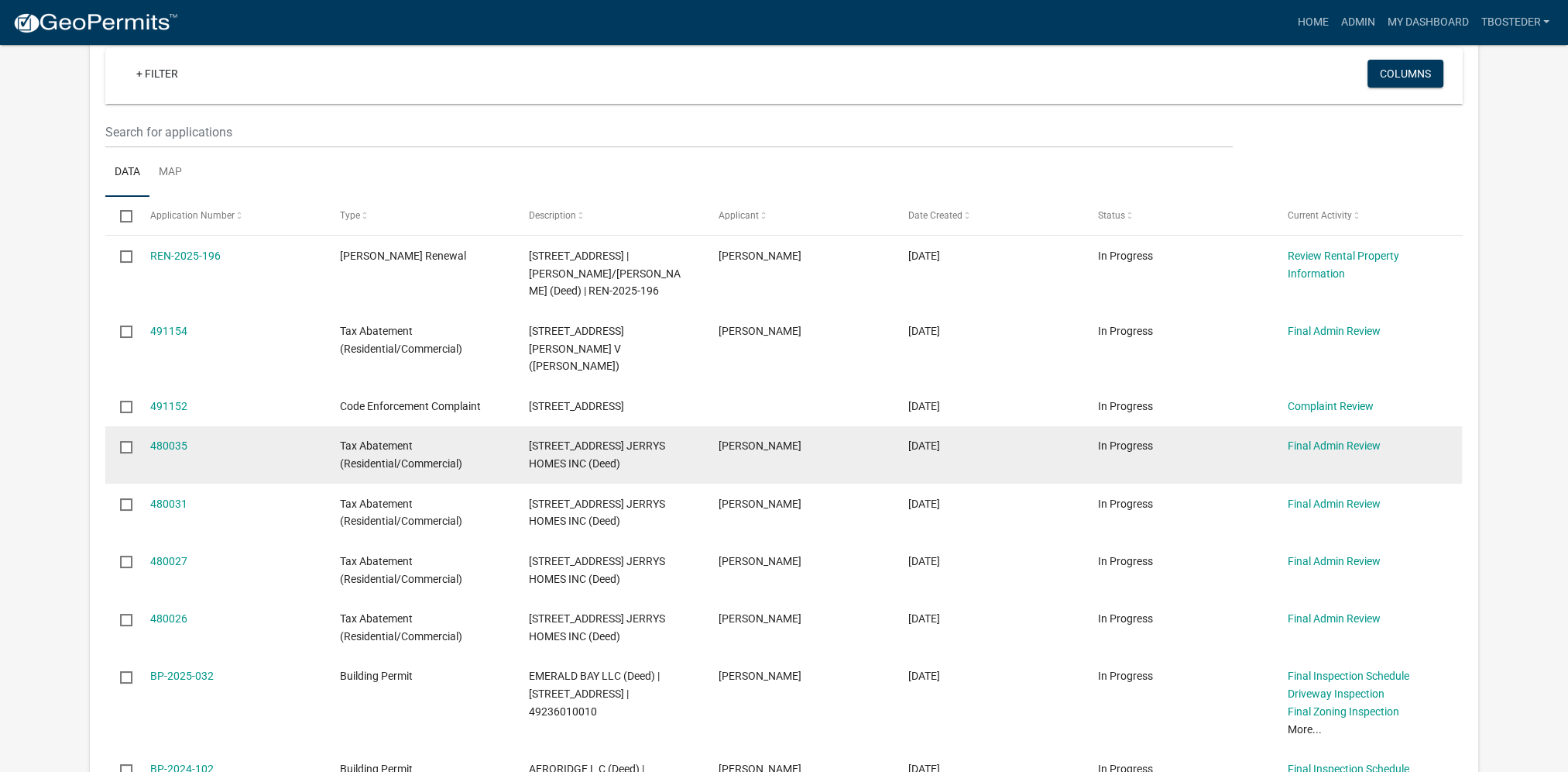
scroll to position [155, 0]
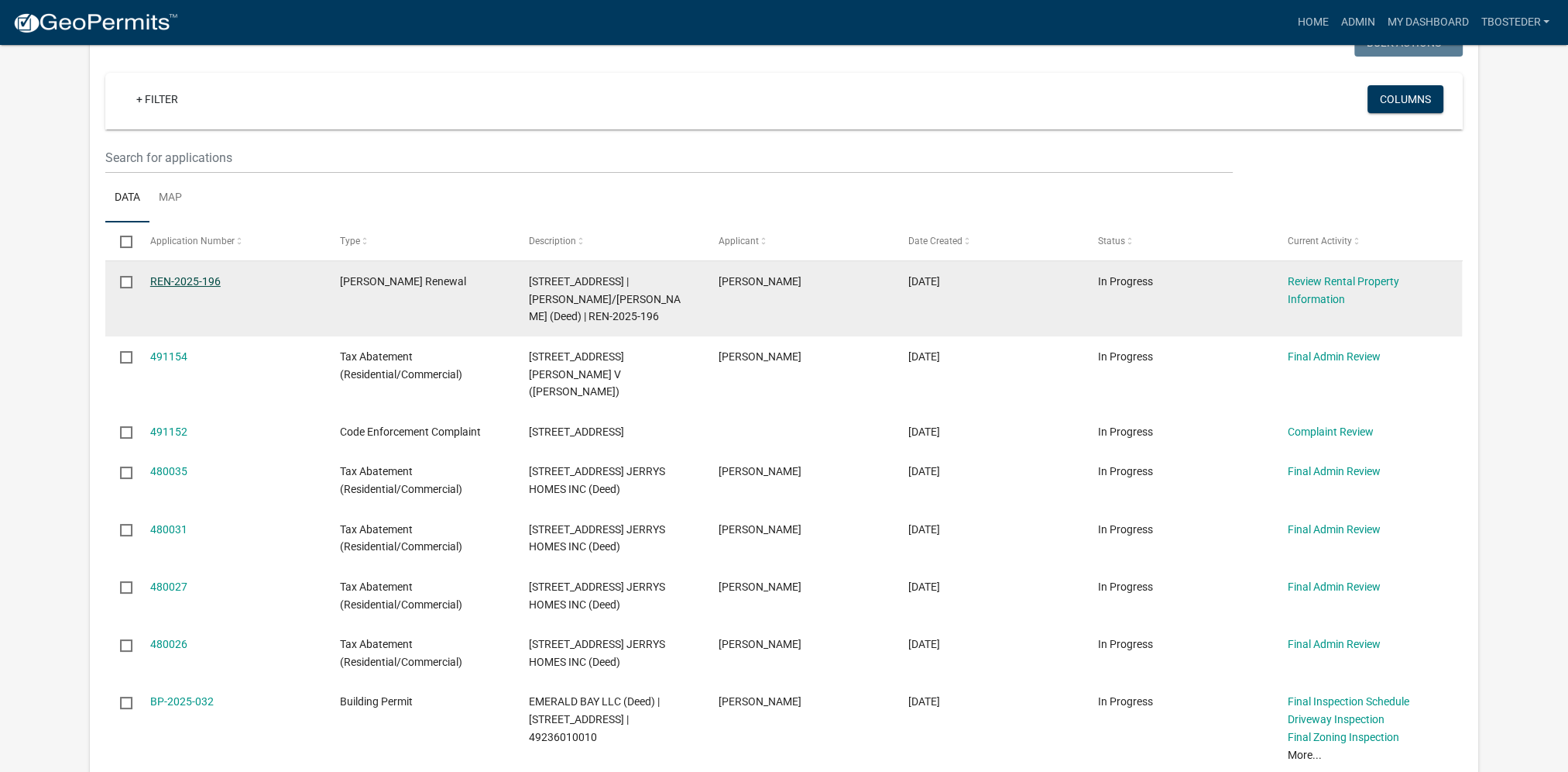
click at [201, 277] on link "REN-2025-196" at bounding box center [185, 281] width 71 height 12
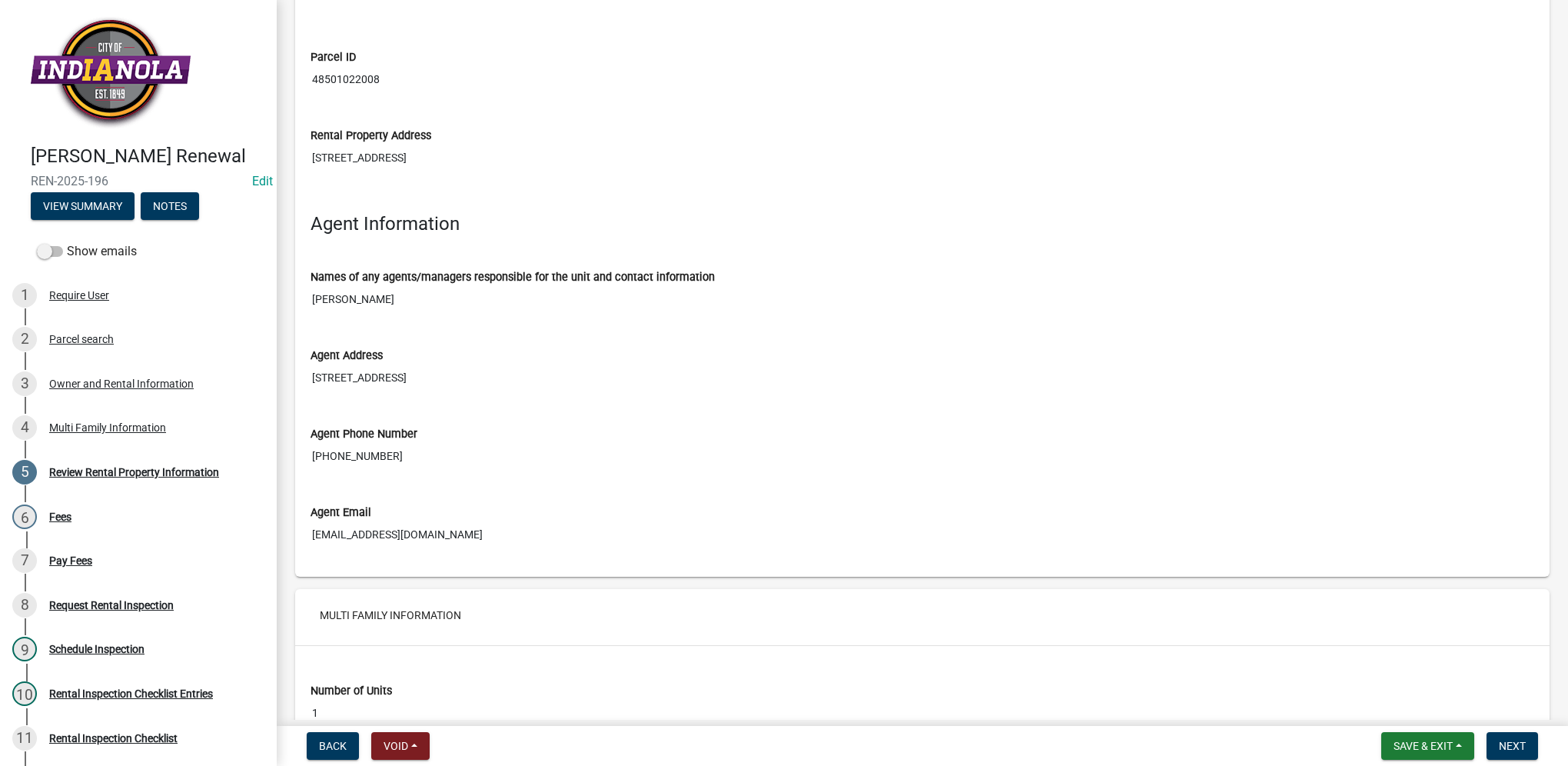
scroll to position [2231, 0]
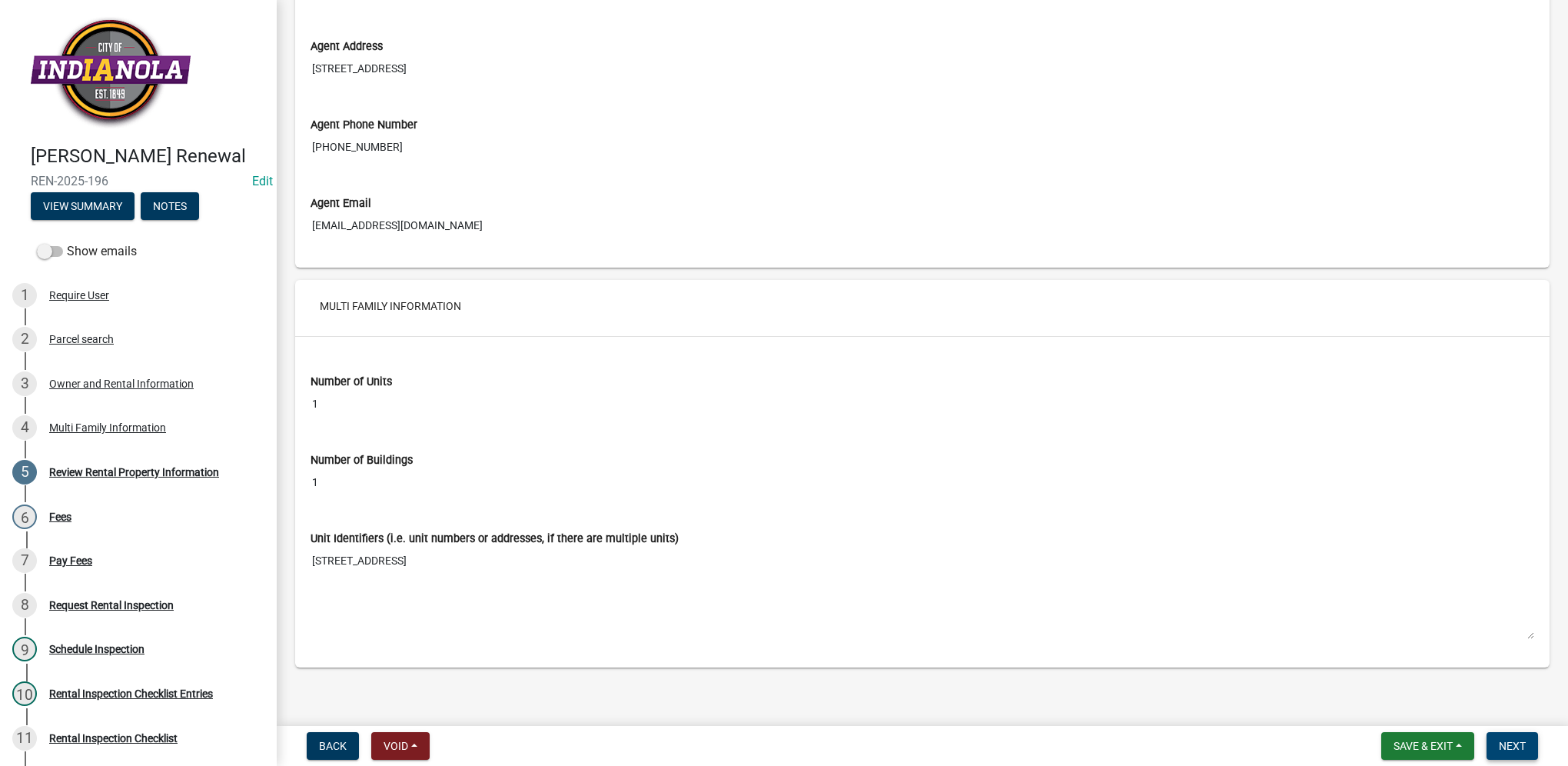
click at [1518, 753] on button "Next" at bounding box center [1512, 745] width 52 height 28
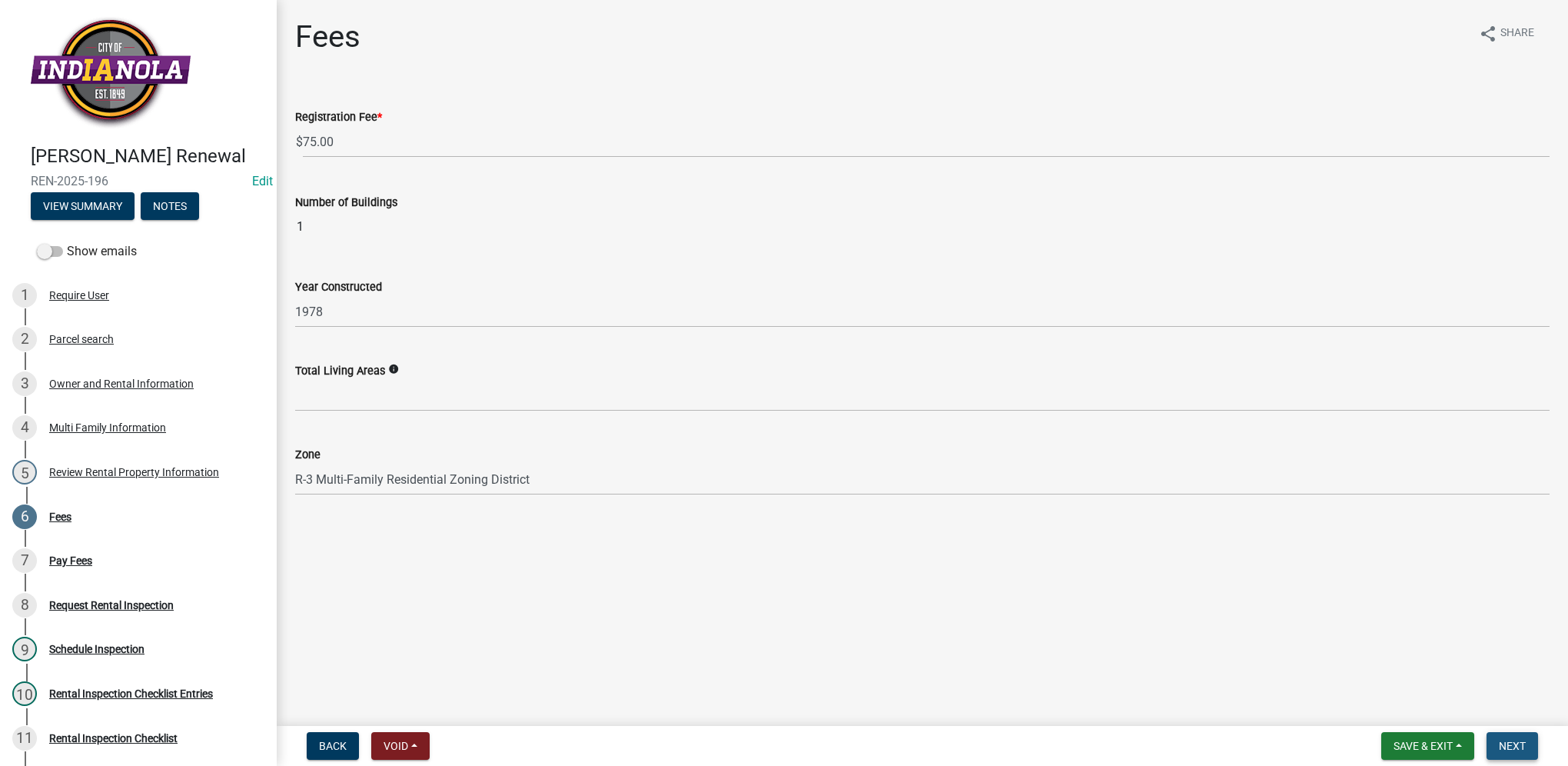
click at [1517, 745] on span "Next" at bounding box center [1513, 745] width 27 height 12
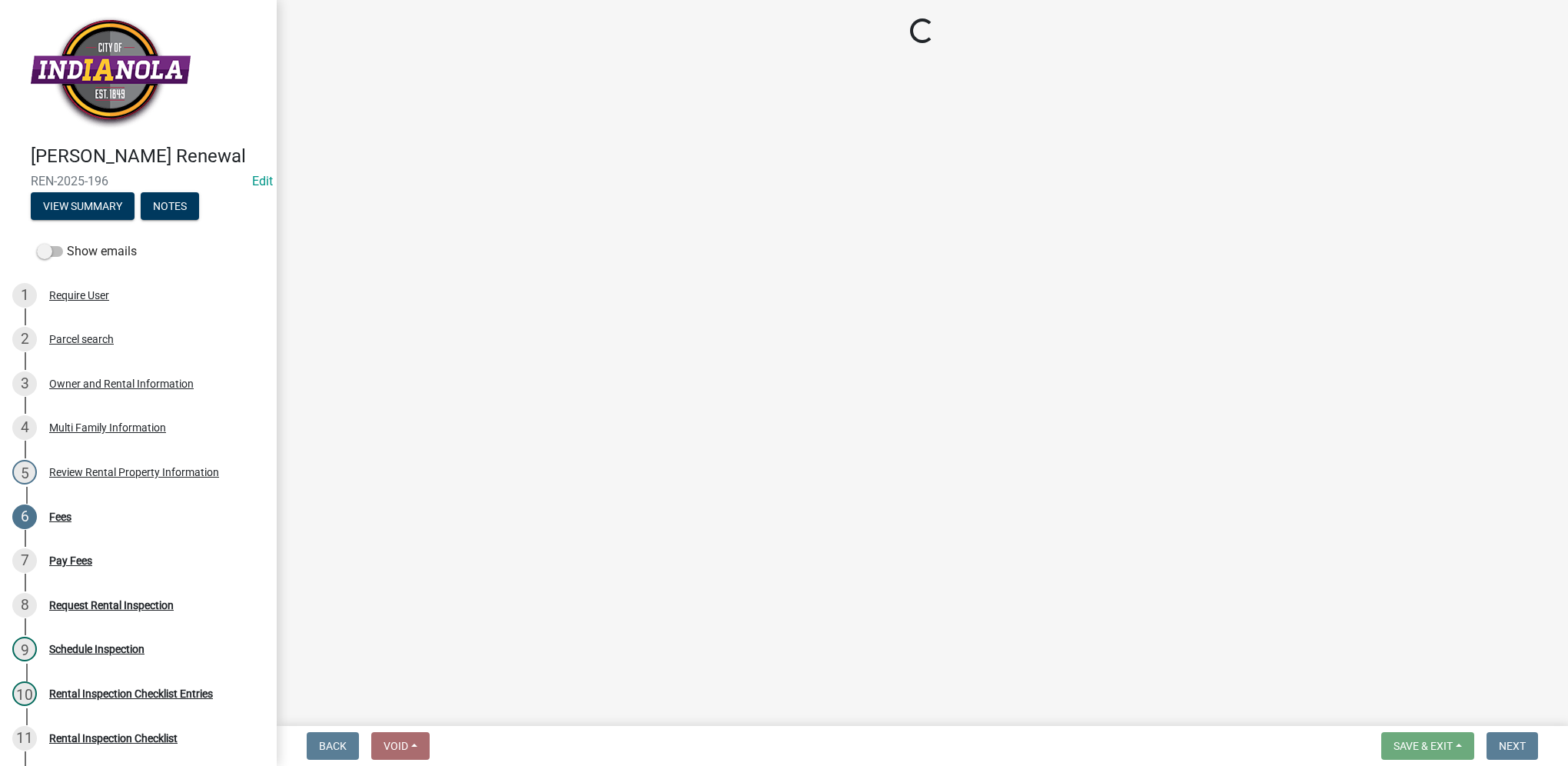
select select "3: 3"
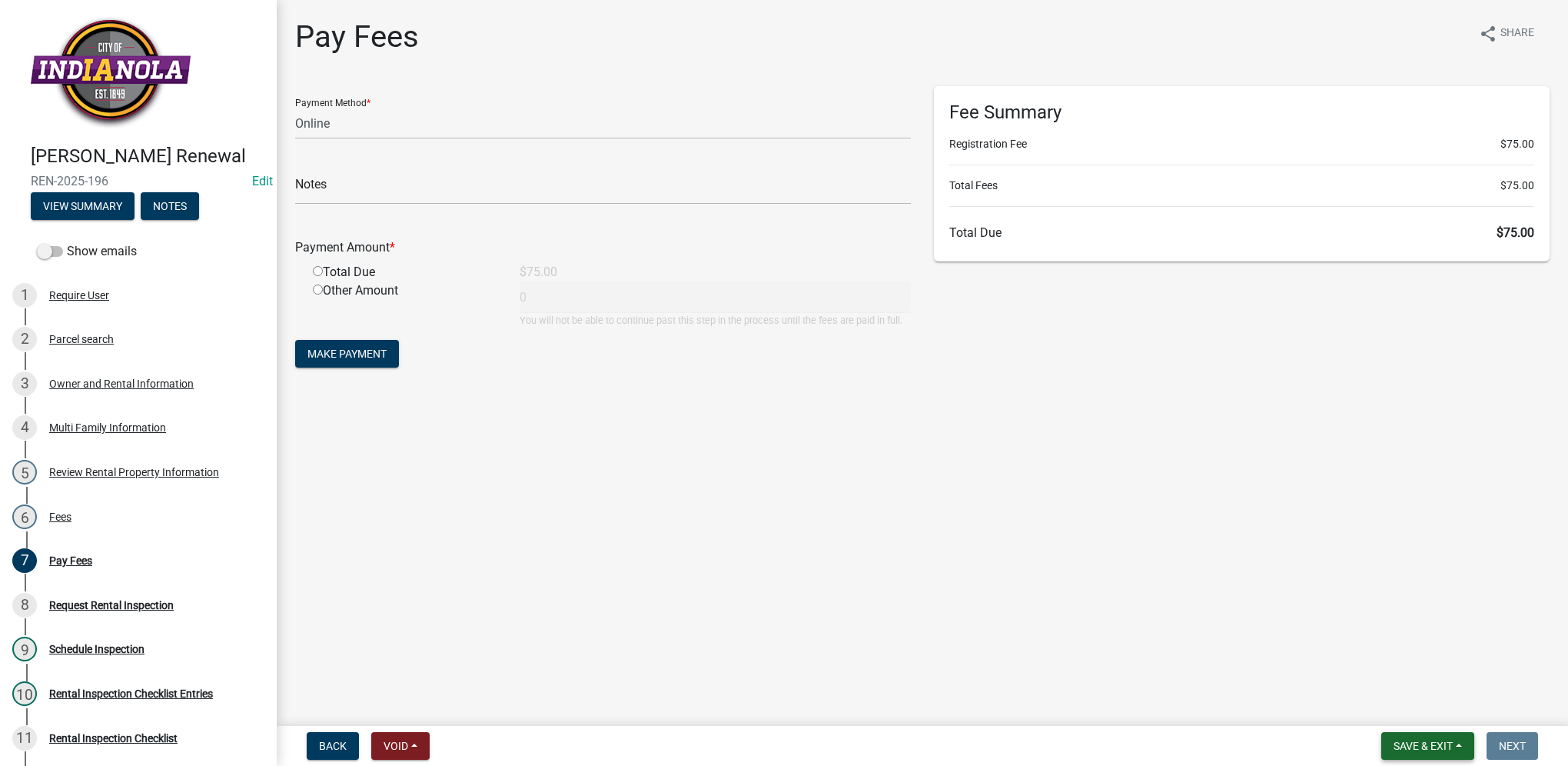
click at [1429, 748] on span "Save & Exit" at bounding box center [1423, 745] width 59 height 12
drag, startPoint x: 1428, startPoint y: 707, endPoint x: 1426, endPoint y: 698, distance: 9.2
click at [1428, 705] on button "Save & Exit" at bounding box center [1413, 705] width 123 height 37
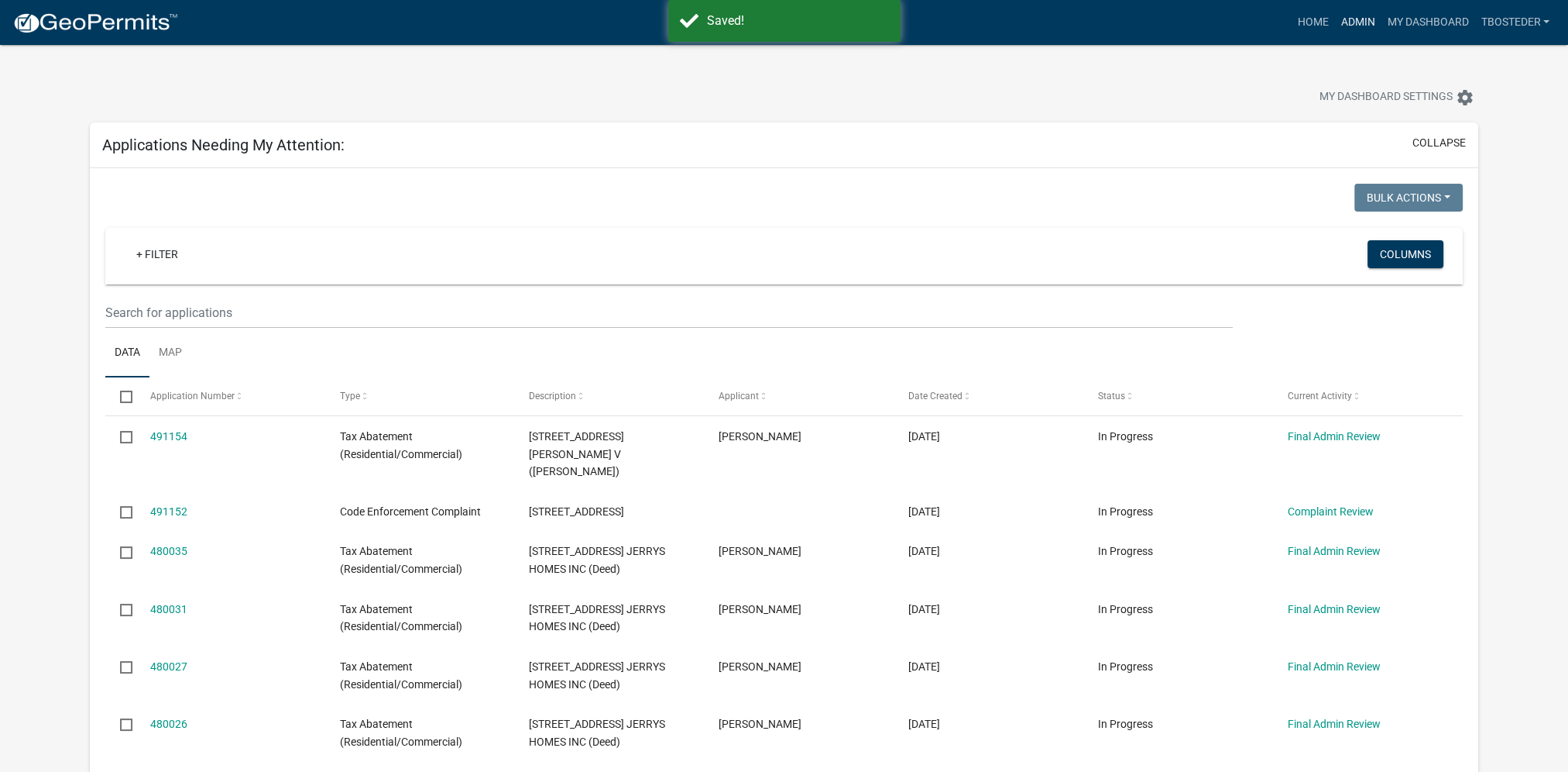
click at [1347, 31] on link "Admin" at bounding box center [1357, 22] width 47 height 30
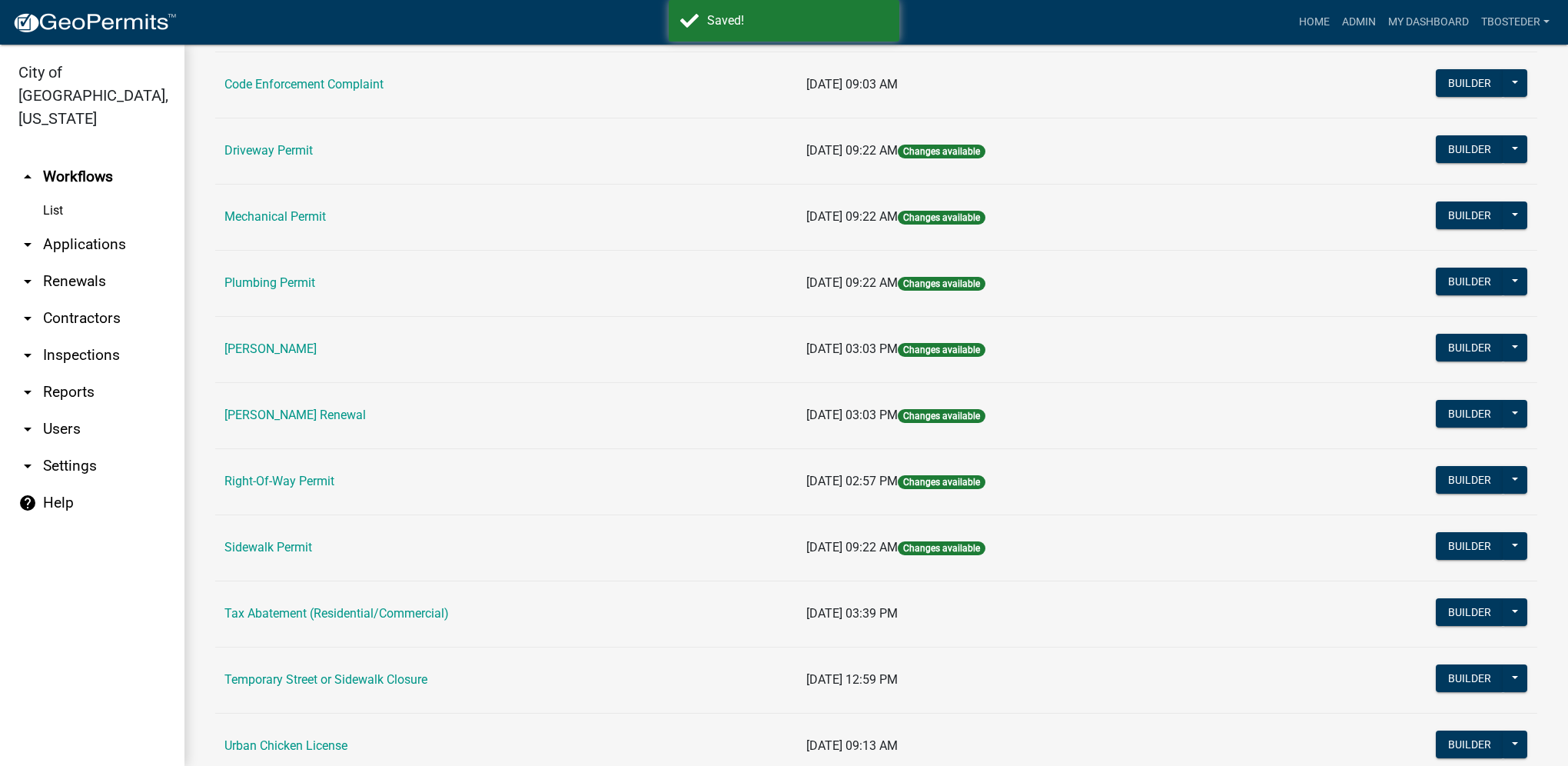
scroll to position [268, 0]
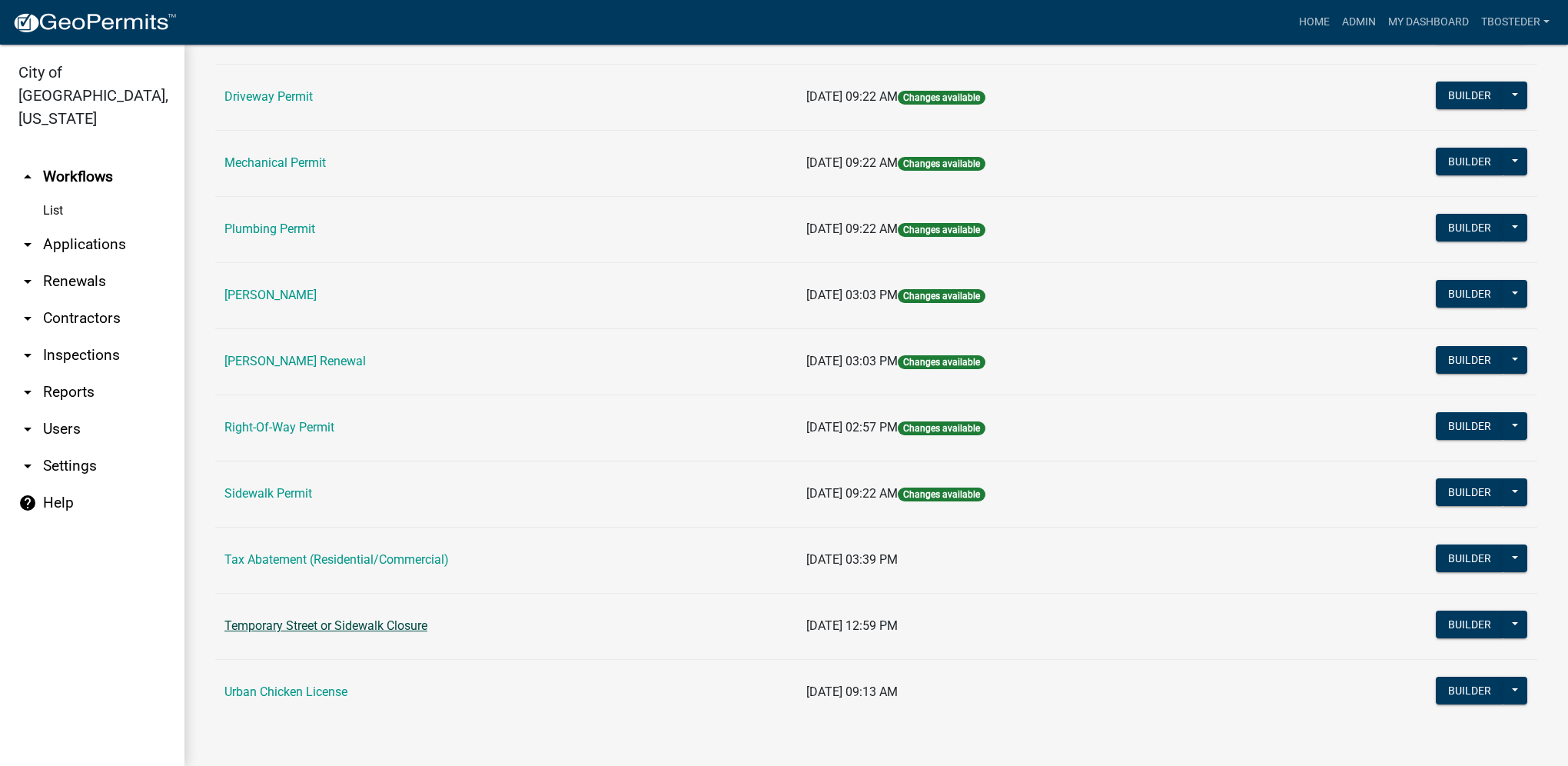
click at [390, 622] on link "Temporary Street or Sidewalk Closure" at bounding box center [326, 625] width 203 height 14
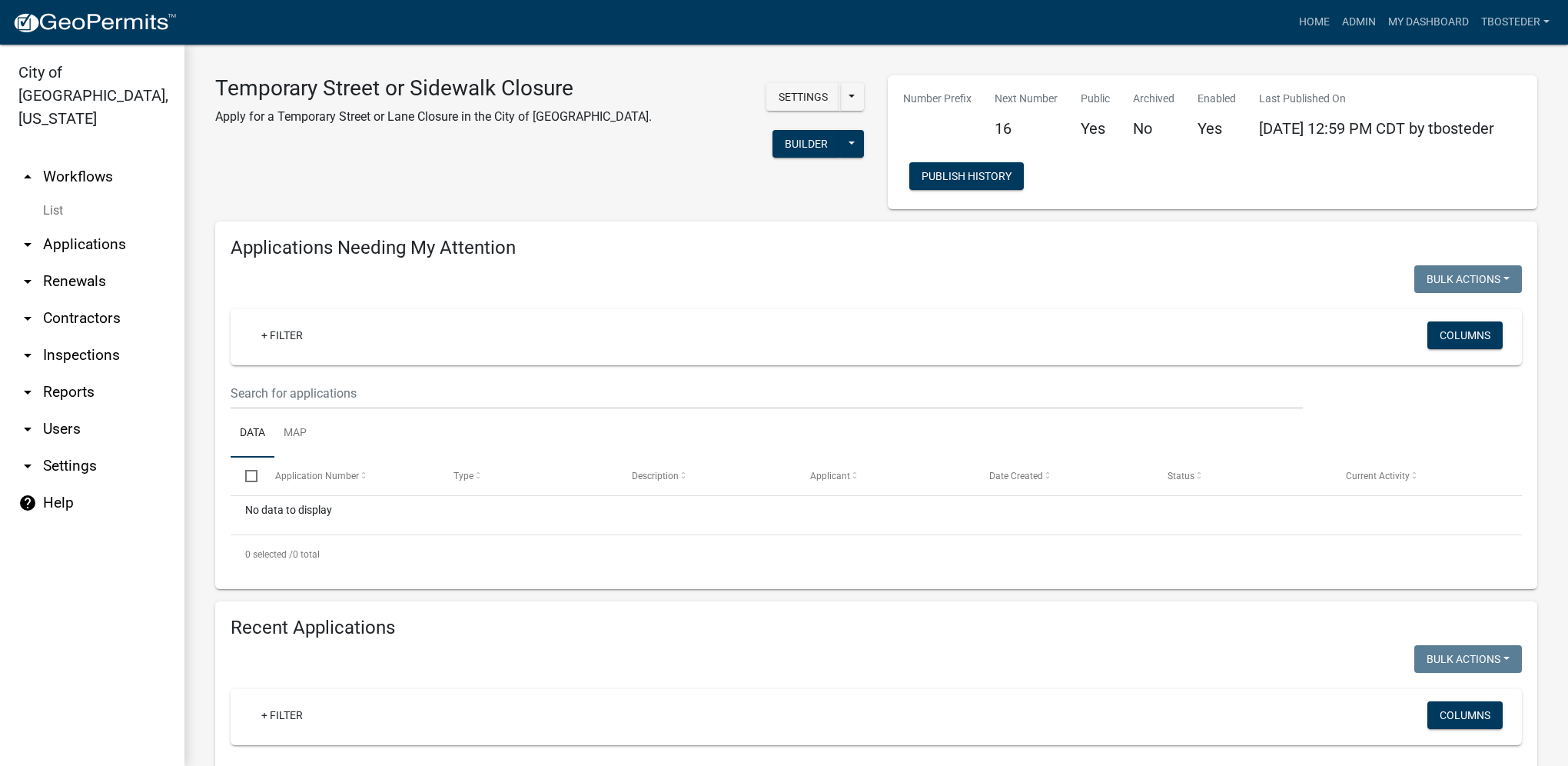
select select "1: 25"
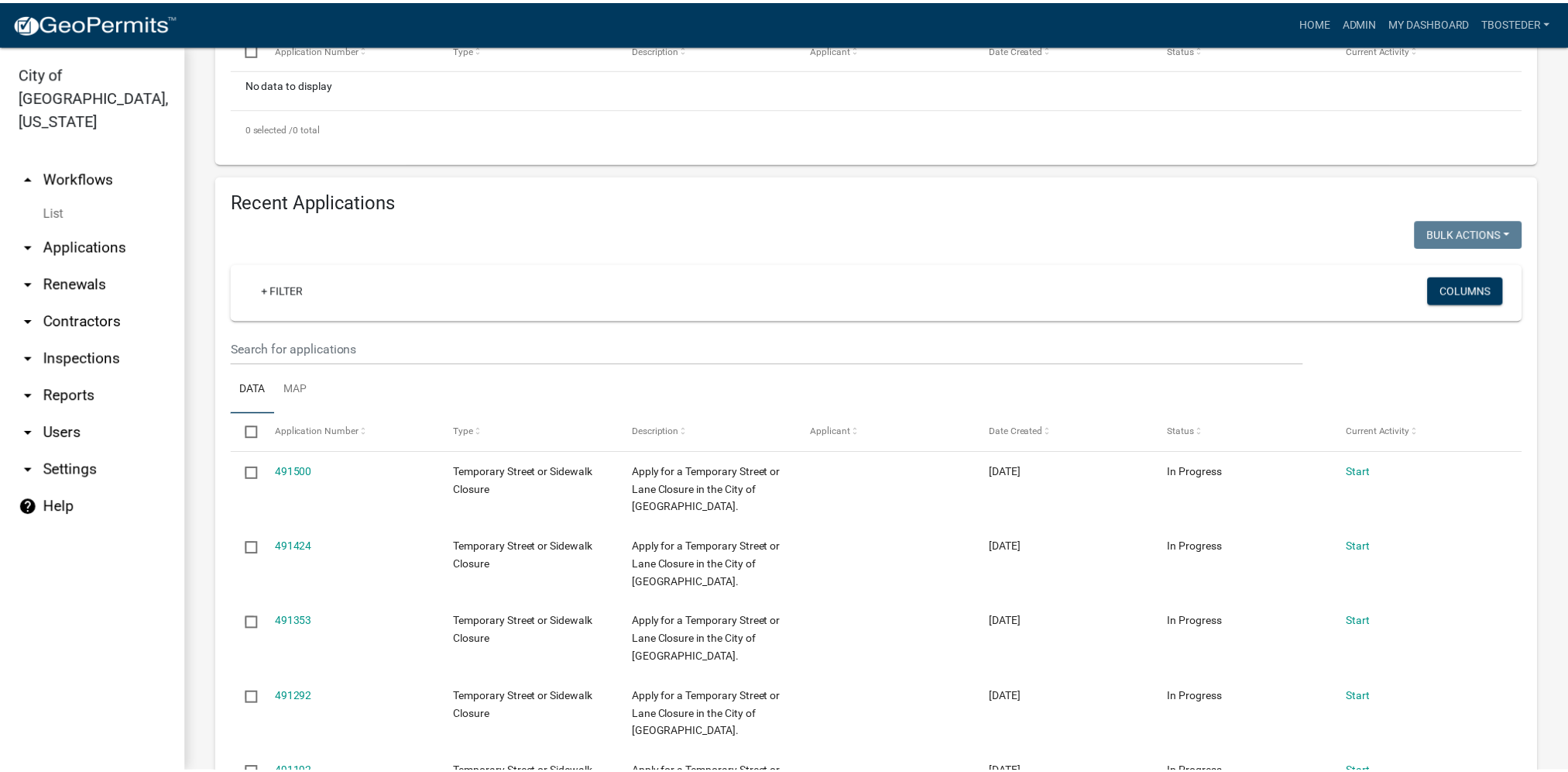
scroll to position [310, 0]
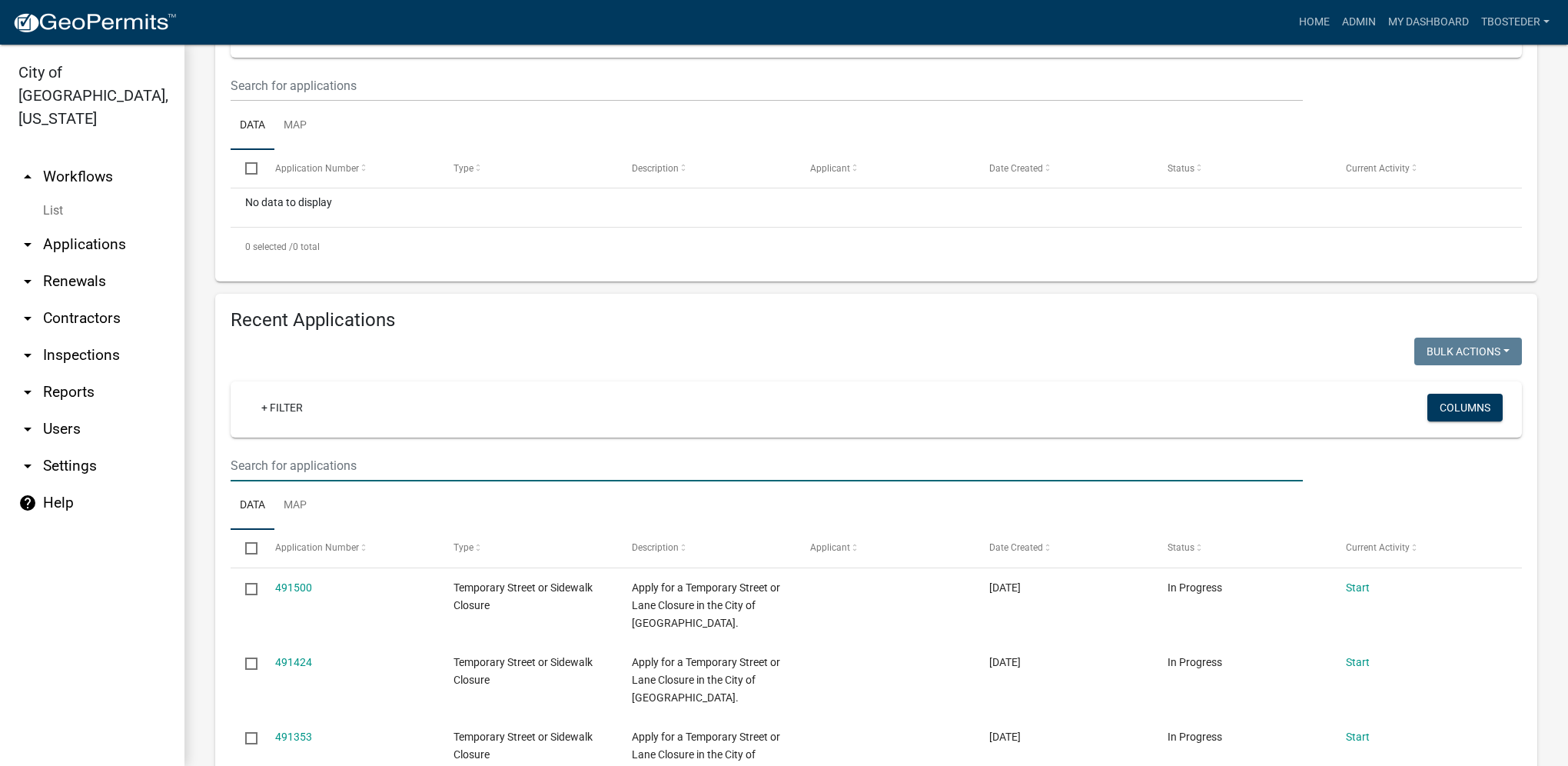
click at [338, 459] on input "text" at bounding box center [767, 466] width 1073 height 32
type input "indianola handyman"
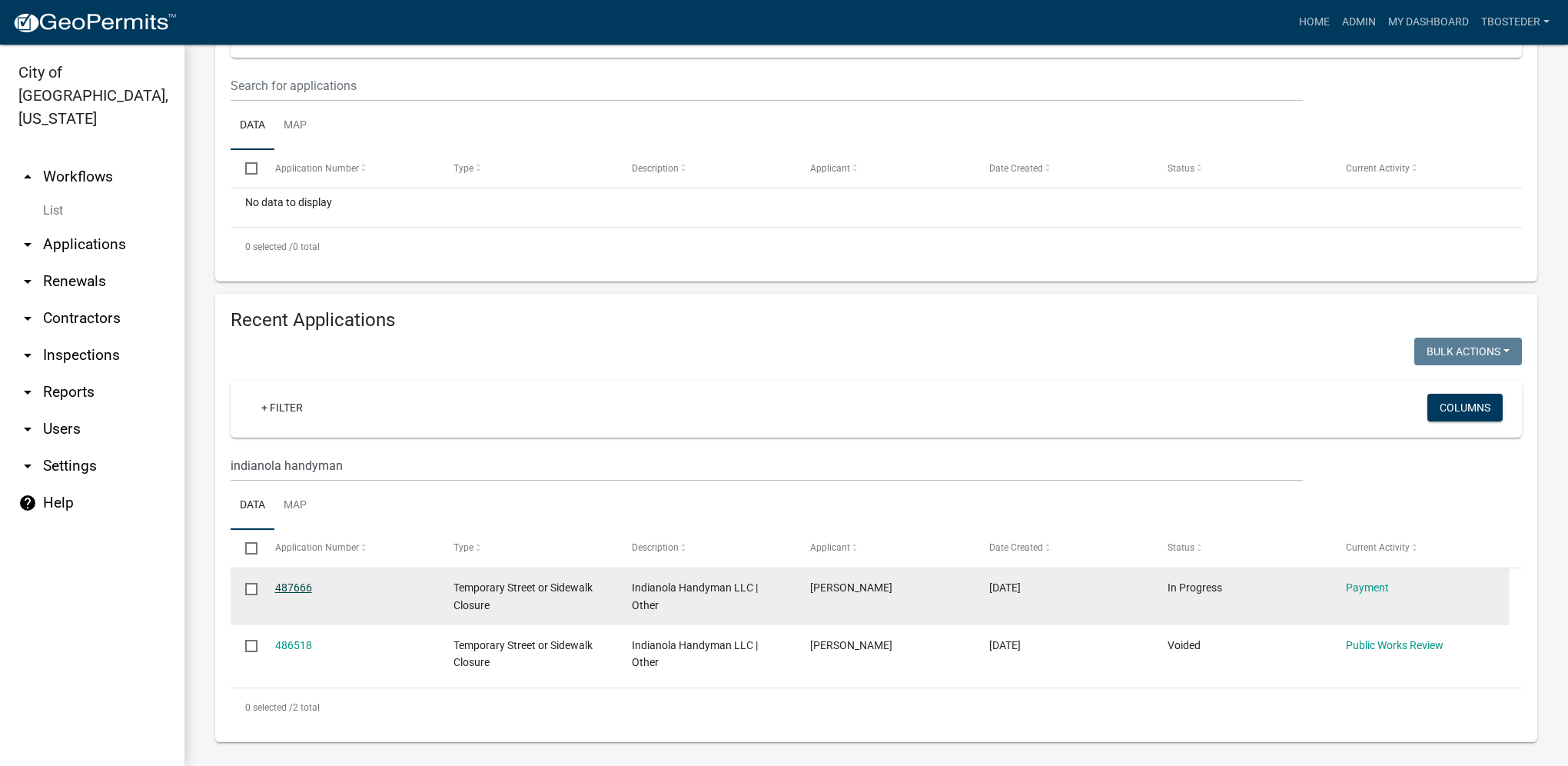
click at [295, 588] on link "487666" at bounding box center [294, 587] width 37 height 12
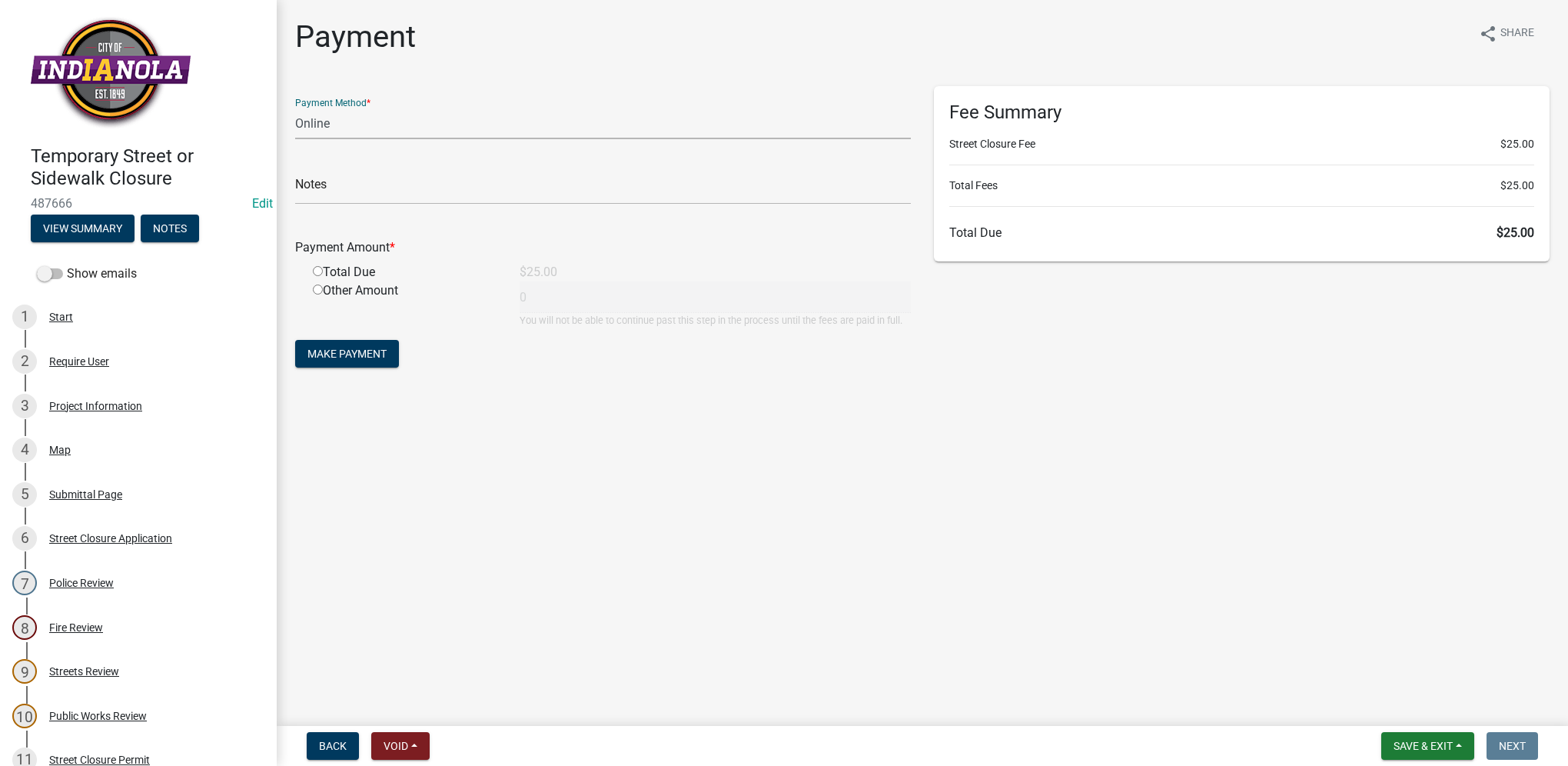
click at [383, 115] on select "Credit Card POS Check Cash Online" at bounding box center [603, 123] width 616 height 32
select select "1: 0"
click at [295, 107] on select "Credit Card POS Check Cash Online" at bounding box center [603, 123] width 616 height 32
click at [317, 269] on input "radio" at bounding box center [318, 271] width 10 height 10
radio input "true"
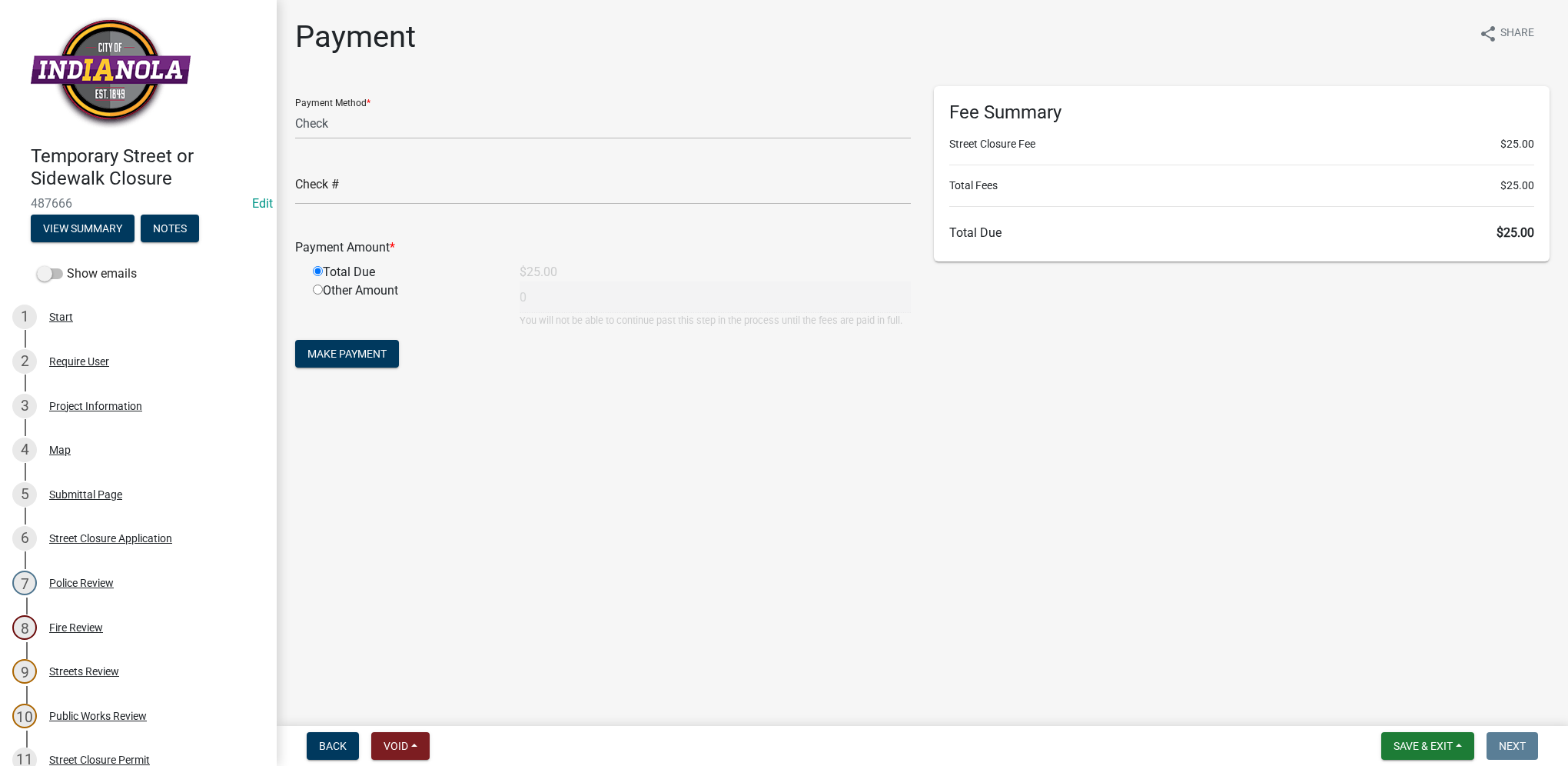
type input "25"
click at [319, 197] on input "text" at bounding box center [603, 189] width 616 height 32
type input "0901"
click at [370, 350] on span "Make Payment" at bounding box center [346, 353] width 79 height 12
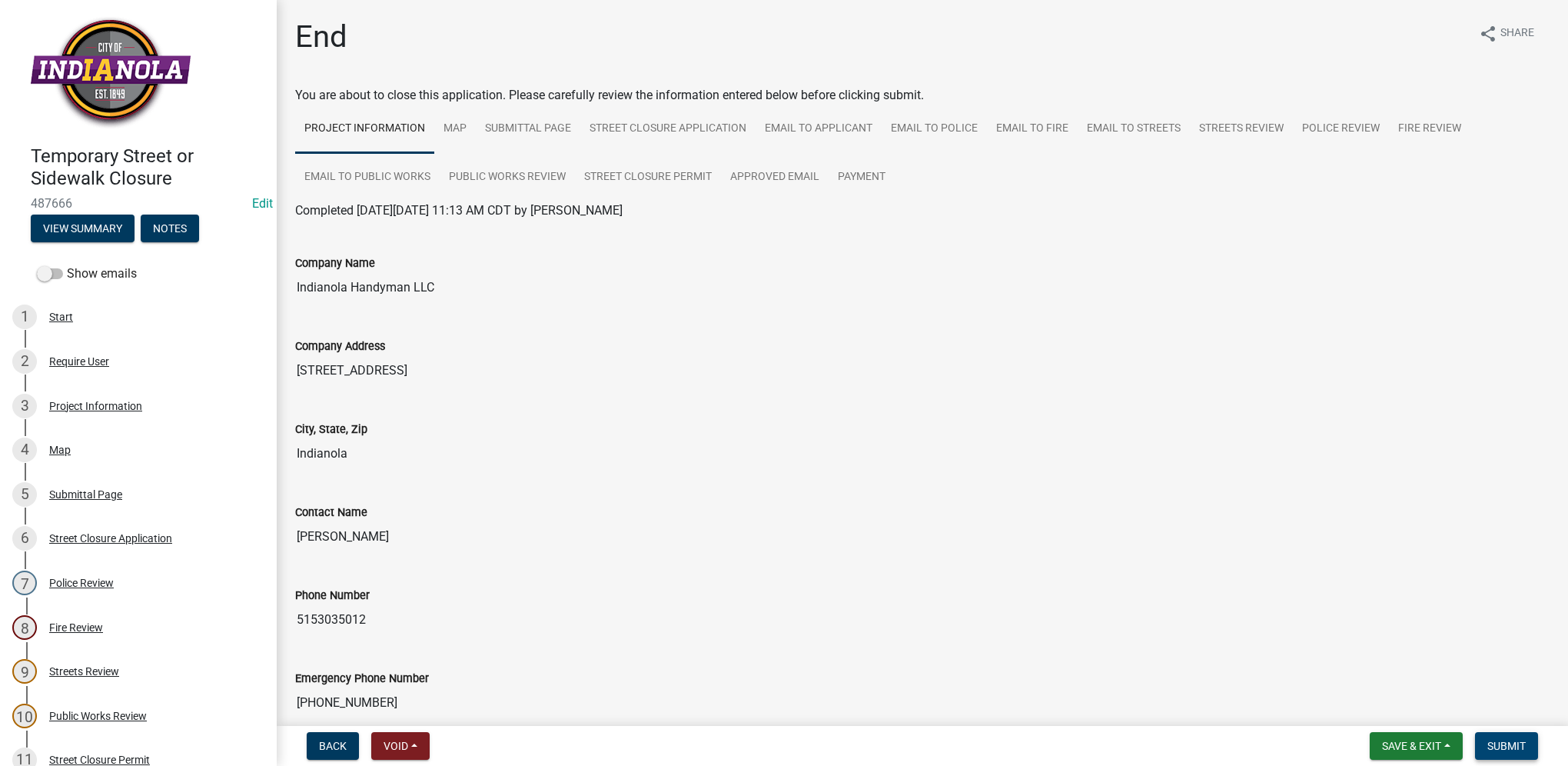
click at [1513, 743] on span "Submit" at bounding box center [1507, 745] width 38 height 12
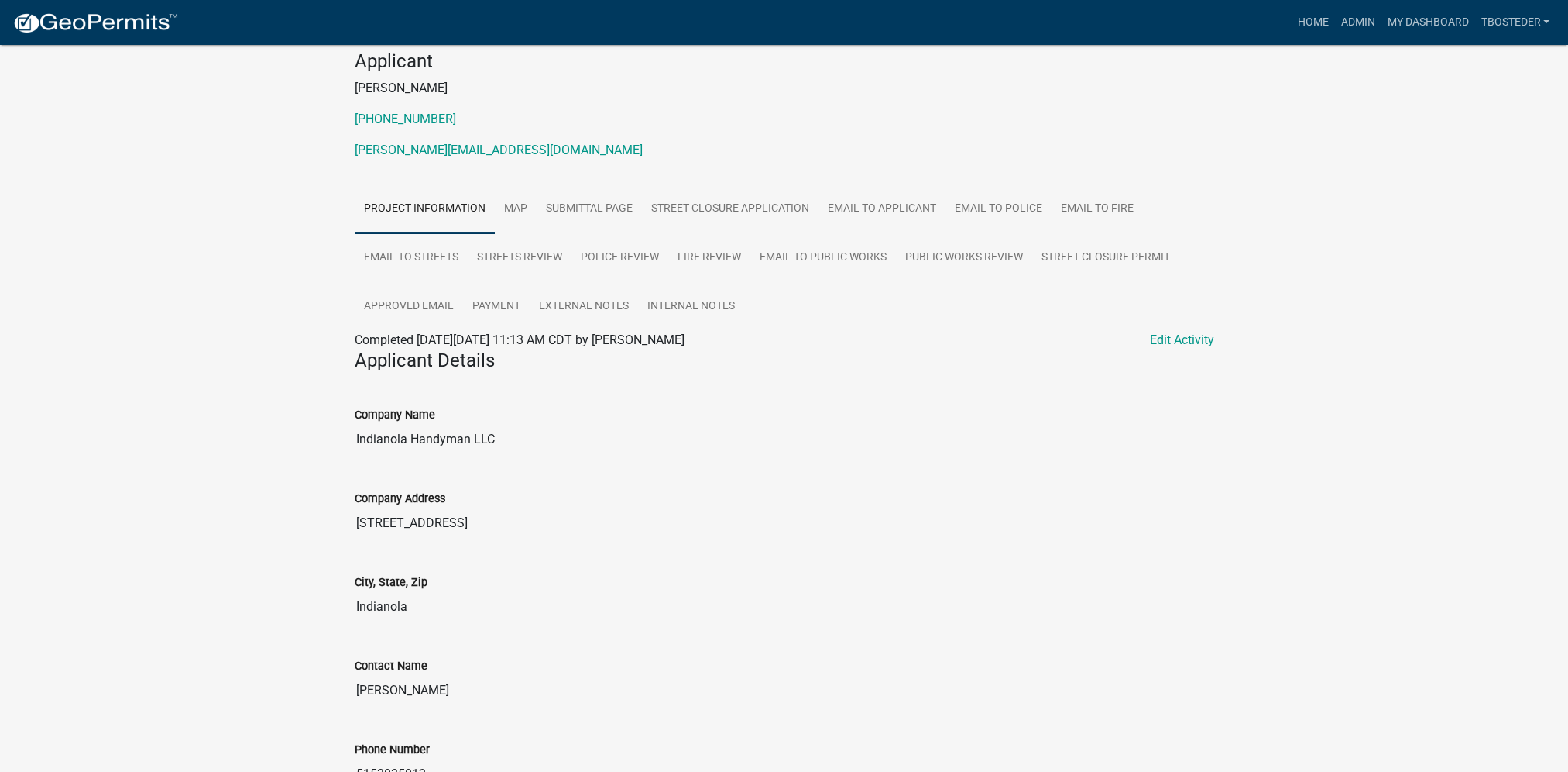
scroll to position [155, 0]
click at [496, 319] on link "Payment" at bounding box center [496, 306] width 67 height 50
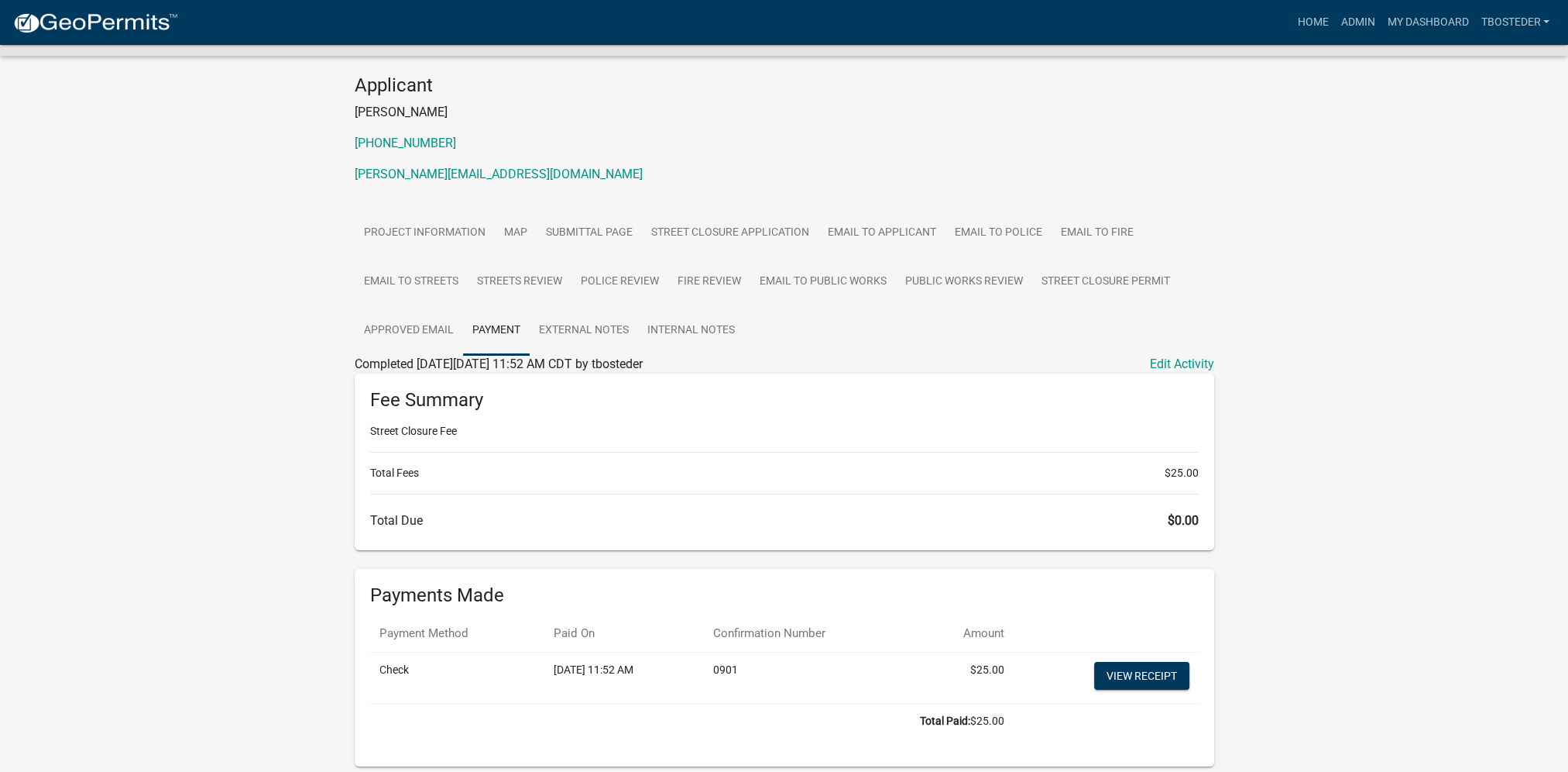
scroll to position [190, 0]
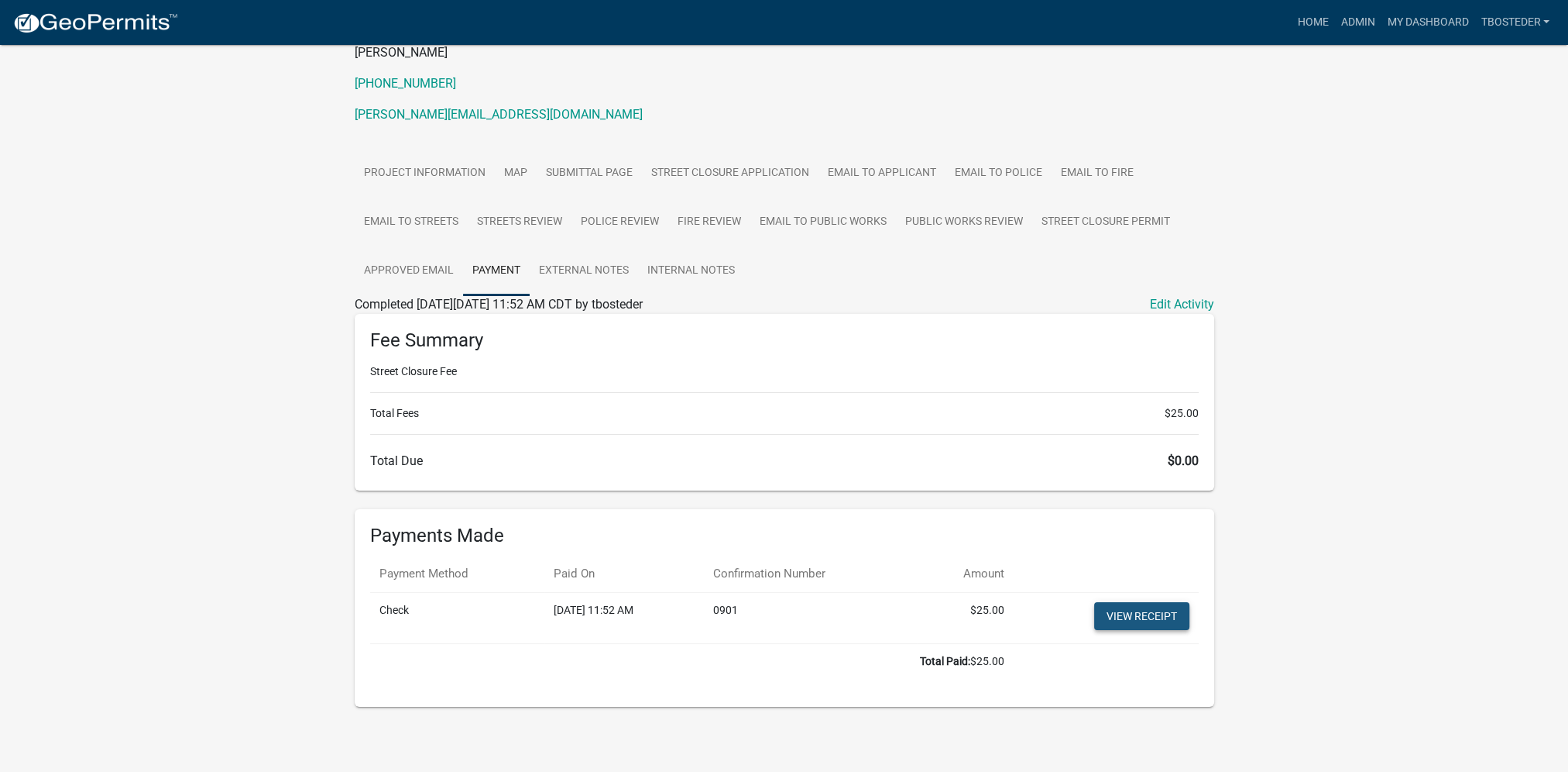
click at [1175, 620] on link "View receipt" at bounding box center [1141, 616] width 95 height 28
click at [1025, 180] on link "Email to Police" at bounding box center [999, 173] width 106 height 50
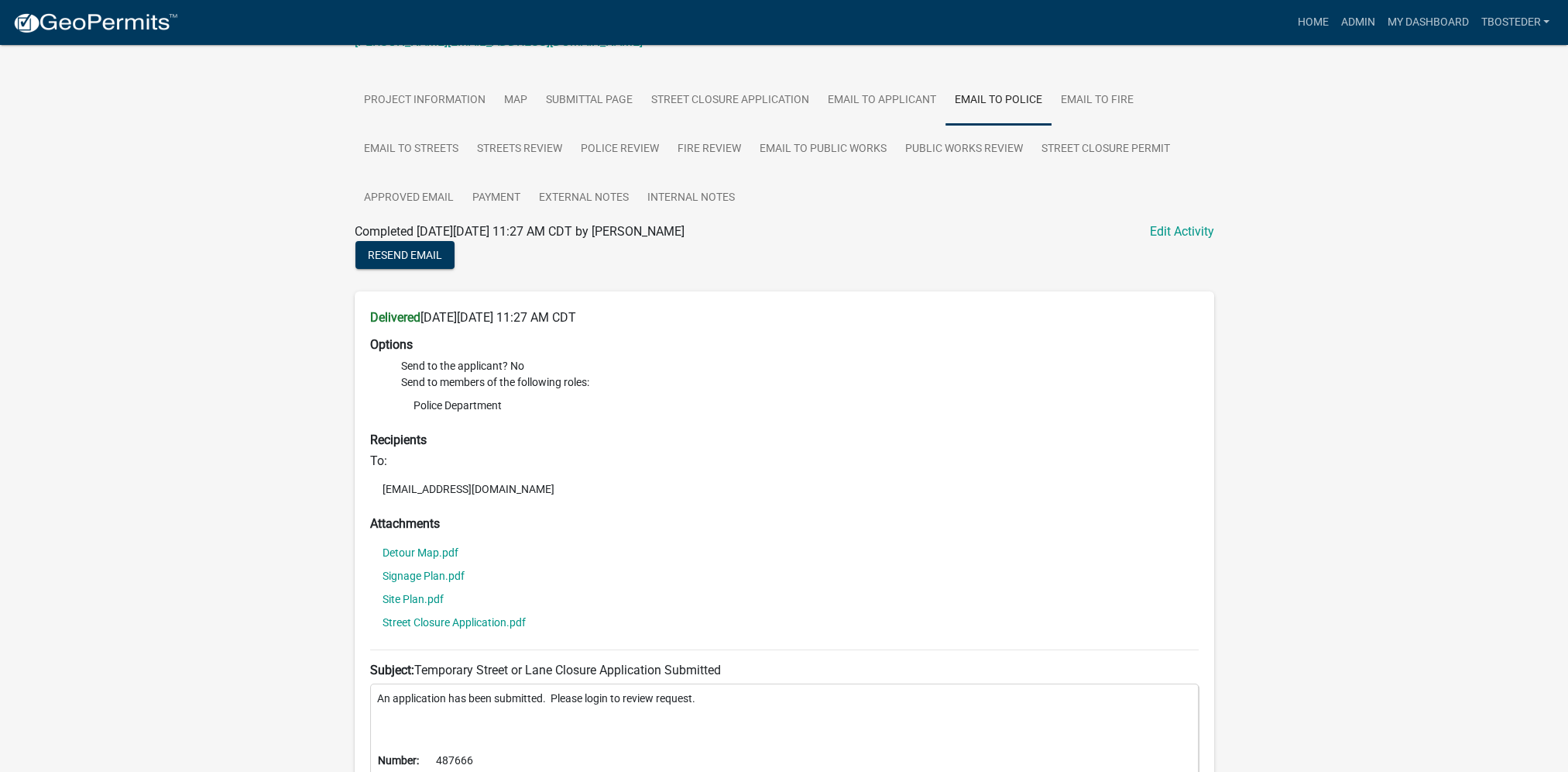
scroll to position [278, 0]
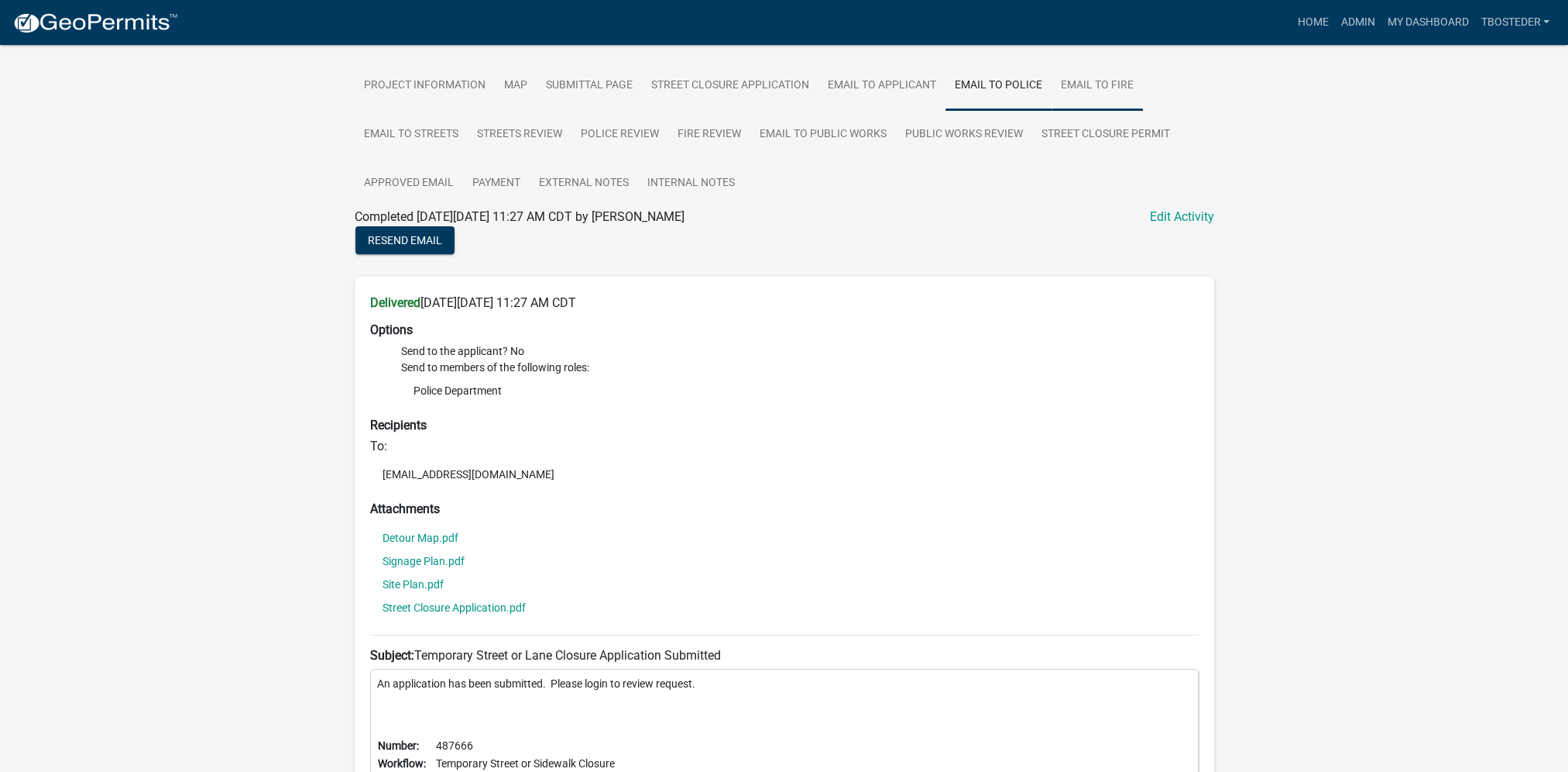
click at [1087, 85] on link "Email to Fire" at bounding box center [1097, 86] width 91 height 50
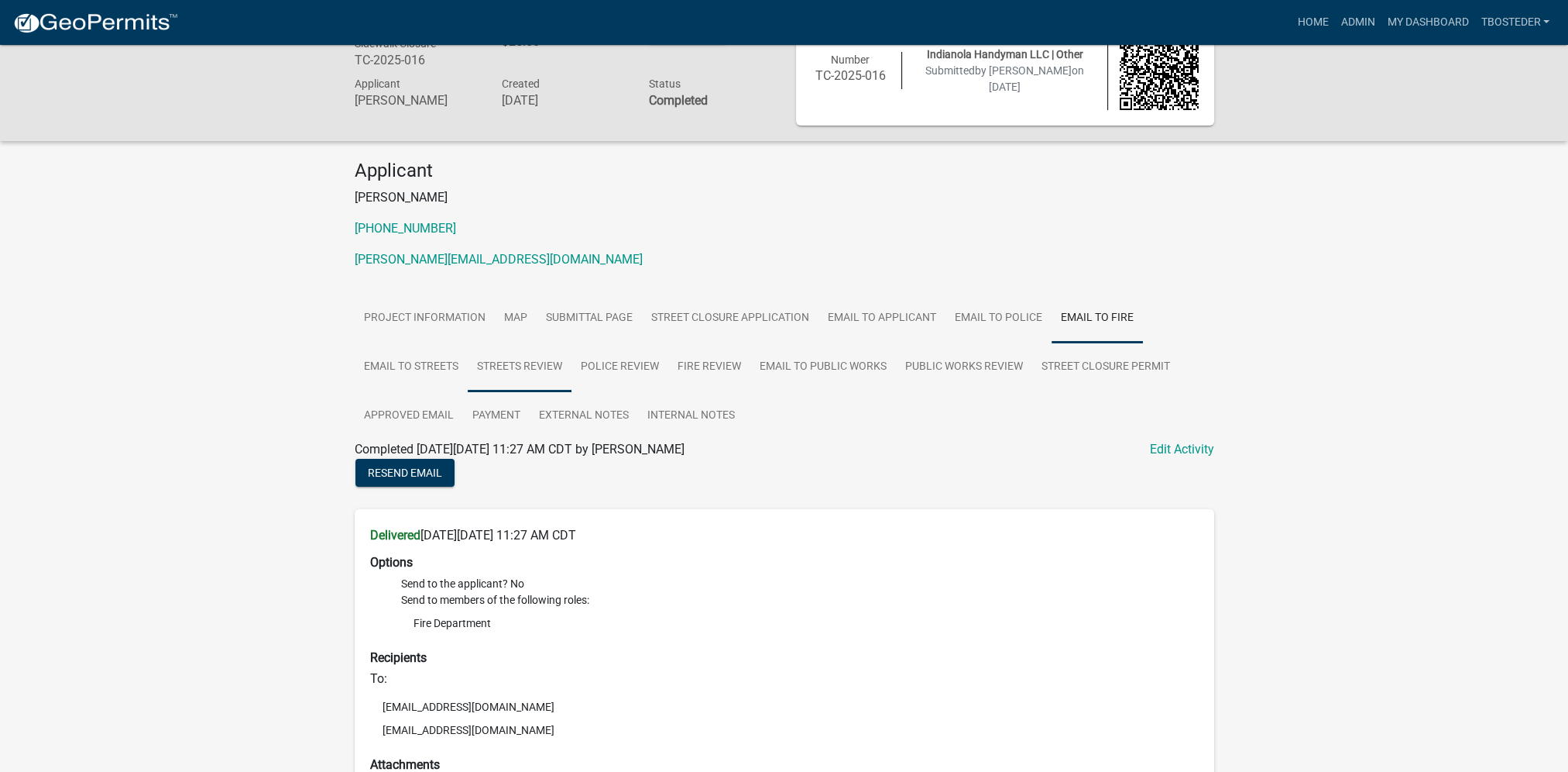
click at [525, 388] on link "Streets Review" at bounding box center [519, 368] width 103 height 50
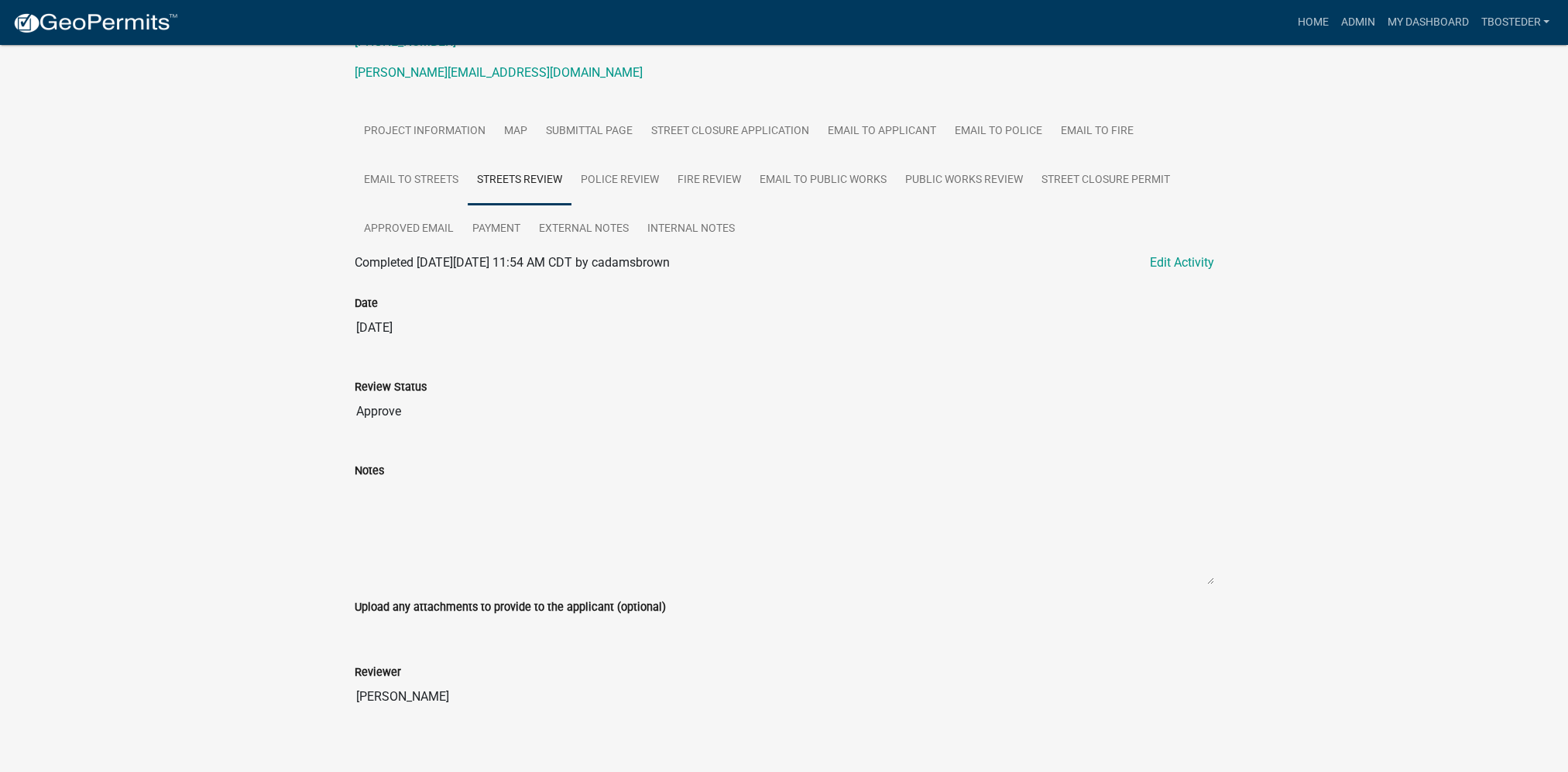
scroll to position [248, 0]
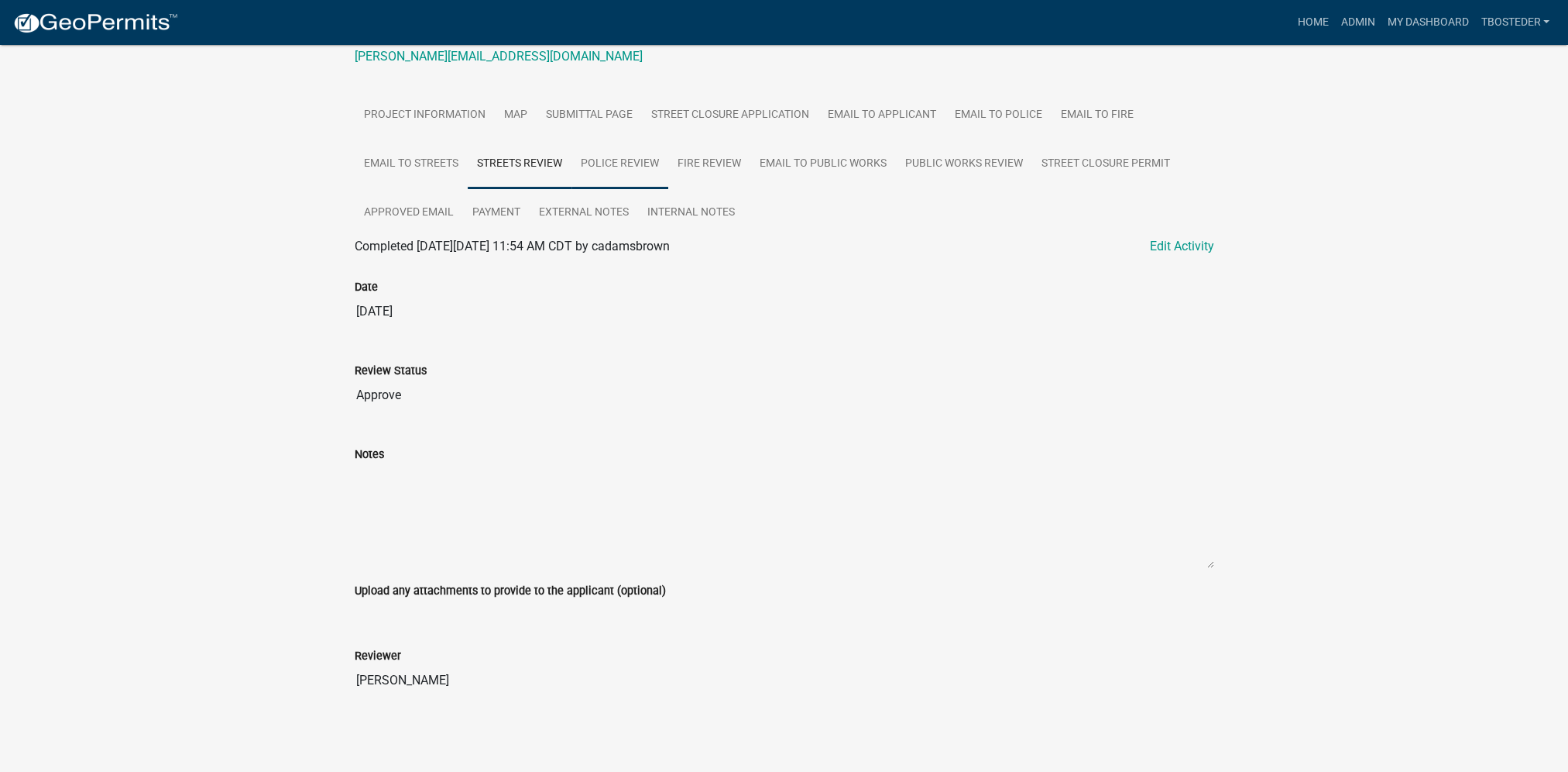
click at [645, 159] on link "Police Review" at bounding box center [619, 165] width 97 height 50
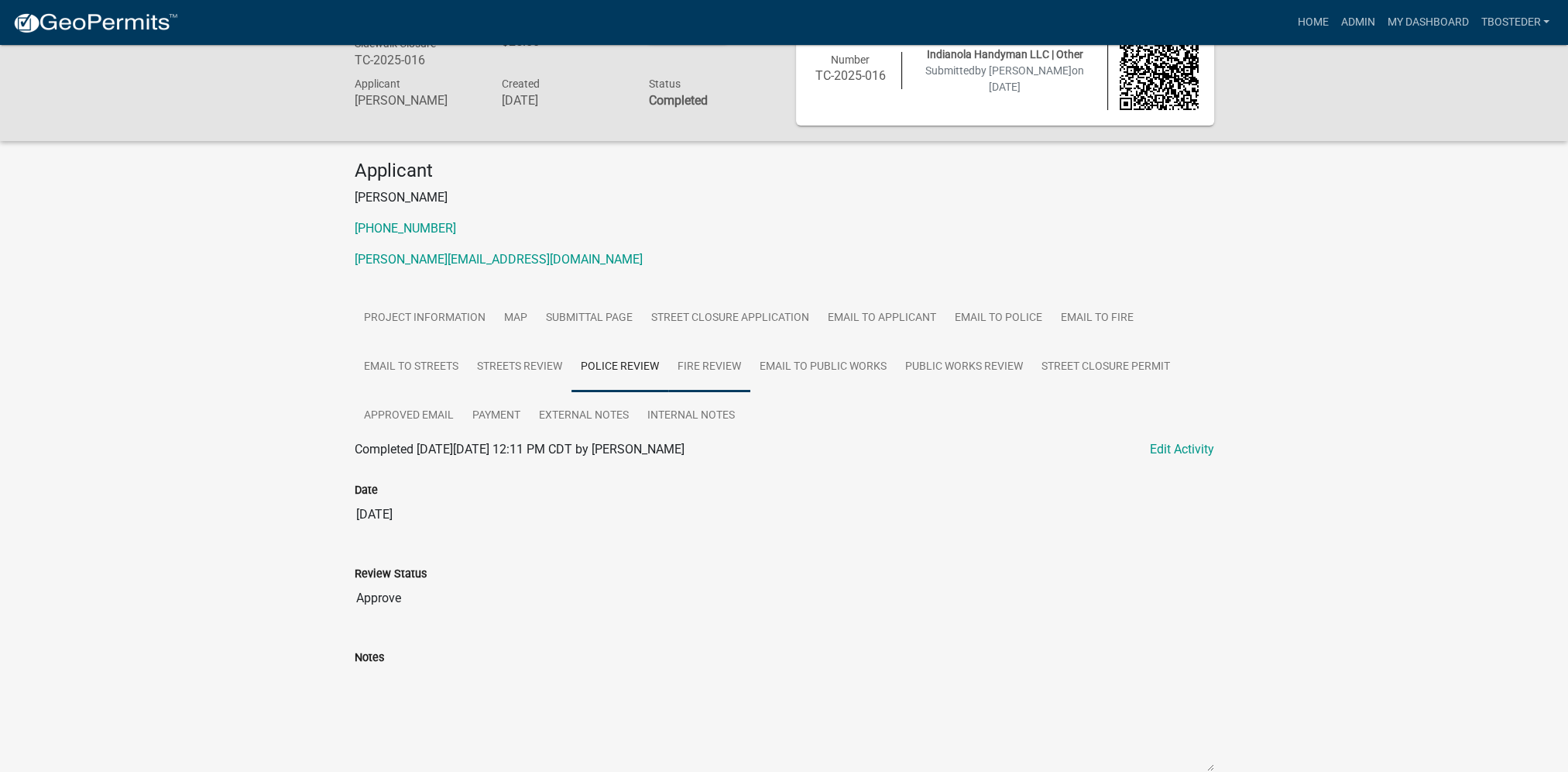
click at [720, 370] on link "Fire Review" at bounding box center [709, 368] width 82 height 50
click at [777, 364] on link "Email to Public Works" at bounding box center [822, 368] width 145 height 50
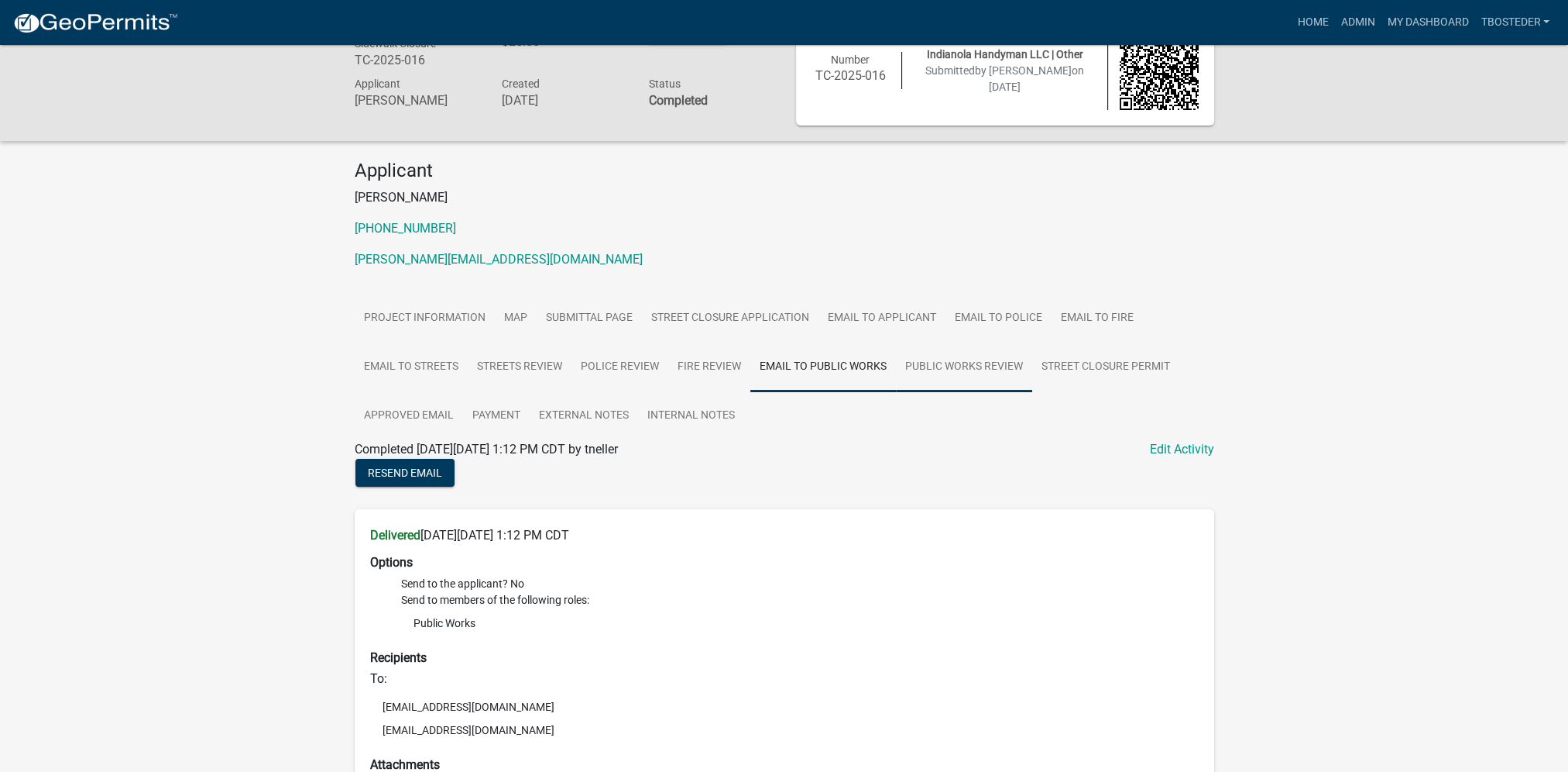
click at [942, 372] on link "Public Works Review" at bounding box center [964, 368] width 136 height 50
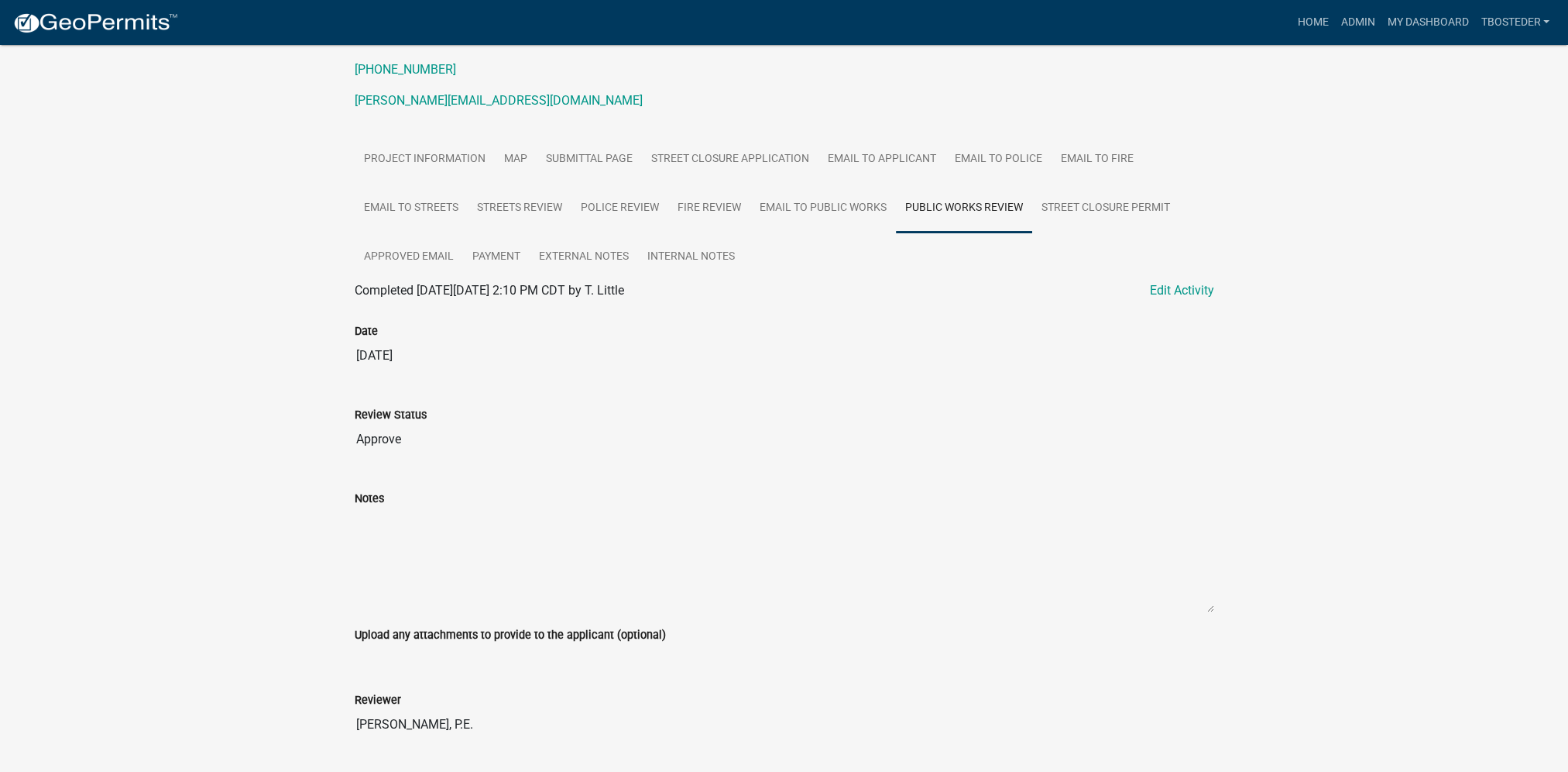
scroll to position [248, 0]
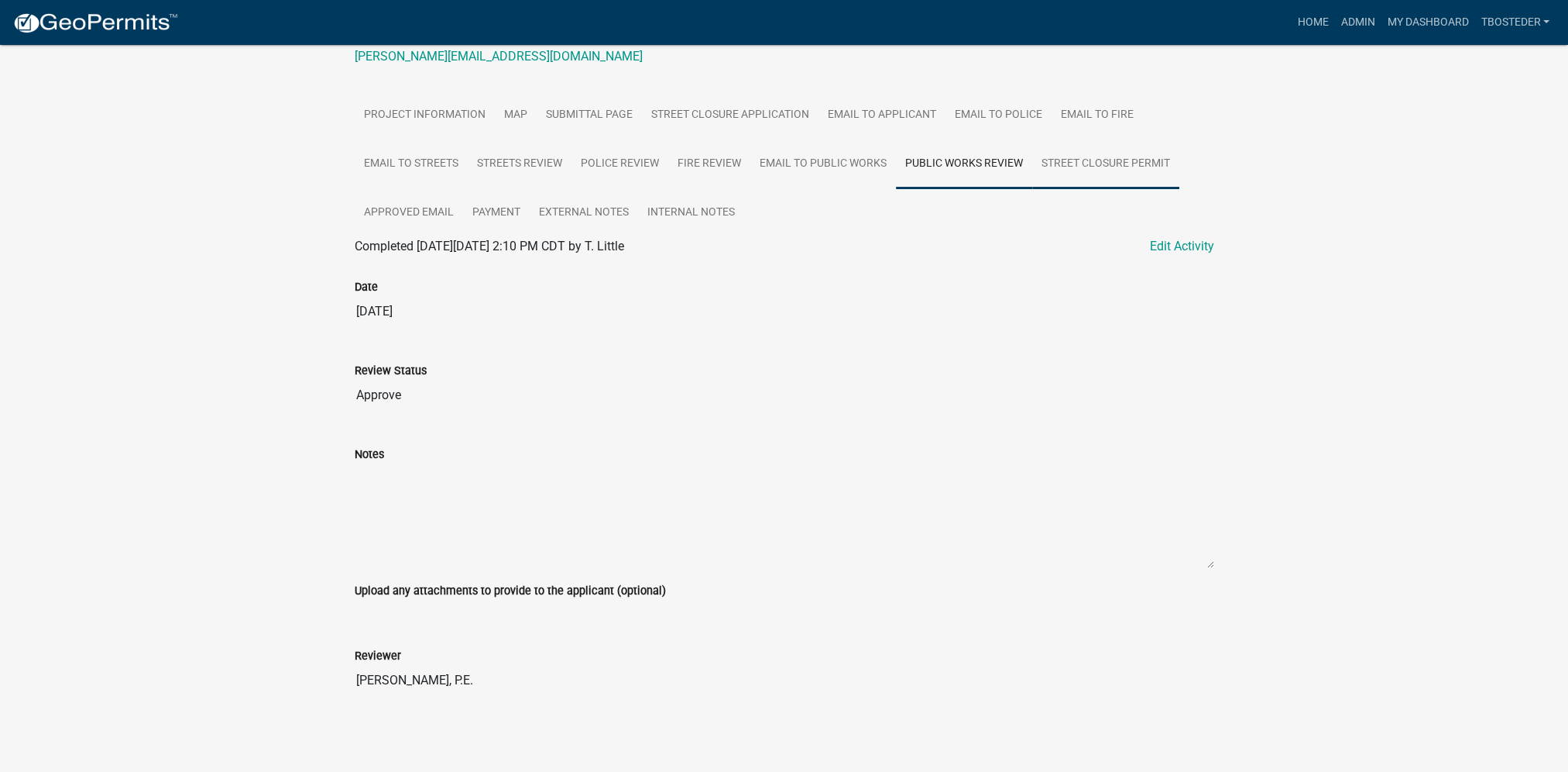
click at [1069, 180] on link "Street Closure Permit" at bounding box center [1105, 165] width 147 height 50
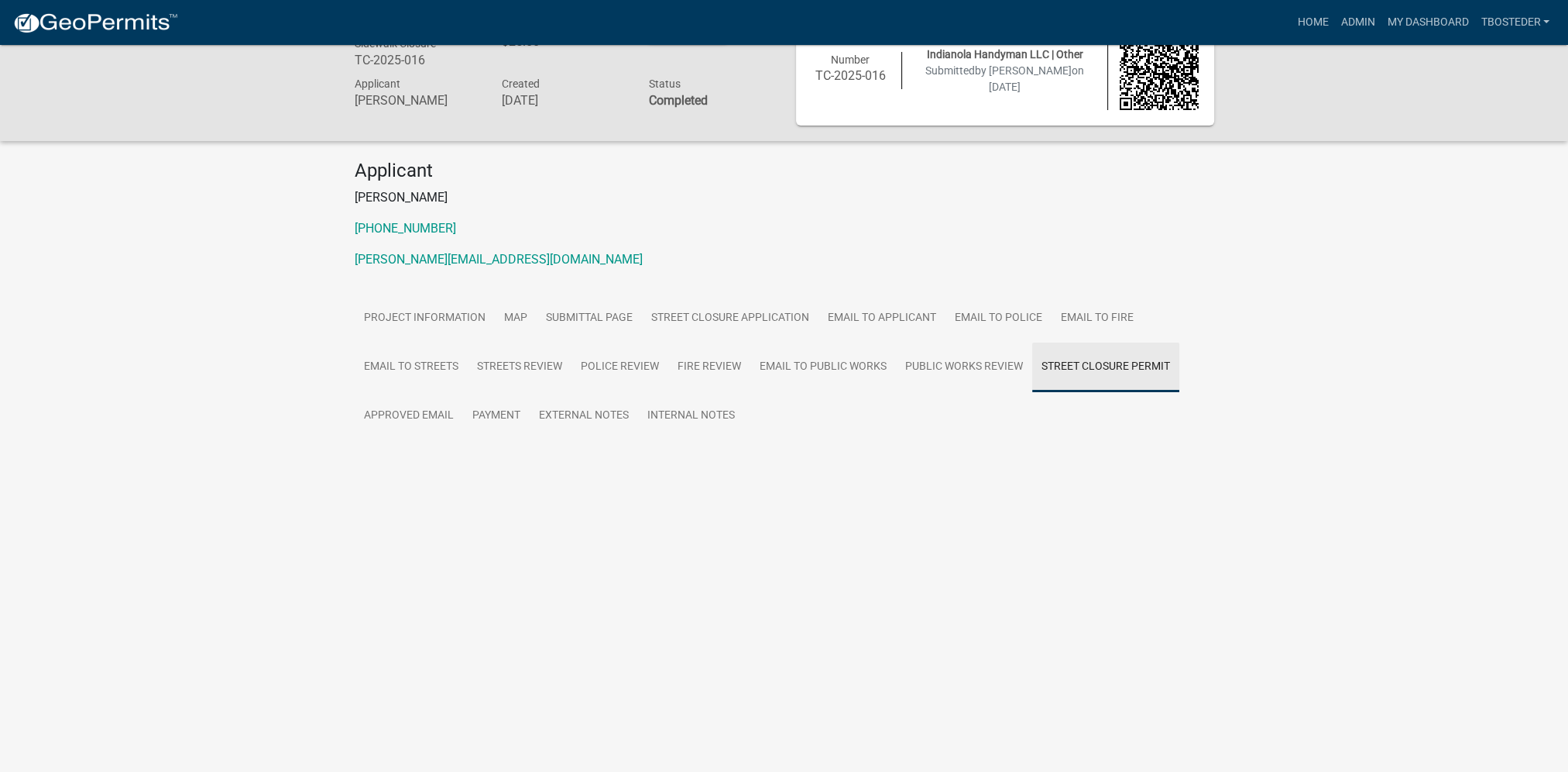
scroll to position [45, 0]
click at [1396, 33] on link "My Dashboard" at bounding box center [1427, 22] width 94 height 30
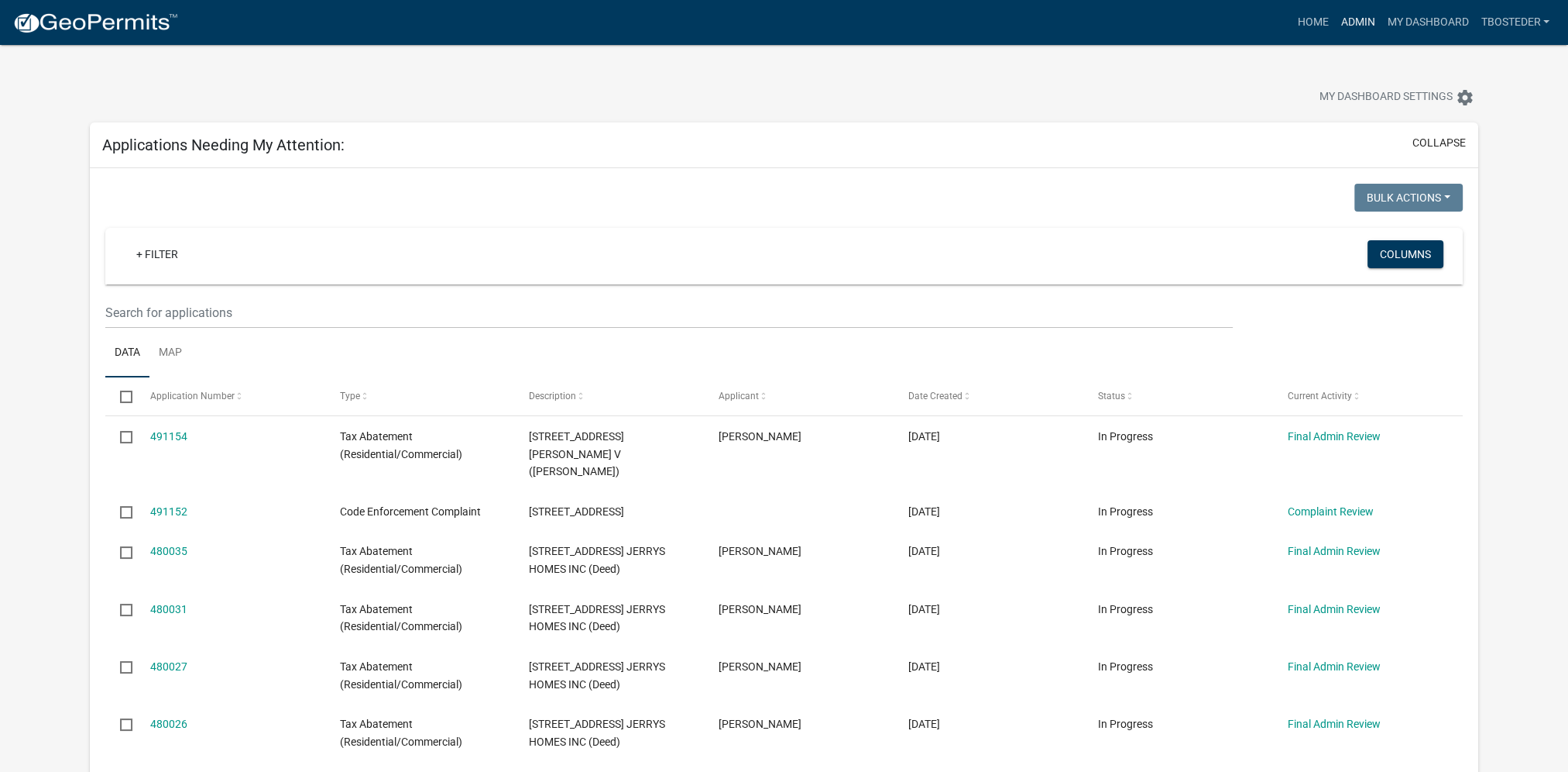
drag, startPoint x: 1340, startPoint y: 25, endPoint x: 1031, endPoint y: 63, distance: 311.3
click at [1340, 25] on link "Admin" at bounding box center [1357, 22] width 47 height 30
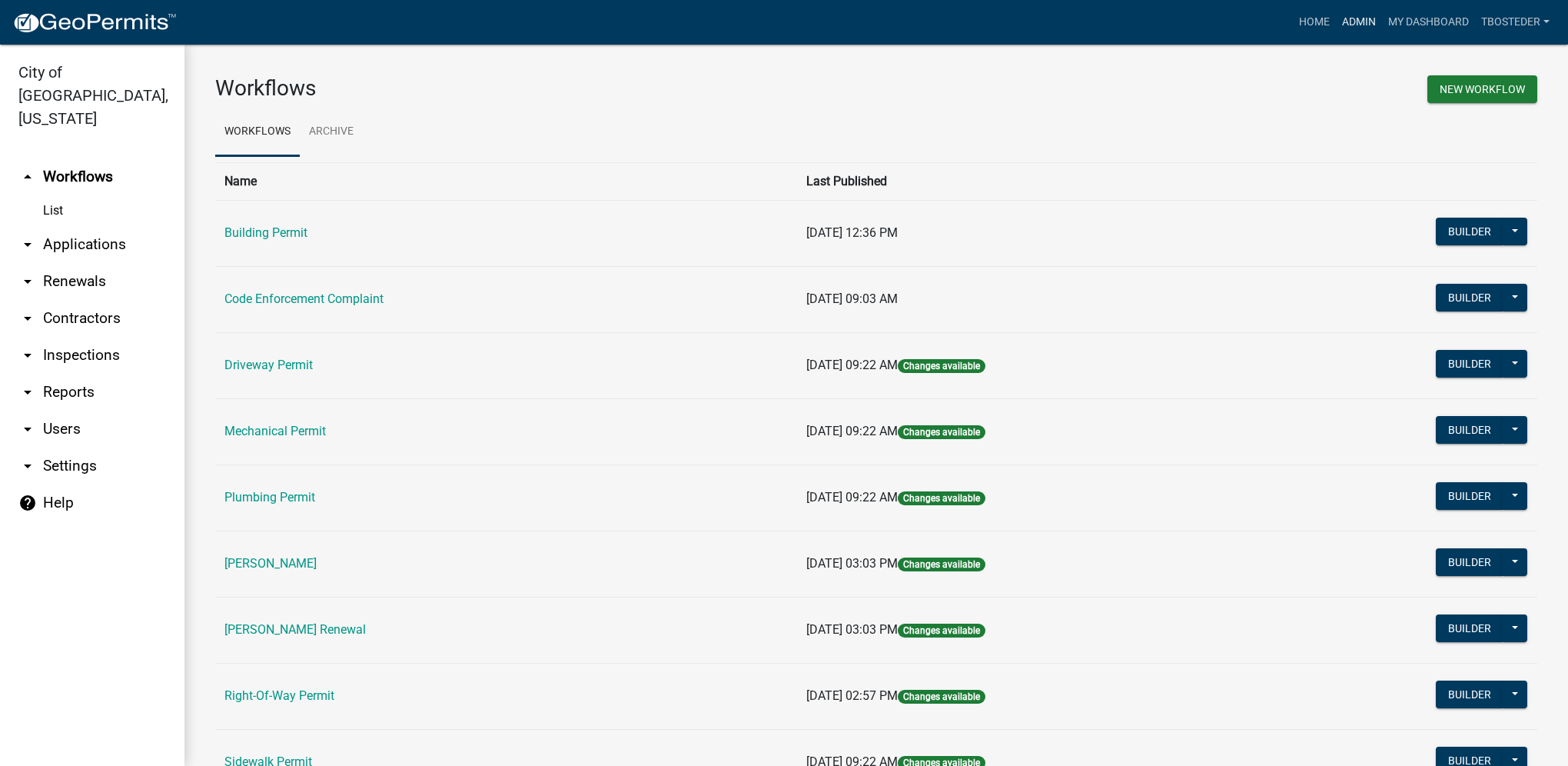
click at [1336, 33] on link "Admin" at bounding box center [1359, 22] width 46 height 29
click at [98, 373] on link "arrow_drop_down Reports" at bounding box center [92, 392] width 185 height 37
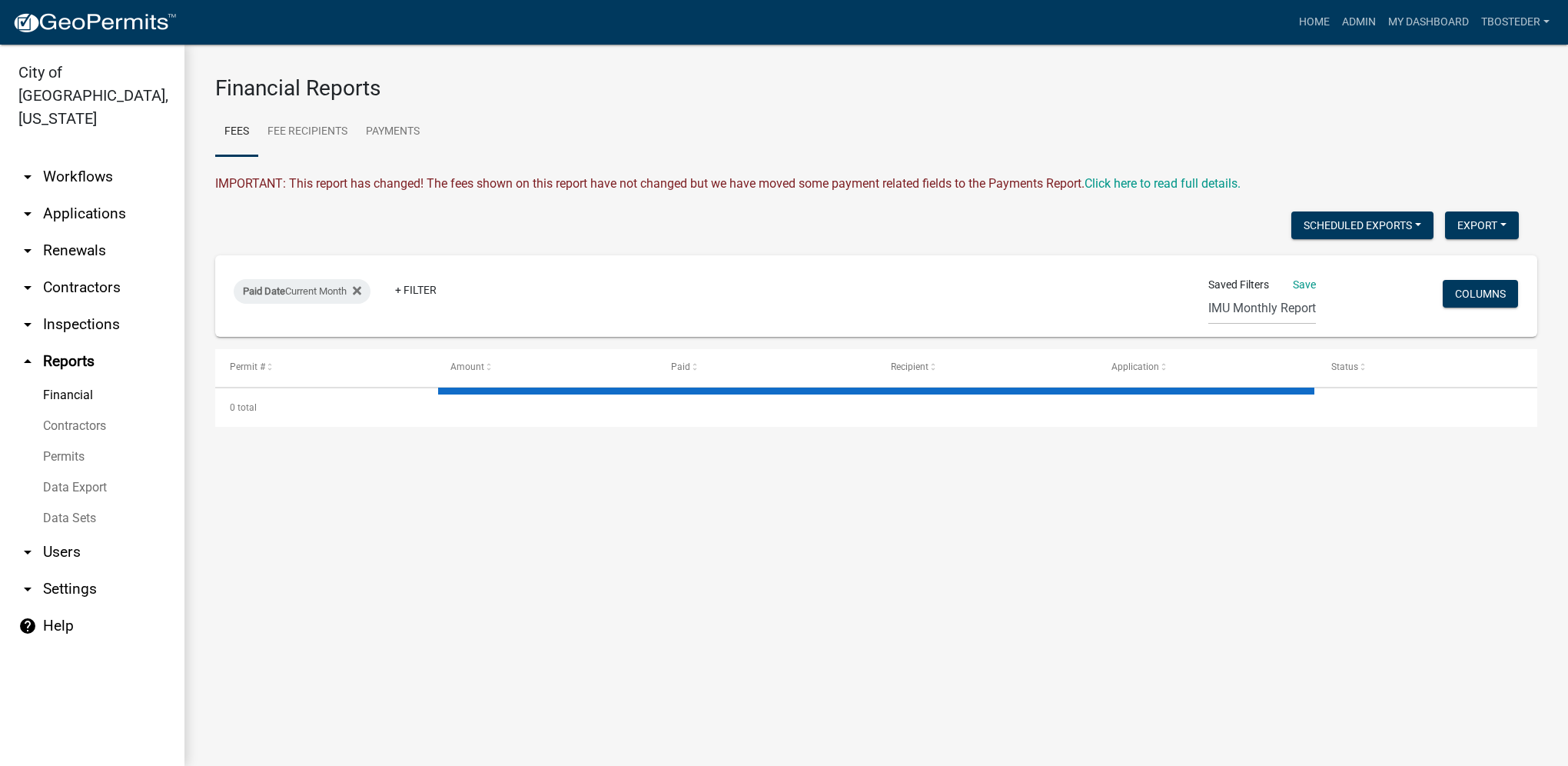
click at [90, 380] on link "Financial" at bounding box center [92, 395] width 185 height 31
select select "3: 100"
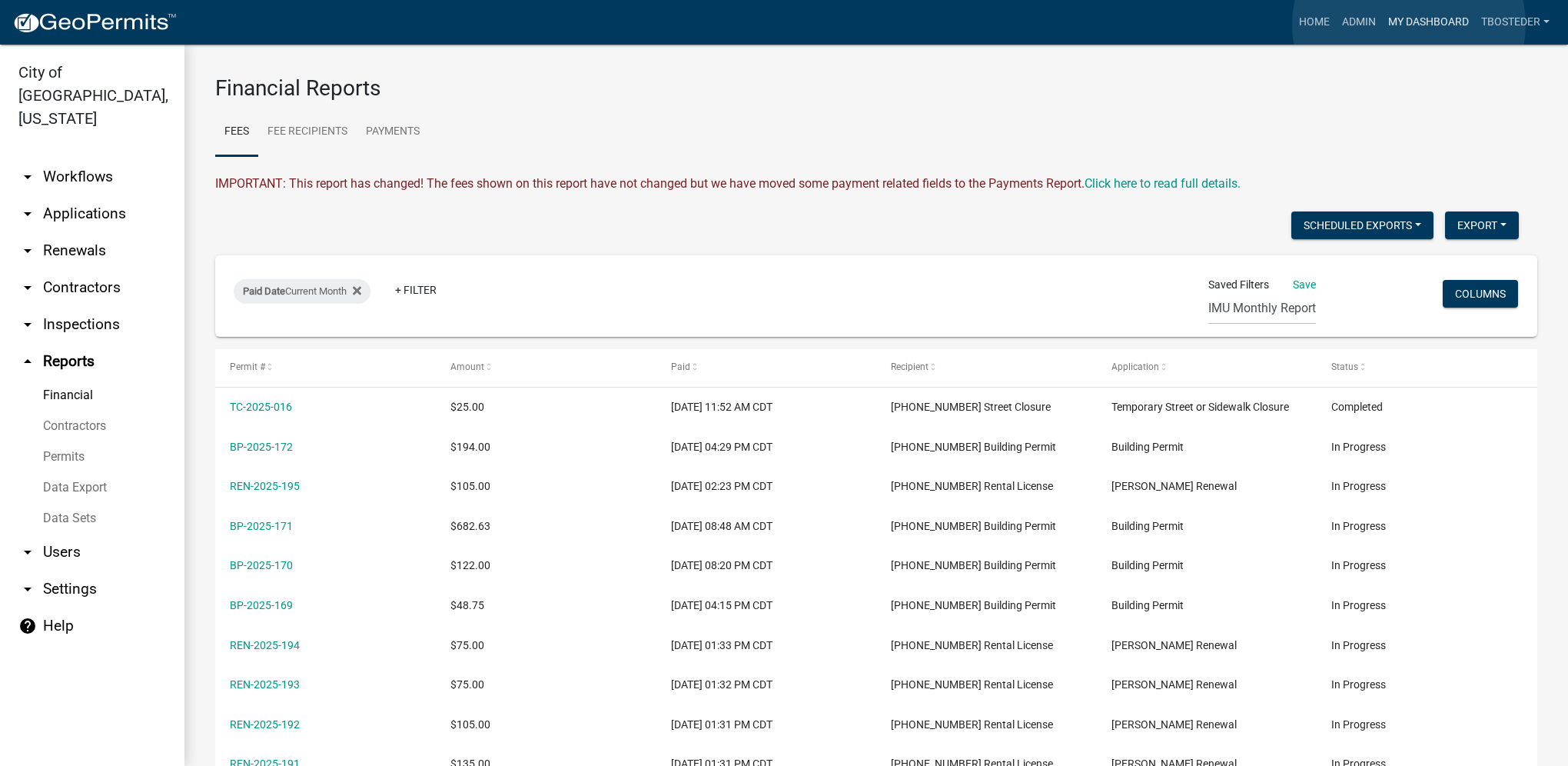
click at [1410, 25] on link "My Dashboard" at bounding box center [1429, 22] width 93 height 29
